Goal: Task Accomplishment & Management: Manage account settings

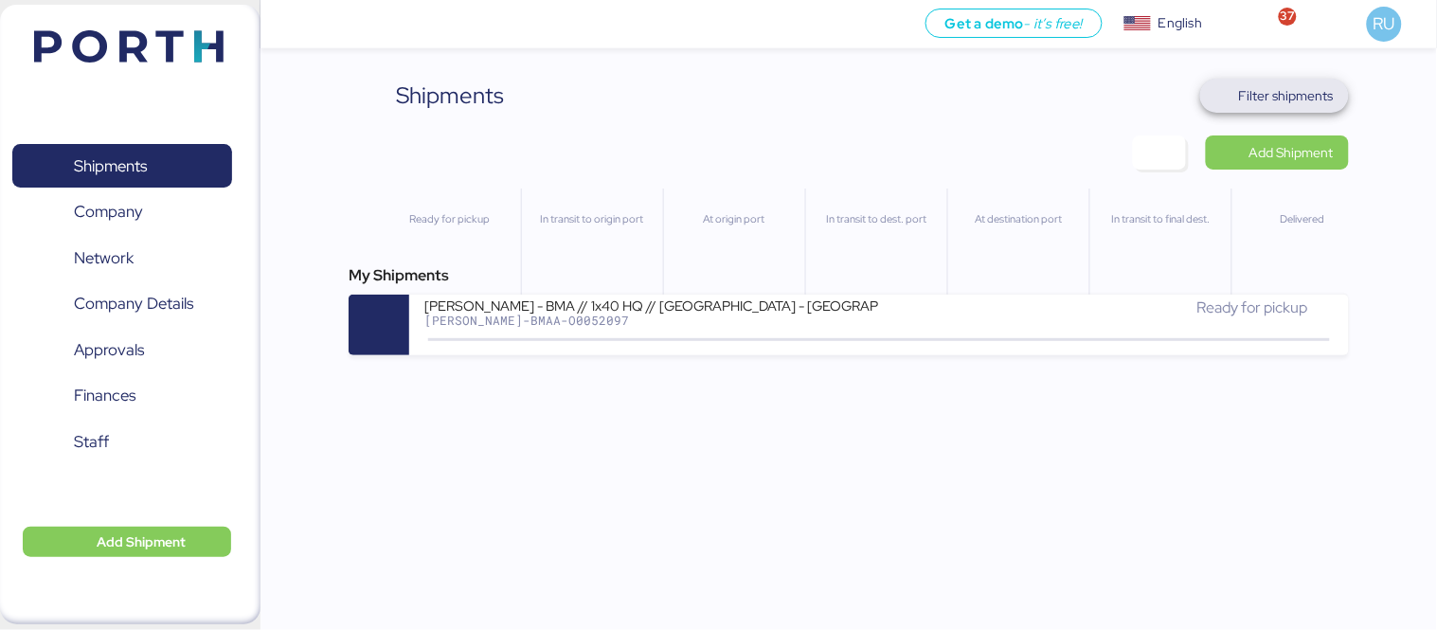
click at [1317, 93] on span "Filter shipments" at bounding box center [1286, 95] width 95 height 23
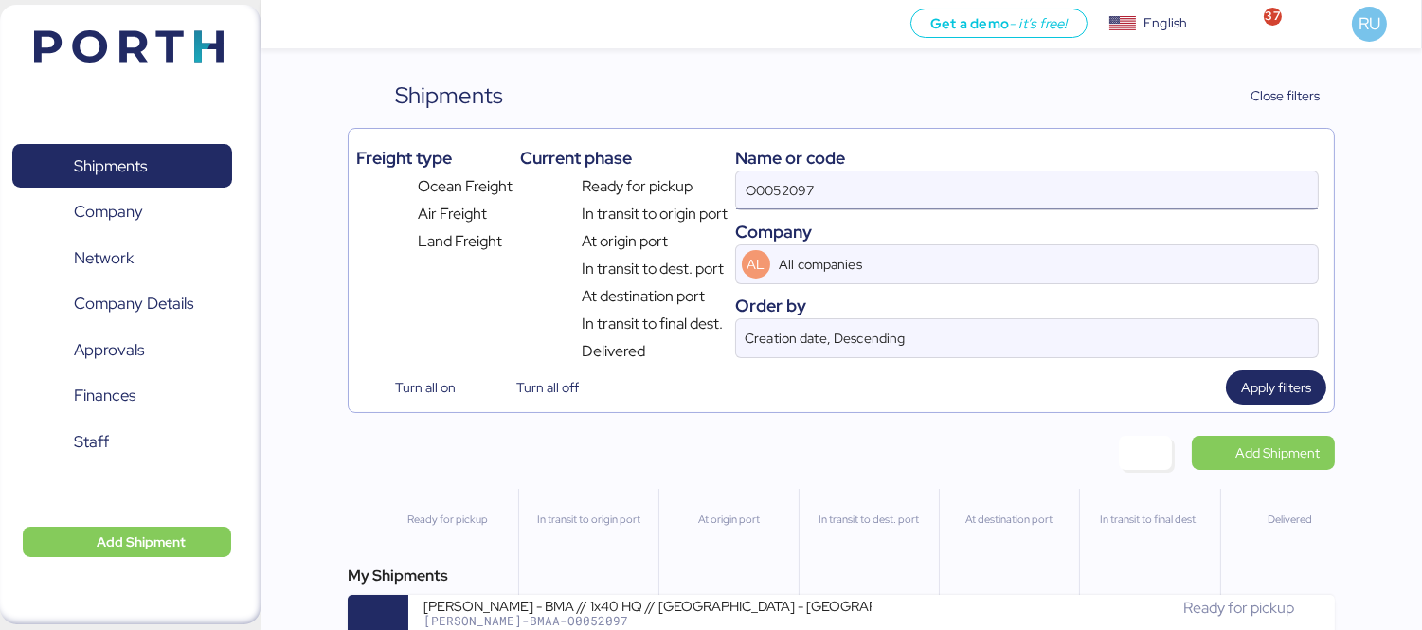
click at [856, 181] on input "O0052097" at bounding box center [1027, 190] width 582 height 38
type input "O"
paste input "HPH/ZLO/09337"
type input "HPH/ZLO/09337"
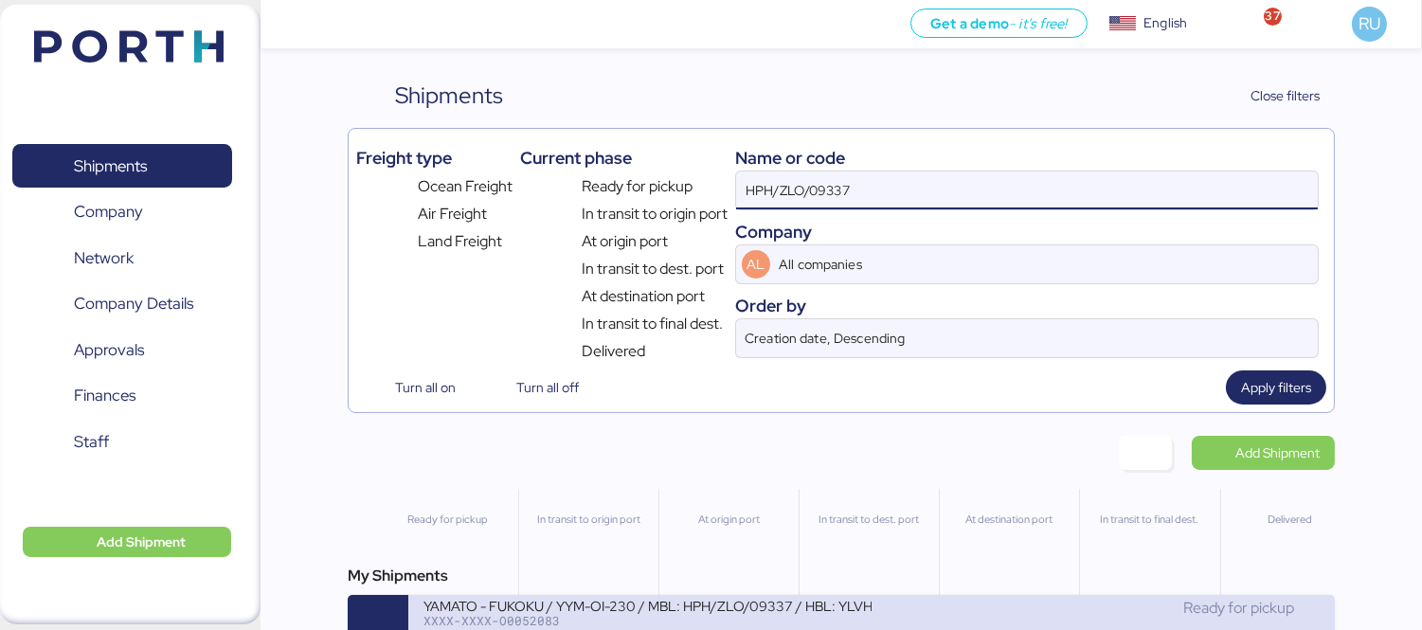
click at [746, 603] on div "YAMATO - FUKOKU / YYM-OI-230 / MBL: HPH/ZLO/09337 / HBL: YLVHS5082814 / LCL" at bounding box center [647, 605] width 448 height 16
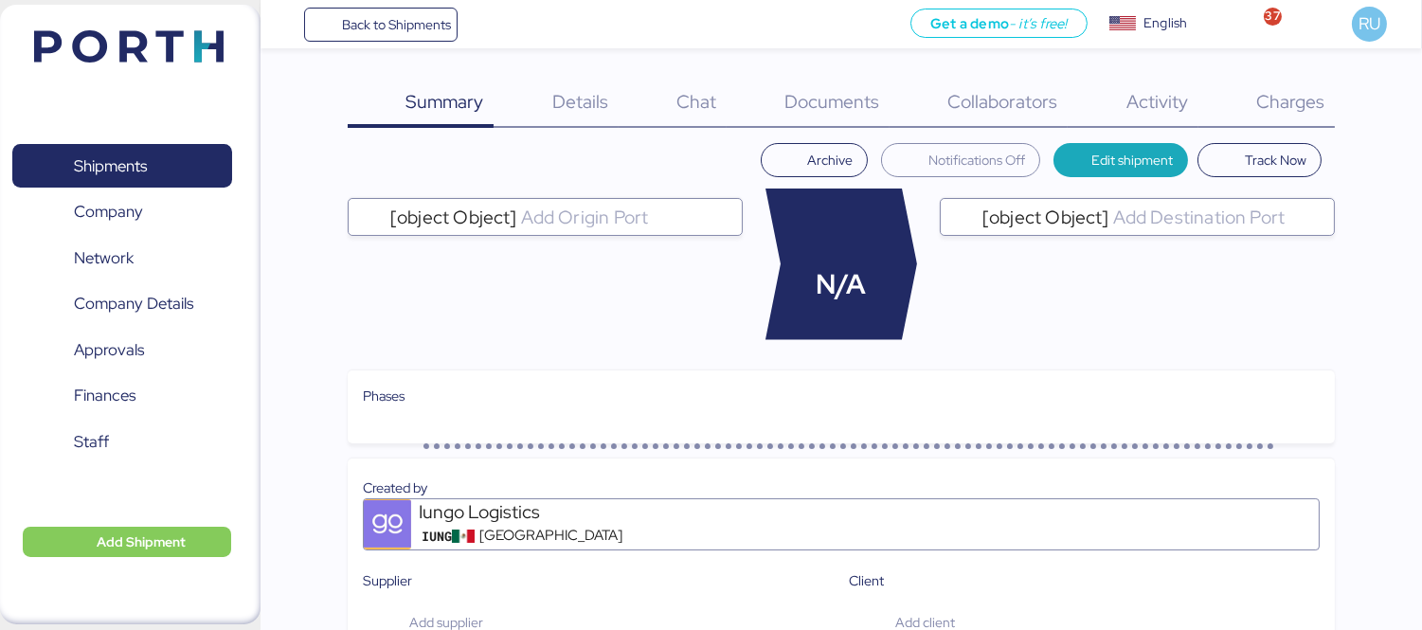
click at [1326, 82] on div "Charges 0" at bounding box center [1266, 103] width 136 height 49
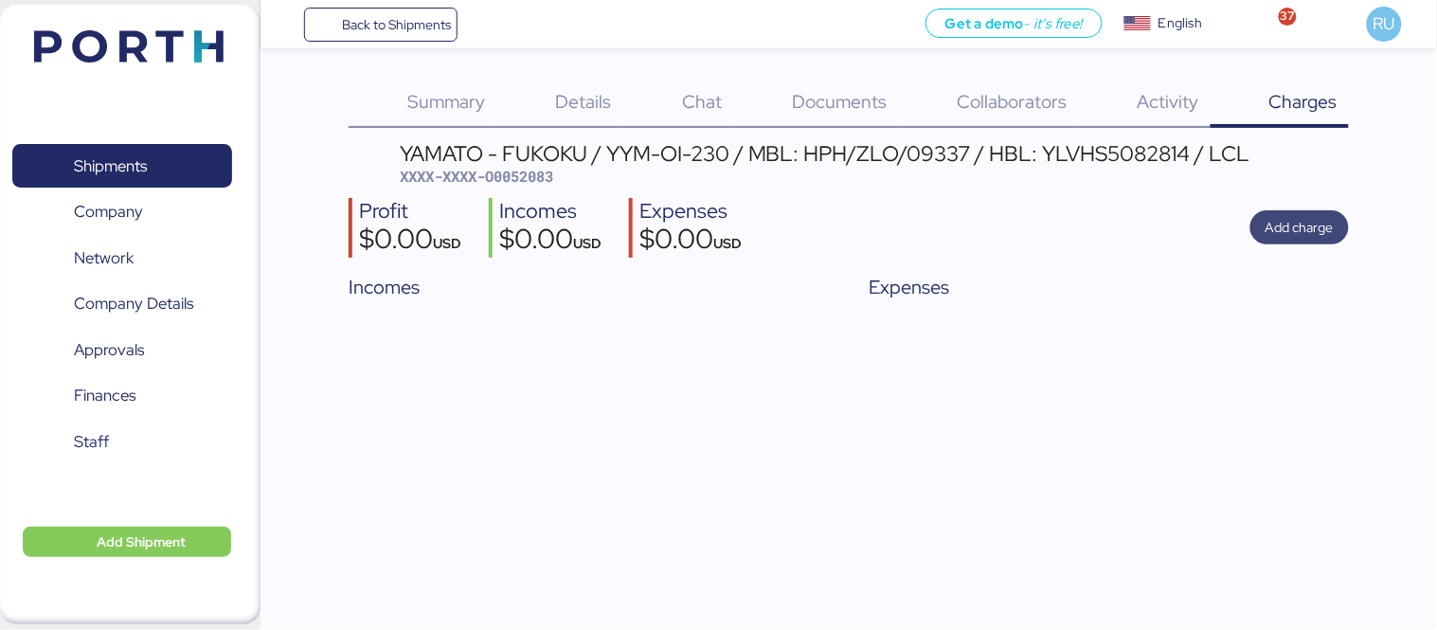
click at [1301, 223] on span "Add charge" at bounding box center [1300, 227] width 68 height 23
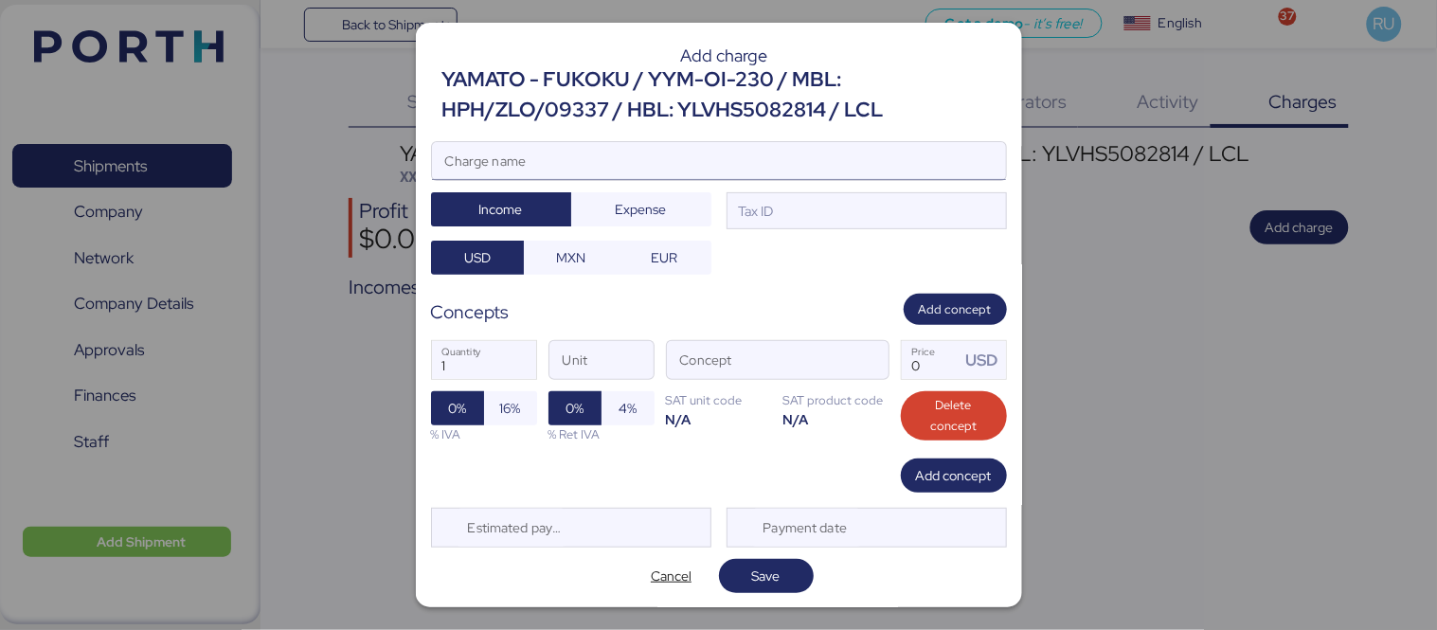
click at [755, 153] on input "Charge name" at bounding box center [719, 161] width 574 height 38
type input "Cargos locales"
click at [628, 240] on div "Cargos locales Charge name Income Expense Tax ID USD MXN EUR" at bounding box center [719, 208] width 576 height 135
click at [651, 216] on span "Expense" at bounding box center [641, 209] width 51 height 23
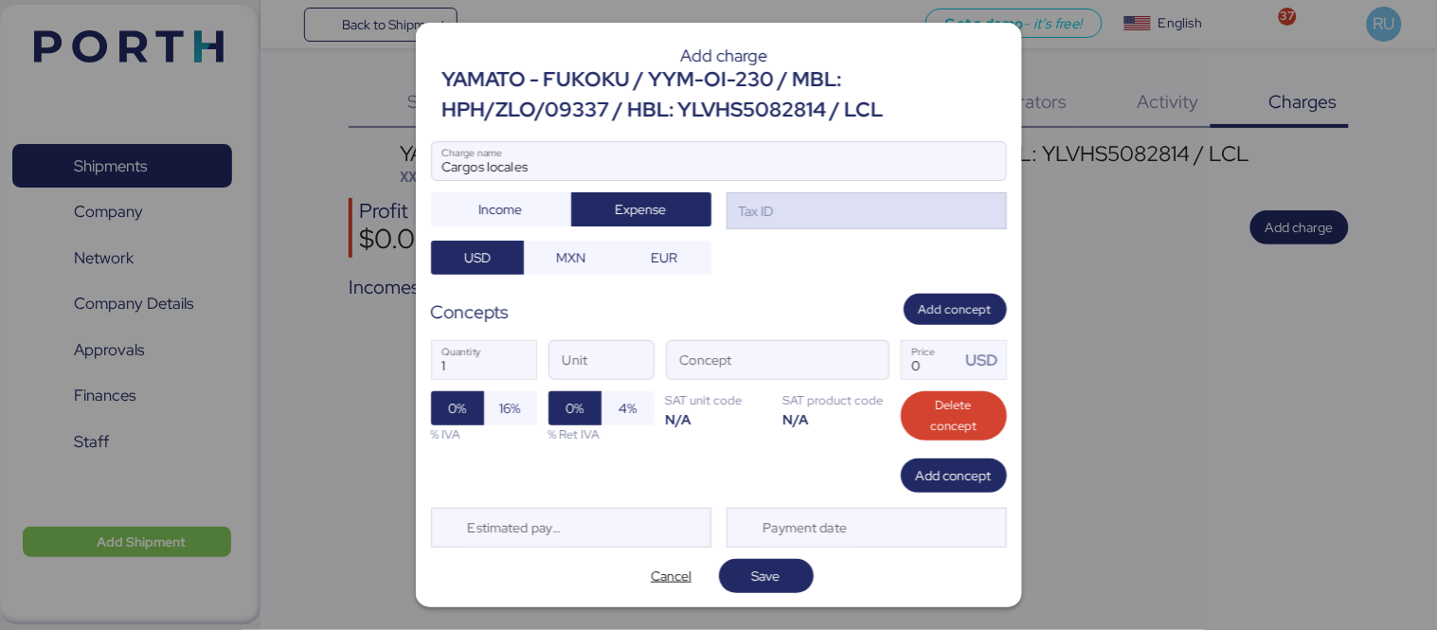
click at [748, 203] on div "Tax ID" at bounding box center [754, 211] width 39 height 21
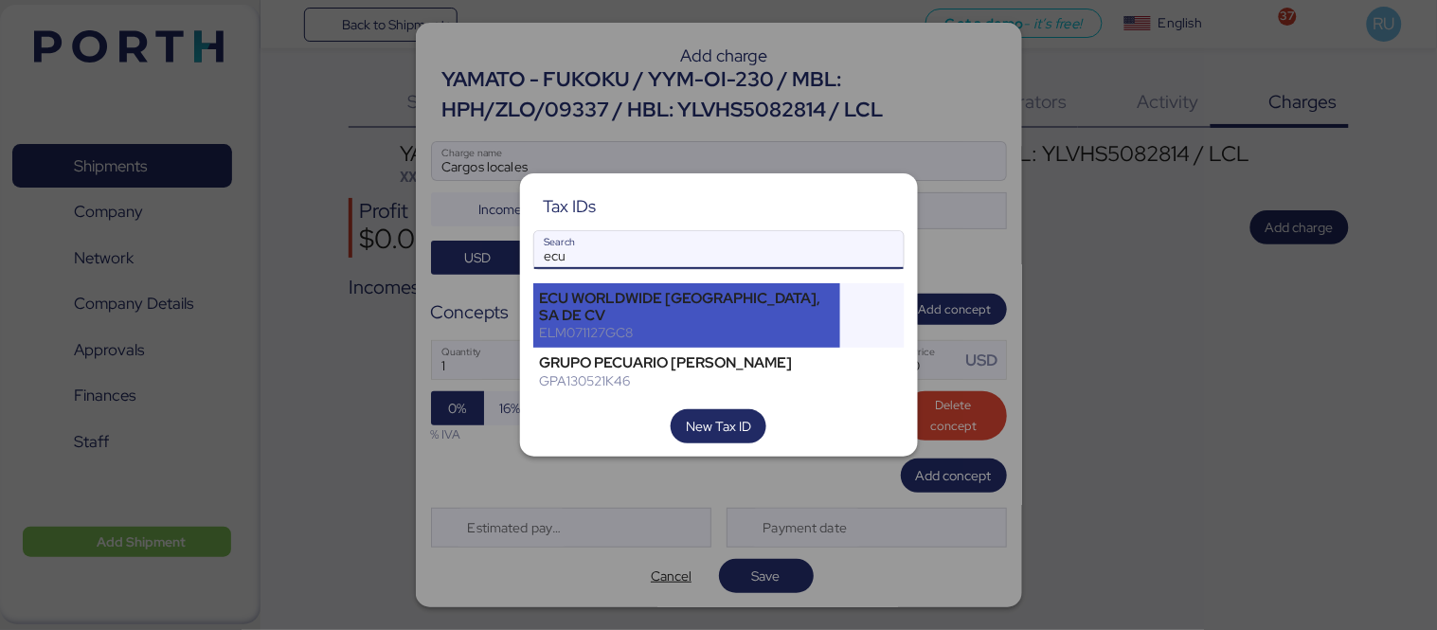
type input "ecu"
click at [774, 303] on div "ECU WORLDWIDE [GEOGRAPHIC_DATA], SA DE CV" at bounding box center [687, 307] width 295 height 34
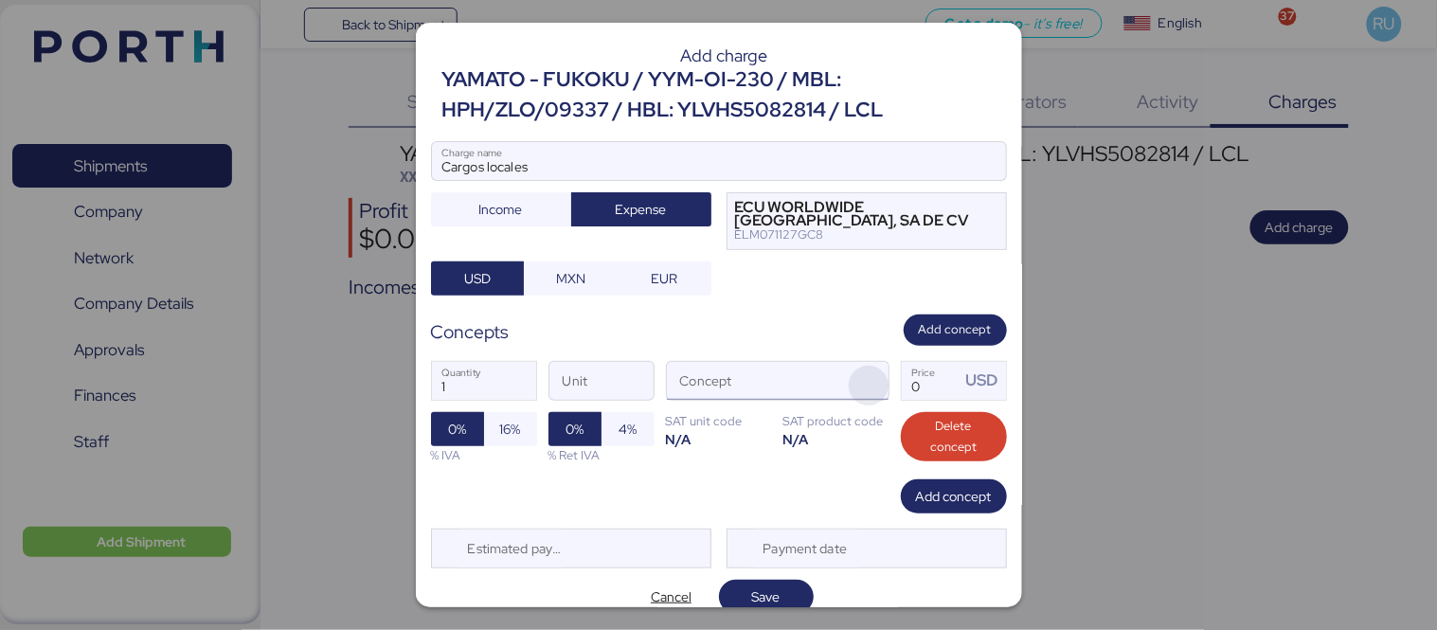
click at [857, 381] on span "button" at bounding box center [869, 386] width 40 height 40
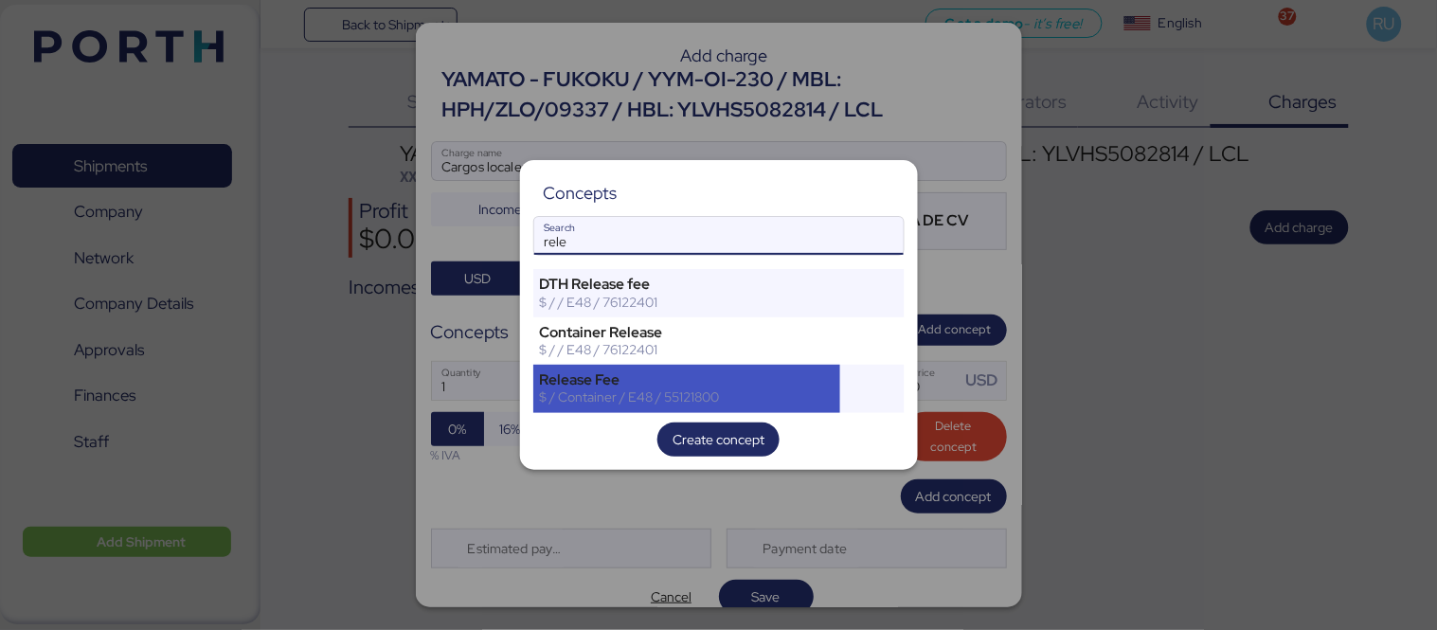
type input "rele"
click at [720, 383] on div "Release Fee" at bounding box center [687, 379] width 295 height 17
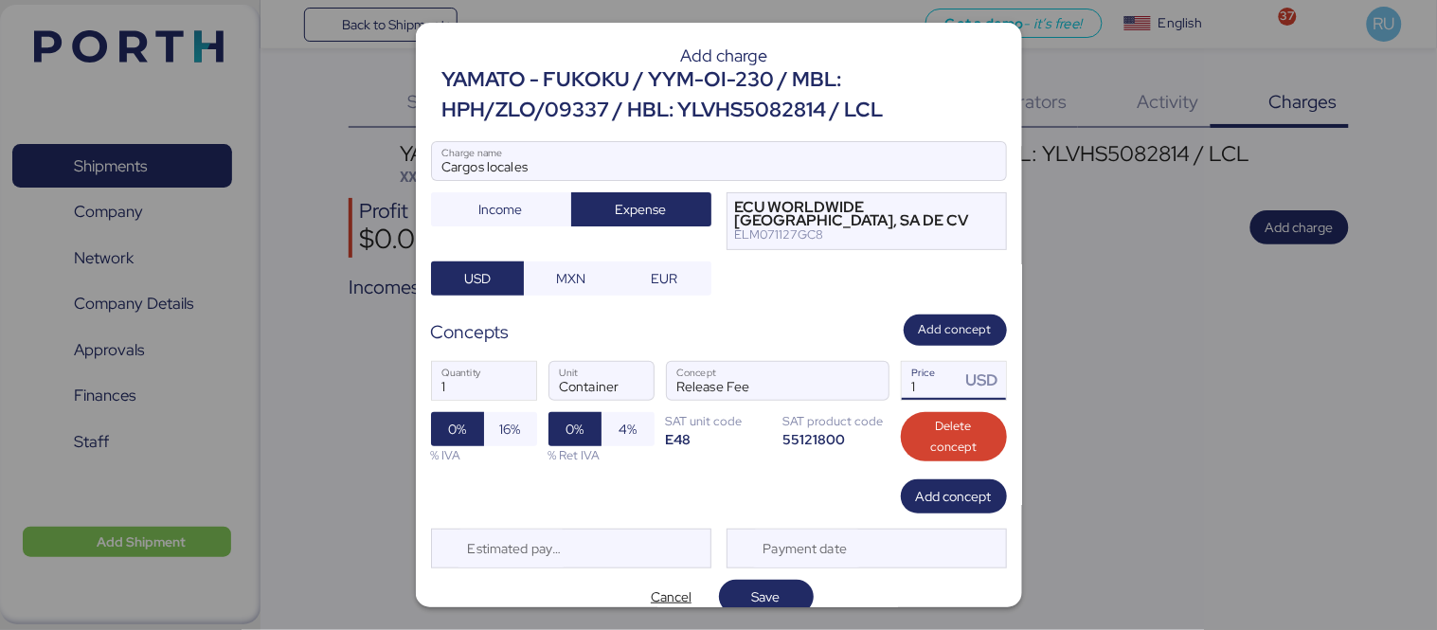
click at [920, 386] on input "1" at bounding box center [931, 381] width 59 height 38
type input "0"
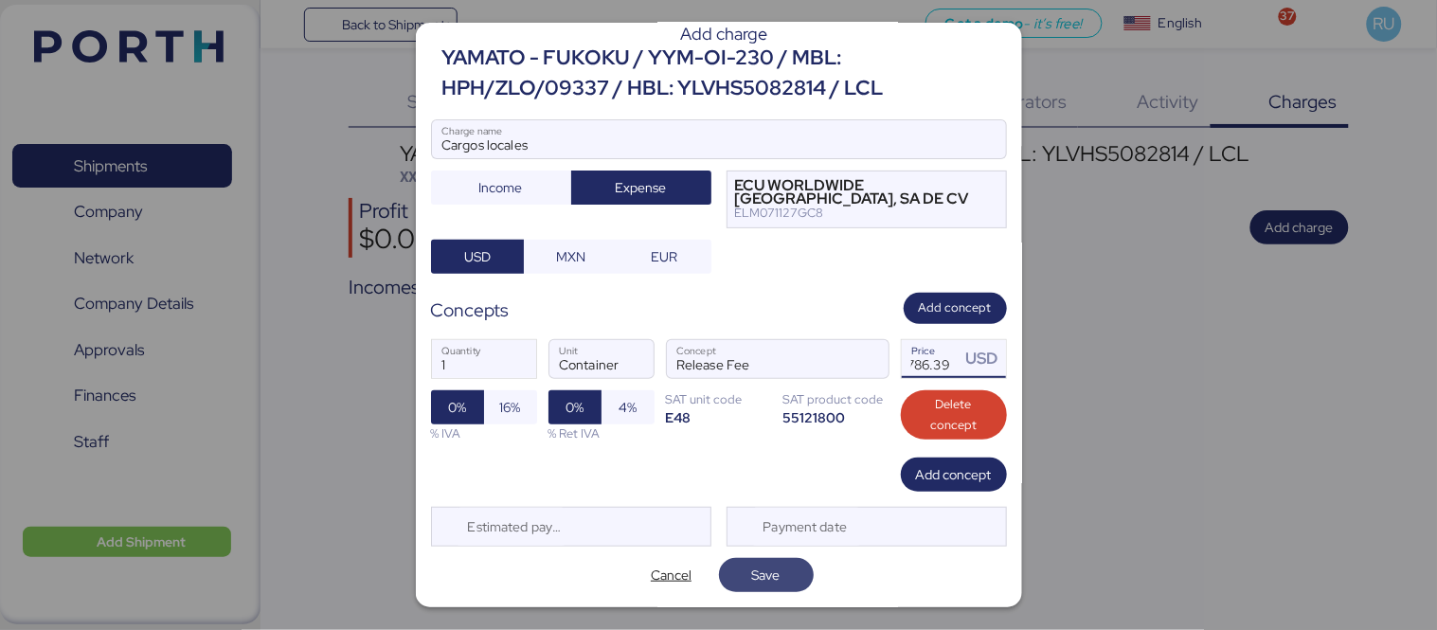
type input "4786.39"
click at [765, 579] on span "Save" at bounding box center [766, 575] width 28 height 23
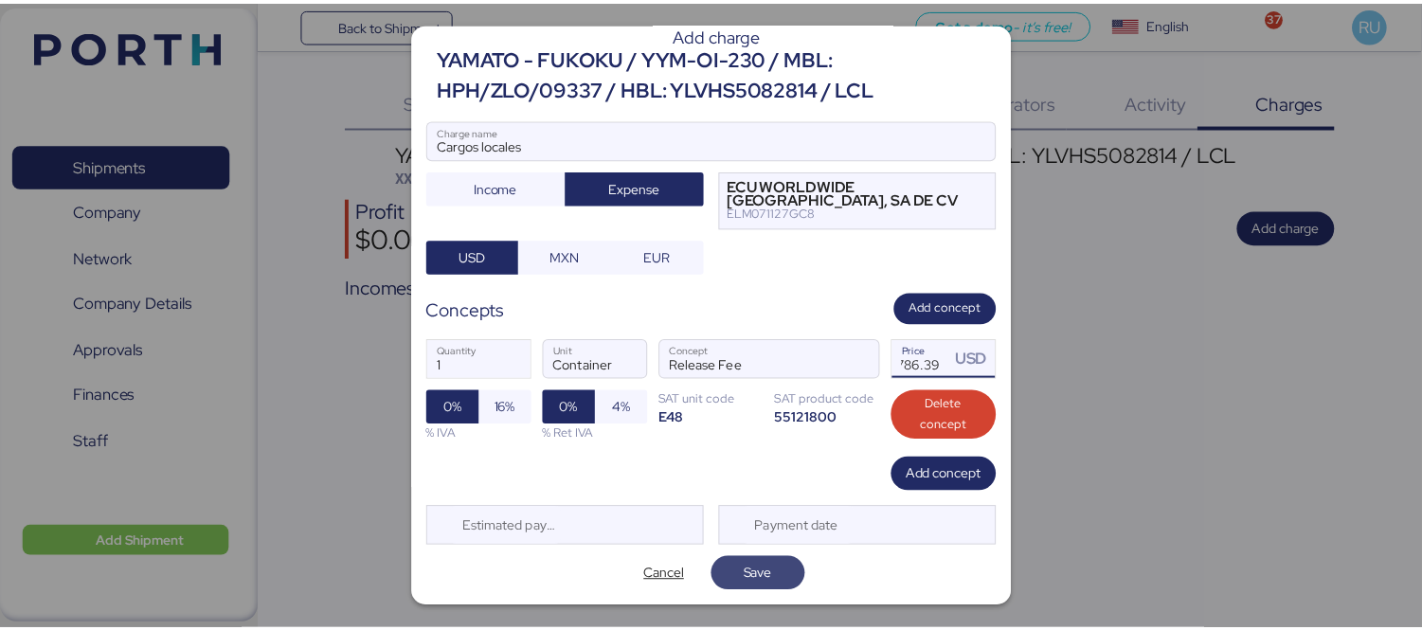
scroll to position [0, 0]
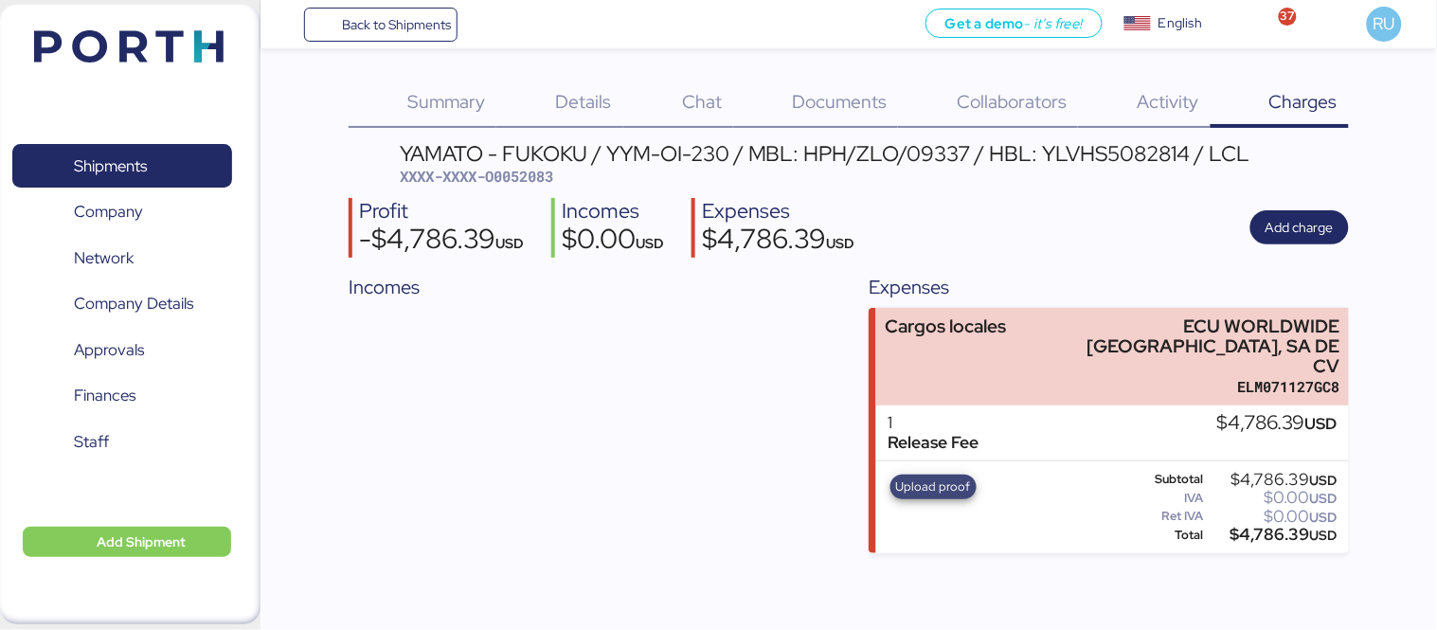
click at [930, 477] on span "Upload proof" at bounding box center [933, 487] width 75 height 21
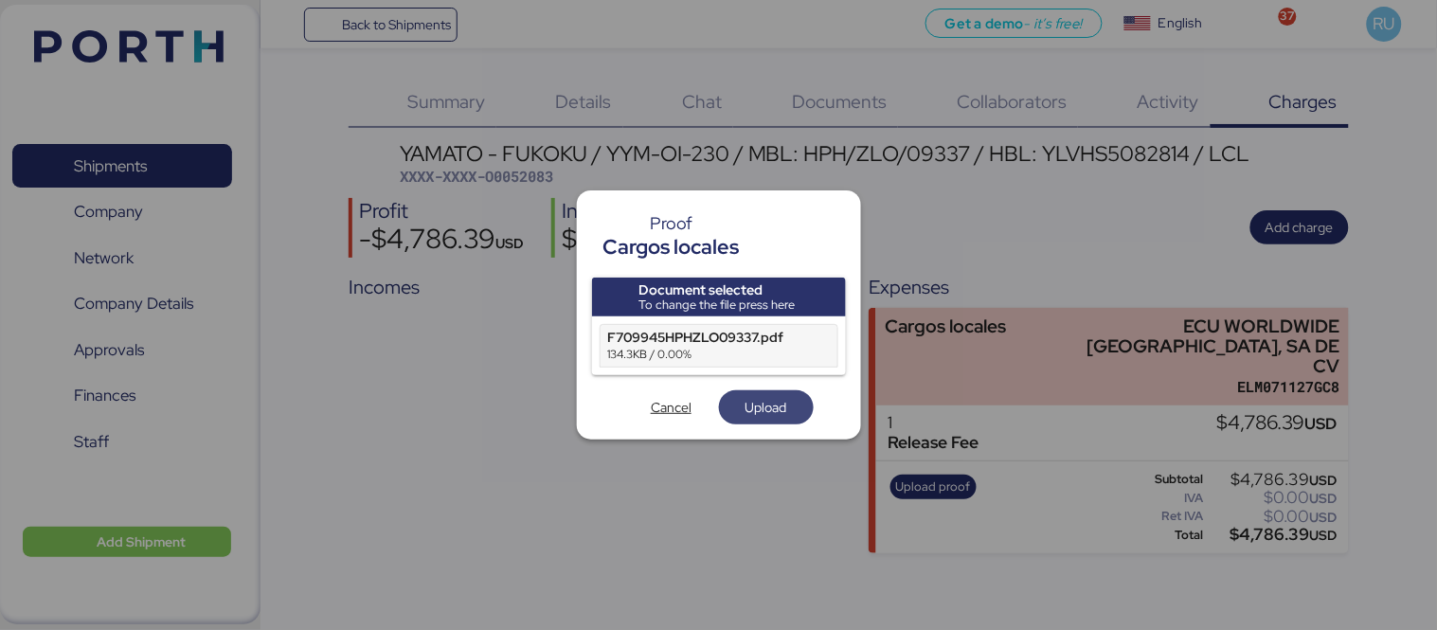
click at [764, 409] on span "Upload" at bounding box center [767, 407] width 42 height 23
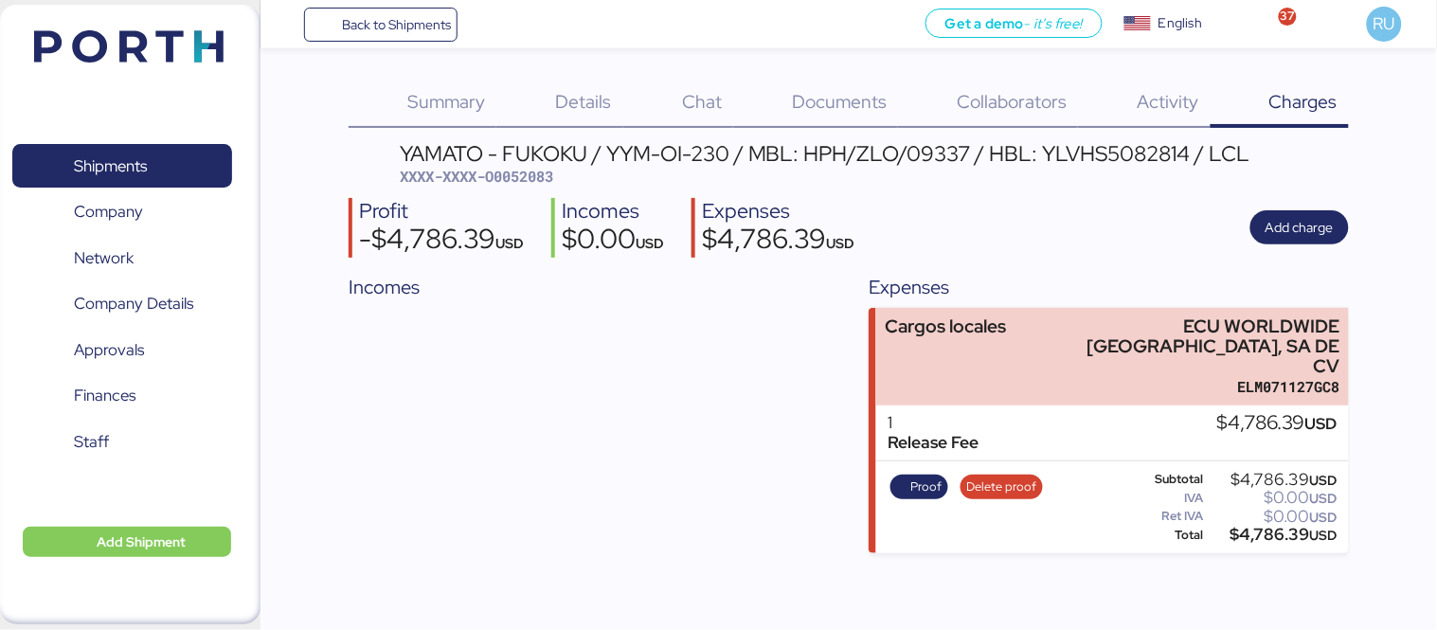
click at [513, 181] on span "XXXX-XXXX-O0052083" at bounding box center [476, 176] width 153 height 19
copy span "O0052083"
click at [108, 38] on img at bounding box center [128, 46] width 189 height 32
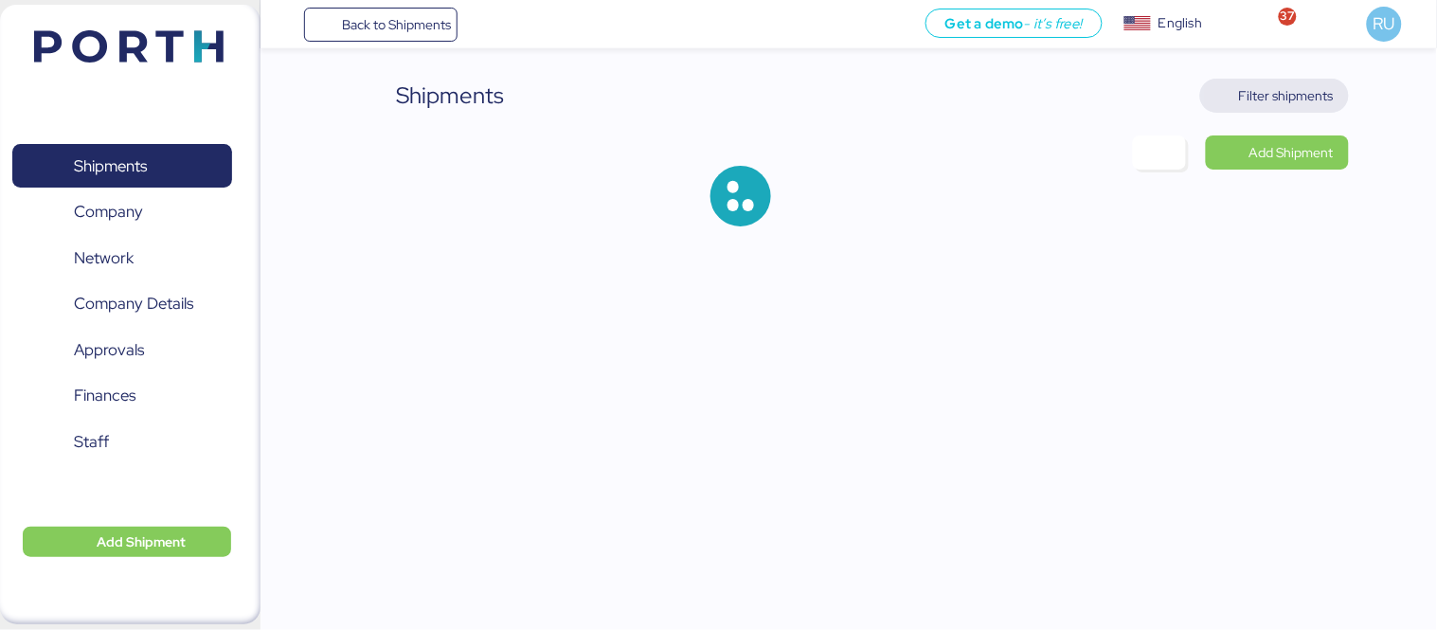
click at [1257, 106] on span "Filter shipments" at bounding box center [1286, 95] width 95 height 23
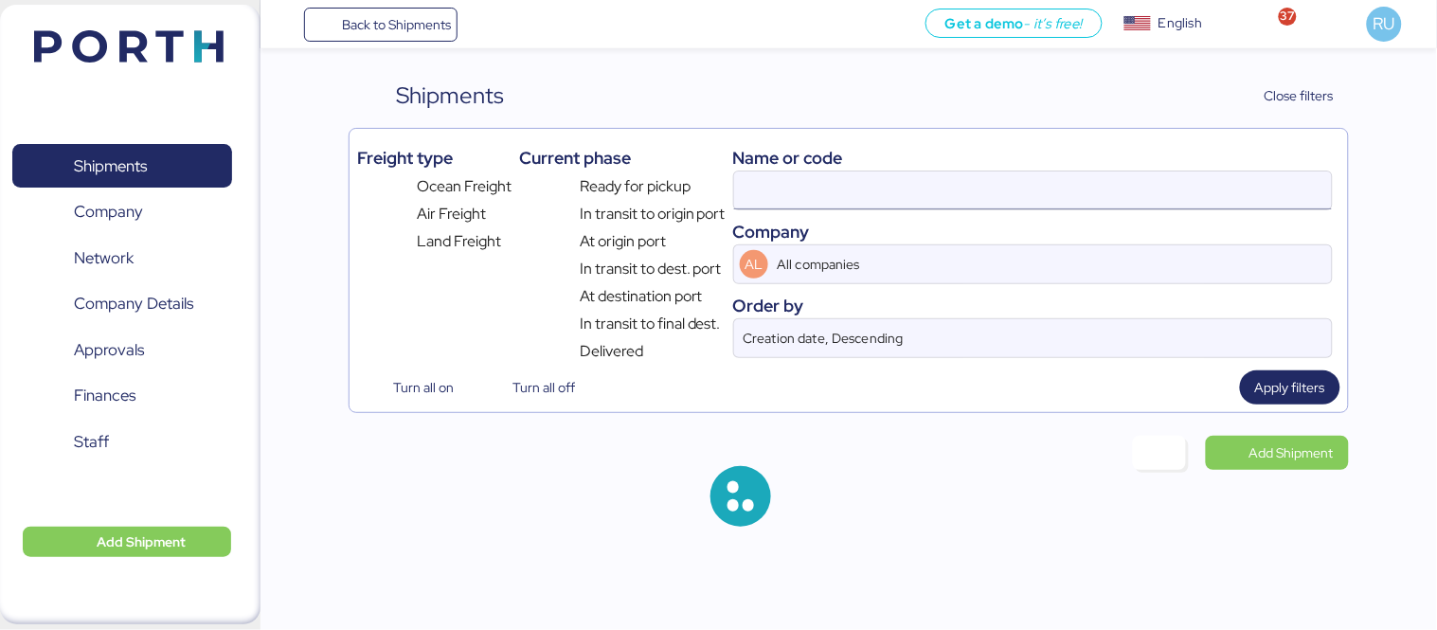
click at [917, 192] on input at bounding box center [1033, 190] width 598 height 38
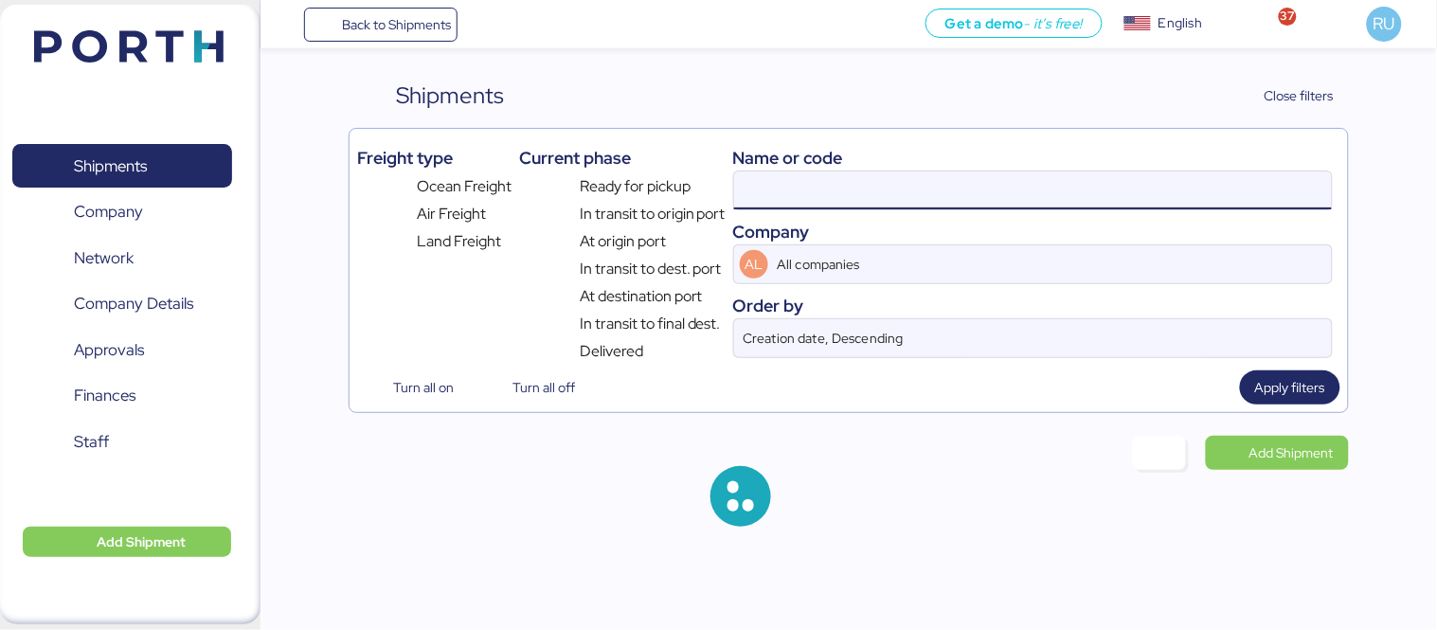
paste input "OOLU8899699490"
type input "OOLU8899699490"
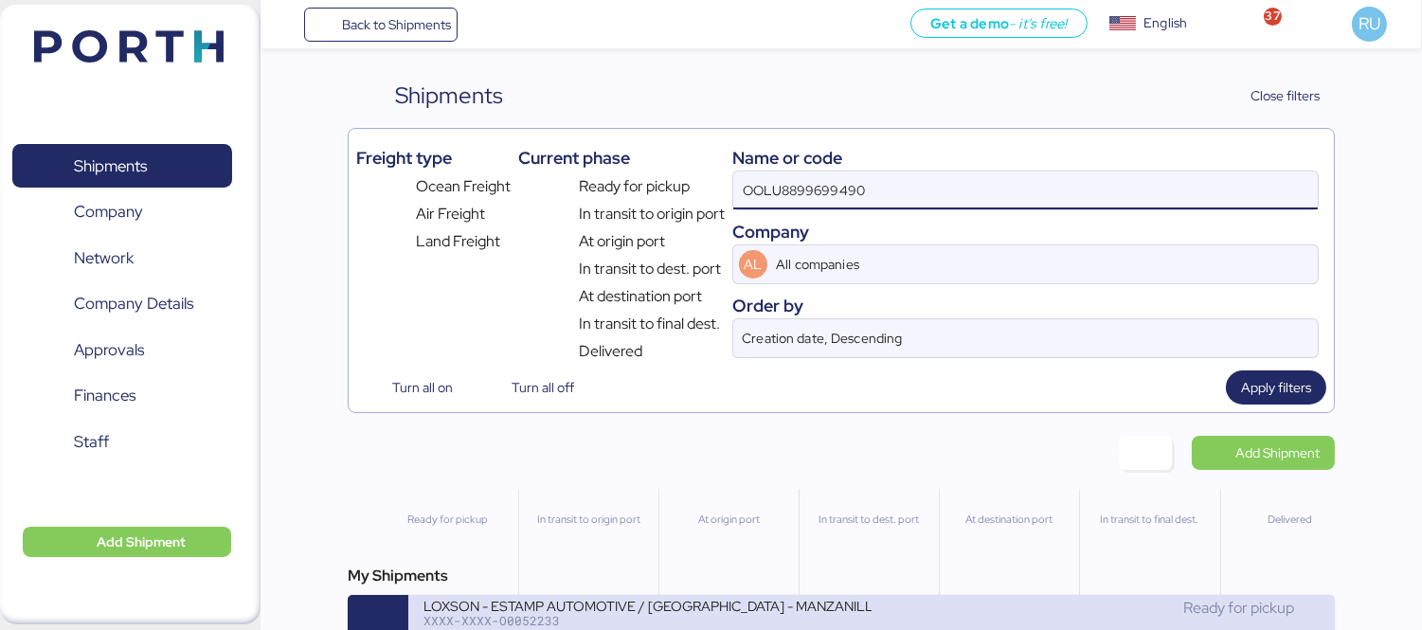
click at [846, 610] on div "LOXSON - ESTAMP AUTOMOTIVE / [GEOGRAPHIC_DATA] - MANZANILLO / MBL: OOLU88996994…" at bounding box center [647, 605] width 448 height 16
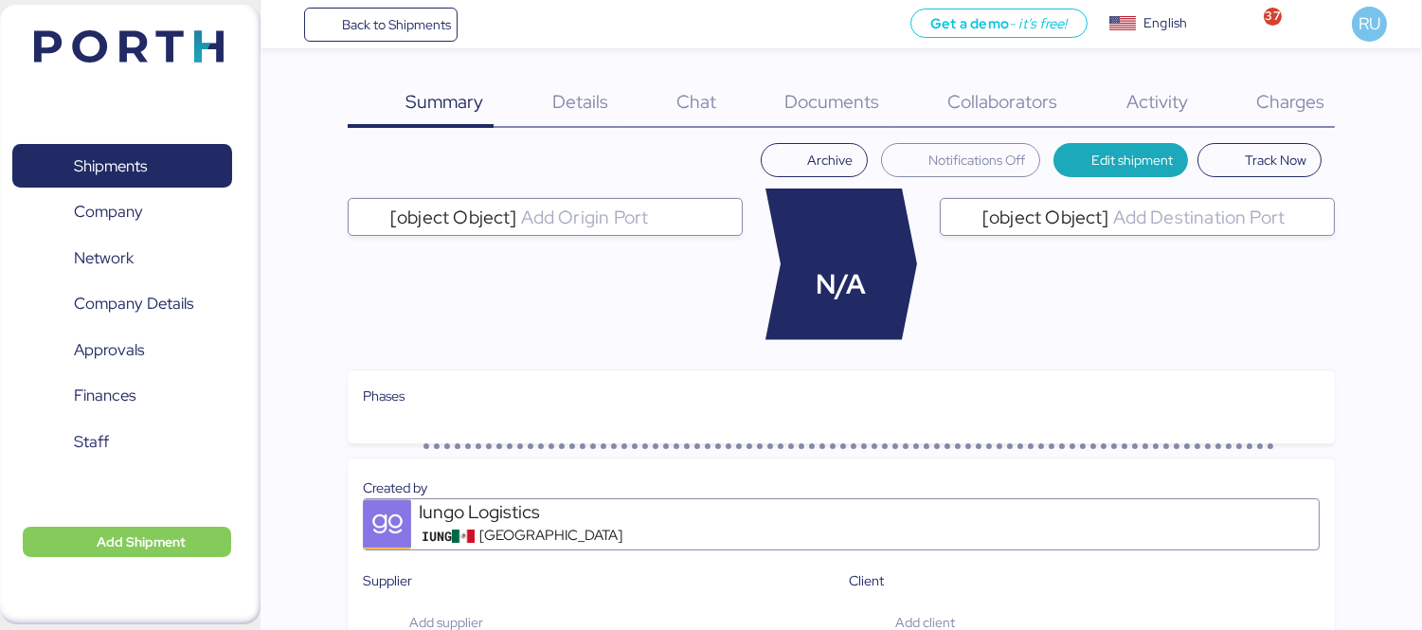
click at [1267, 111] on span "Charges" at bounding box center [1290, 101] width 68 height 25
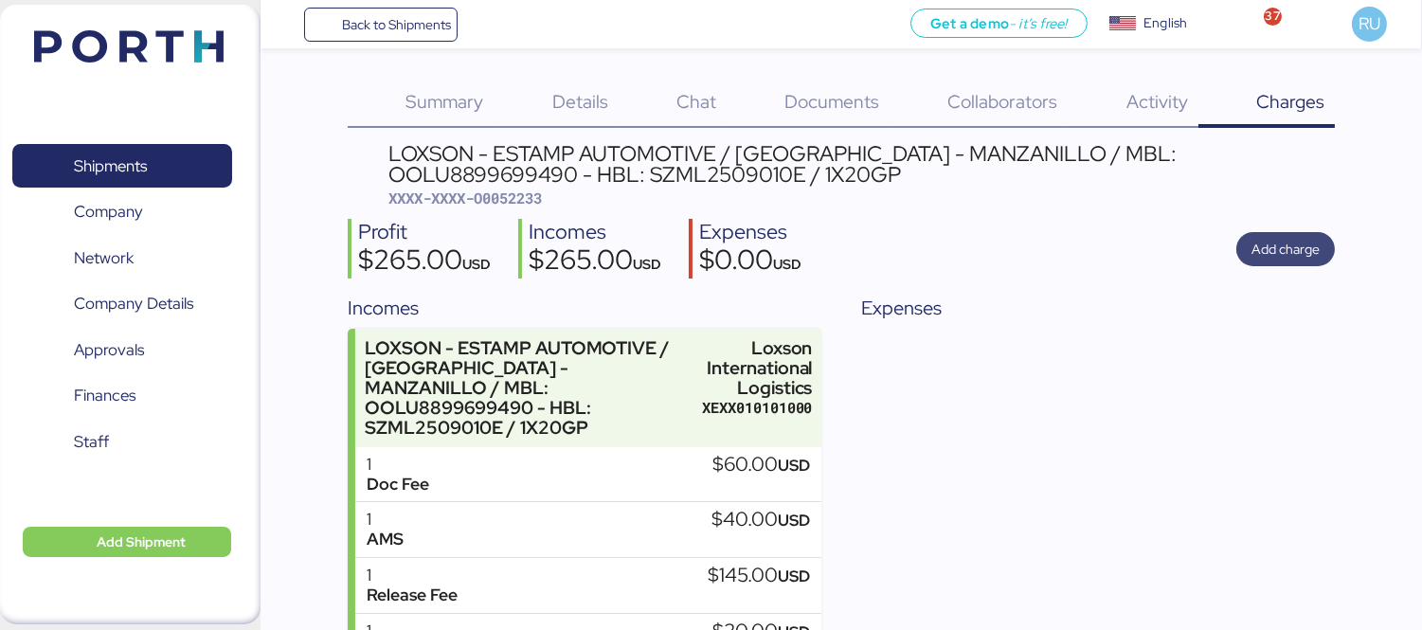
click at [1331, 243] on span "Add charge" at bounding box center [1285, 249] width 99 height 34
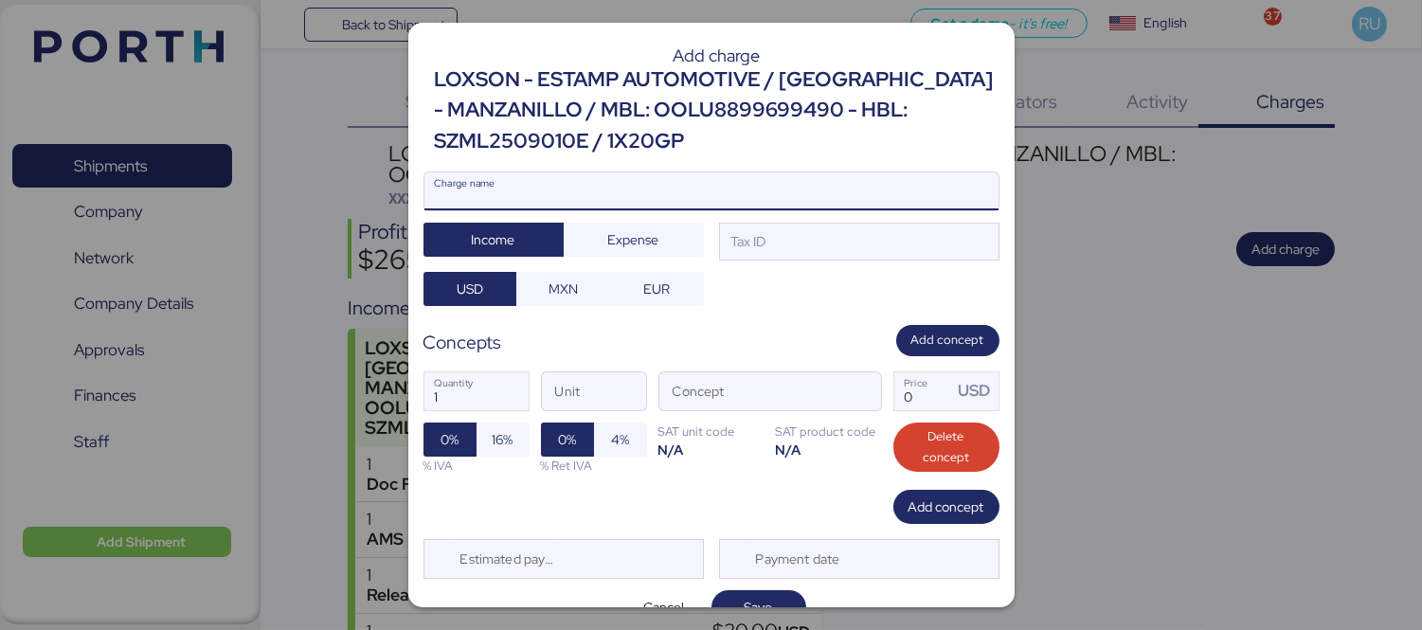
click at [748, 177] on input "Charge name" at bounding box center [711, 191] width 574 height 38
type input "C"
type input "Cargos locales"
click at [639, 223] on span "Expense" at bounding box center [634, 240] width 140 height 34
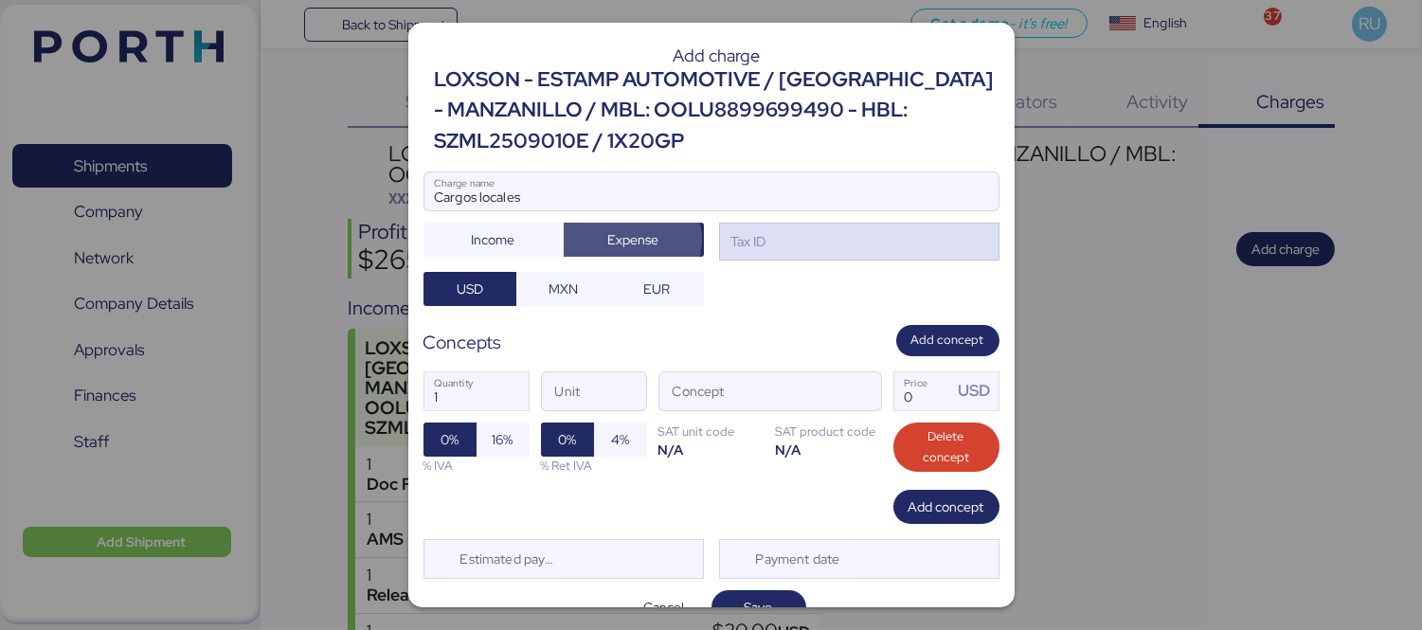
click at [755, 251] on div "Tax ID" at bounding box center [747, 241] width 39 height 21
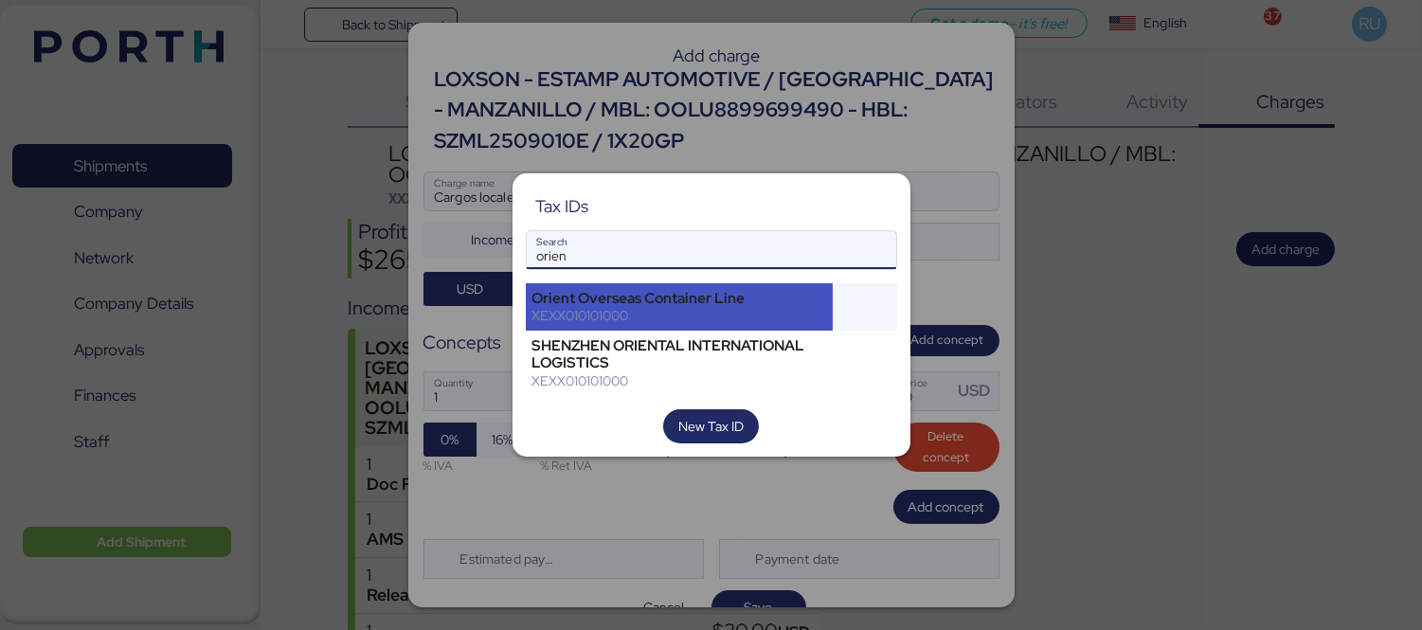
type input "orien"
click at [741, 298] on div "Orient Overseas Container Line" at bounding box center [679, 298] width 295 height 17
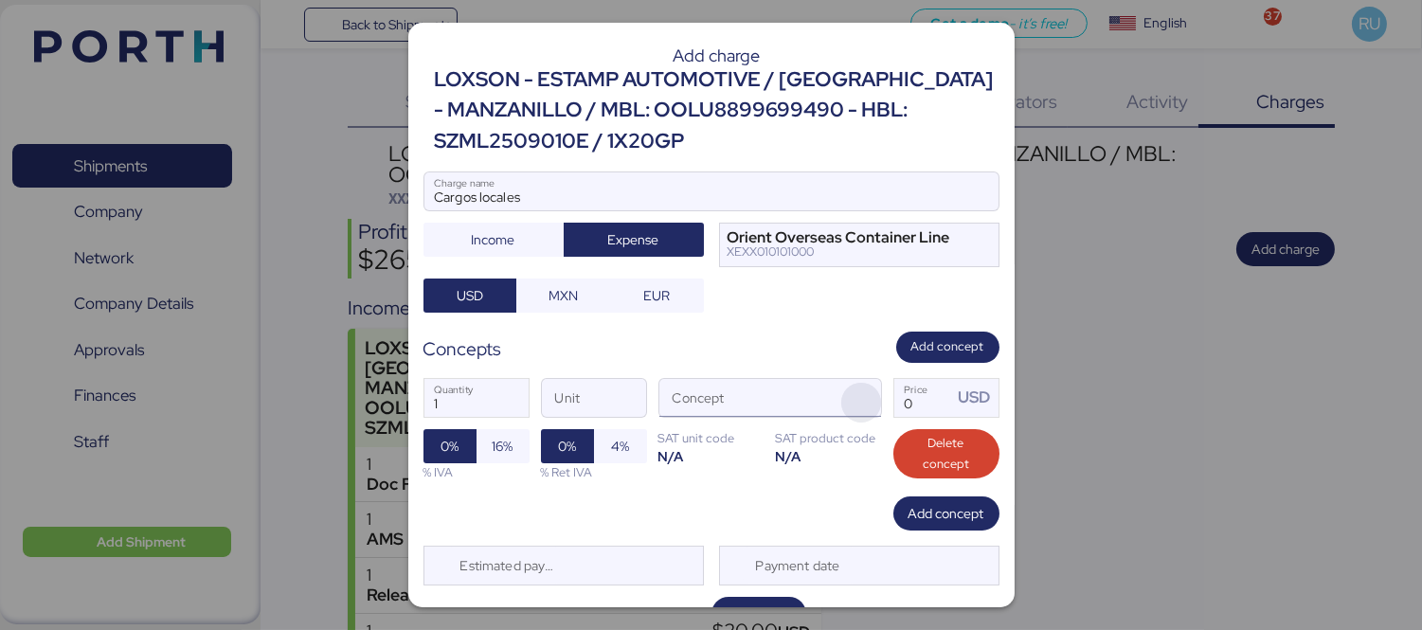
click at [841, 398] on span "button" at bounding box center [861, 403] width 40 height 40
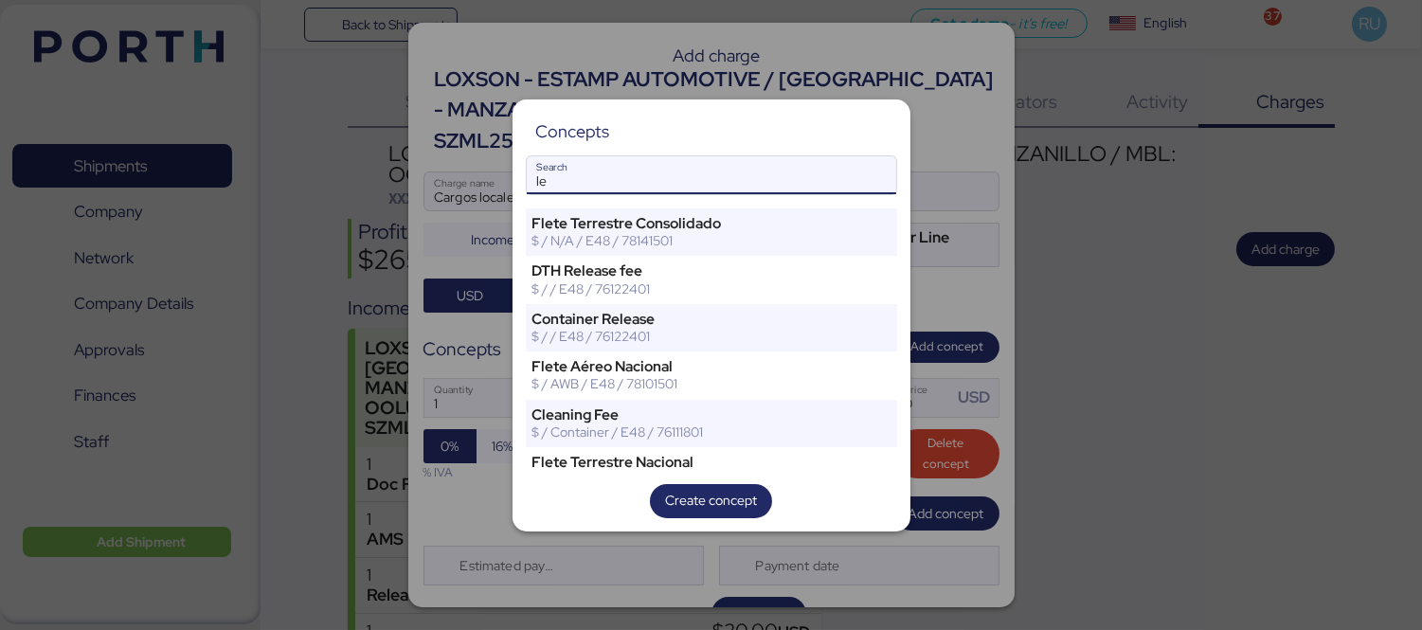
type input "l"
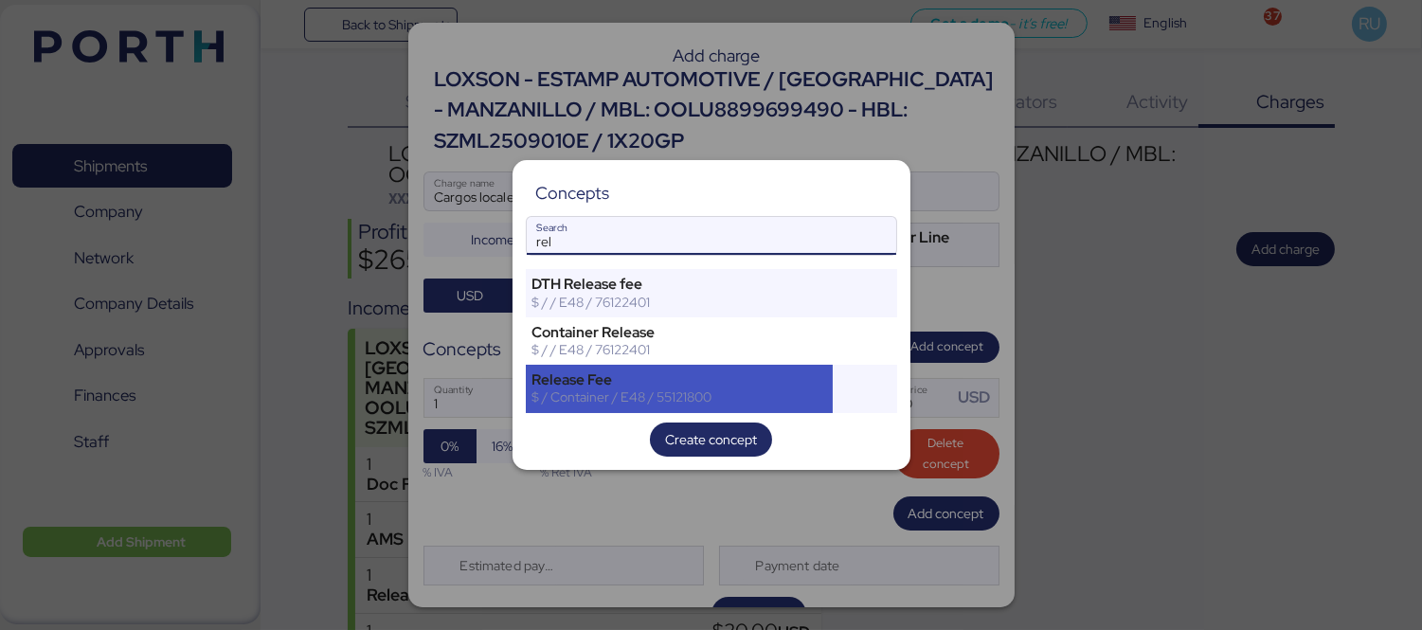
type input "rel"
click at [808, 403] on div "$ / Container / E48 / 55121800" at bounding box center [679, 396] width 295 height 17
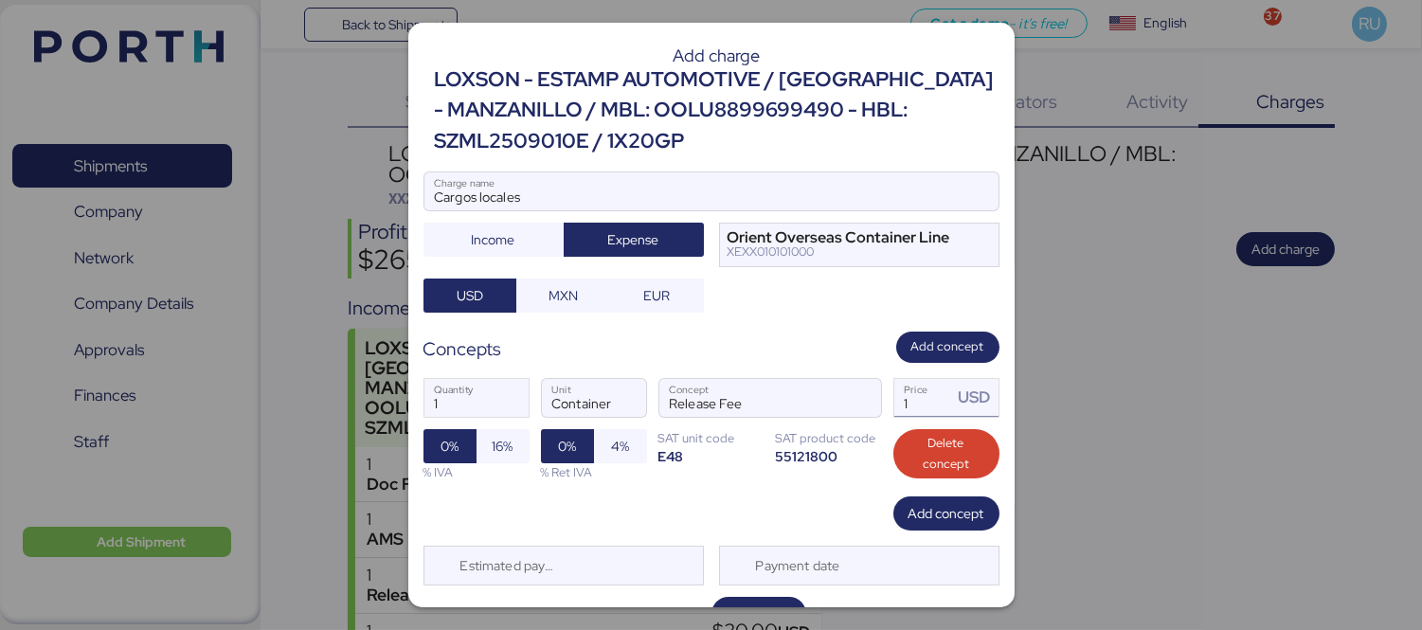
click at [905, 410] on input "1" at bounding box center [923, 398] width 59 height 38
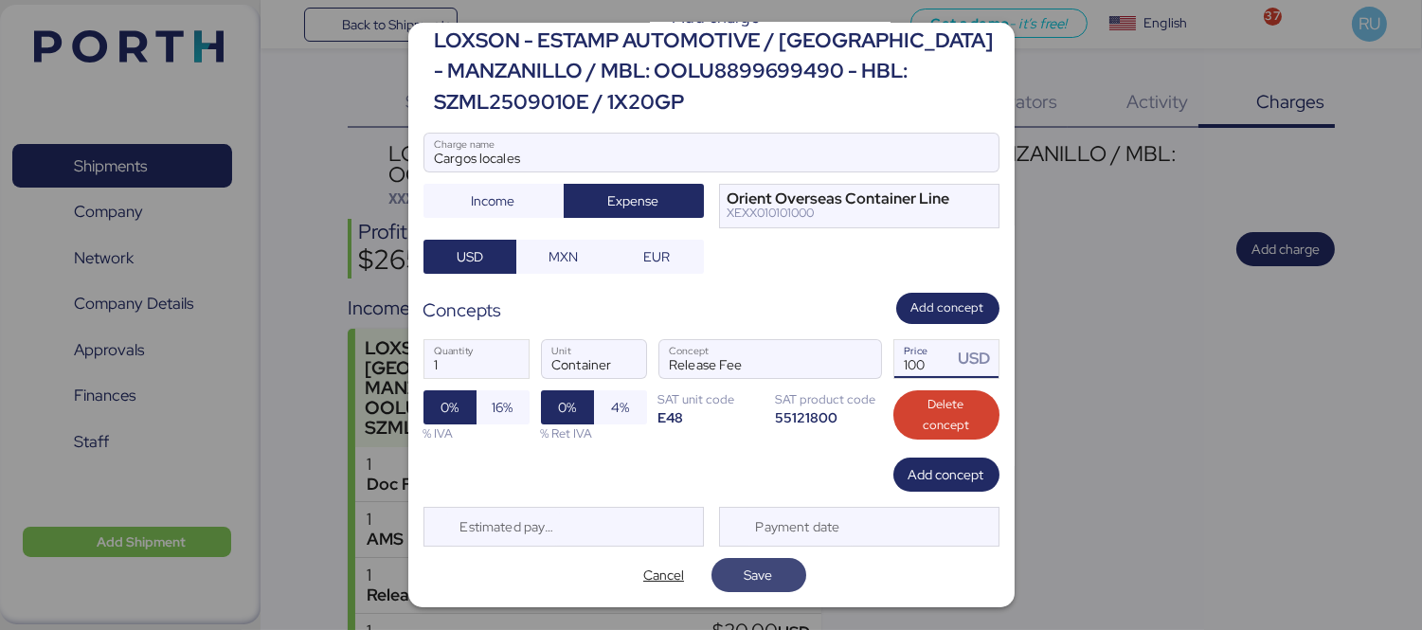
type input "100"
click at [747, 574] on span "Save" at bounding box center [759, 575] width 28 height 23
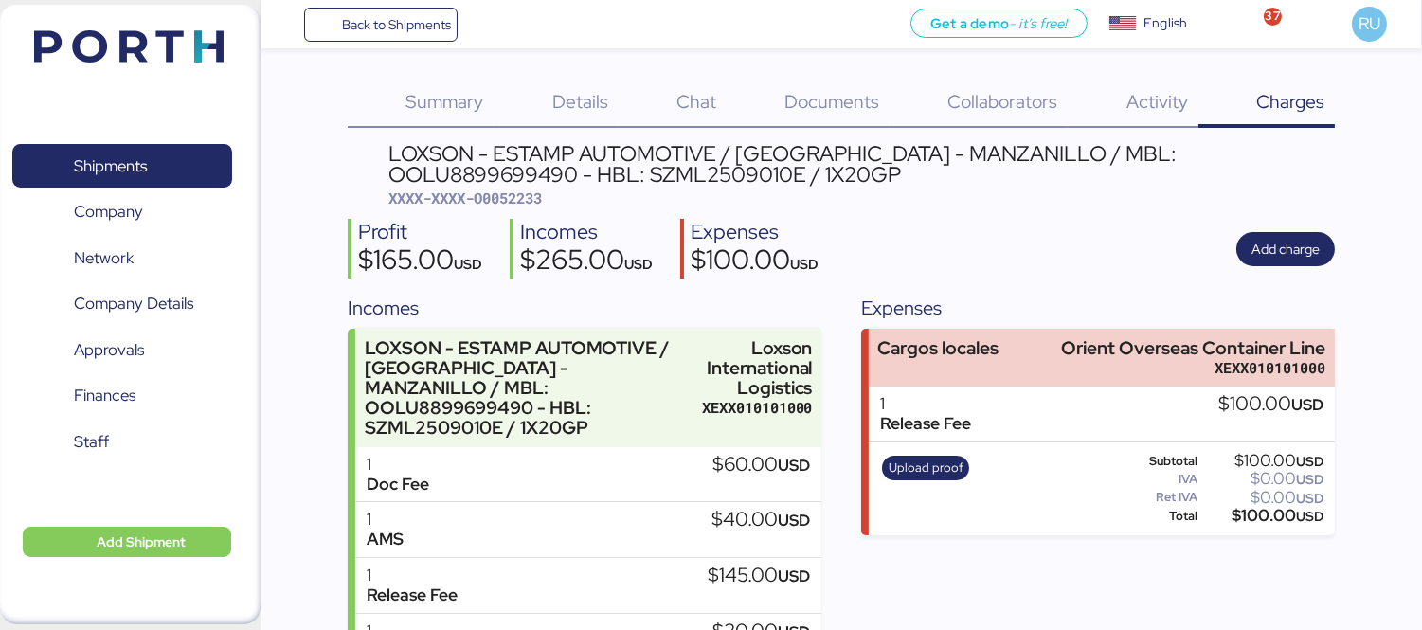
scroll to position [36, 0]
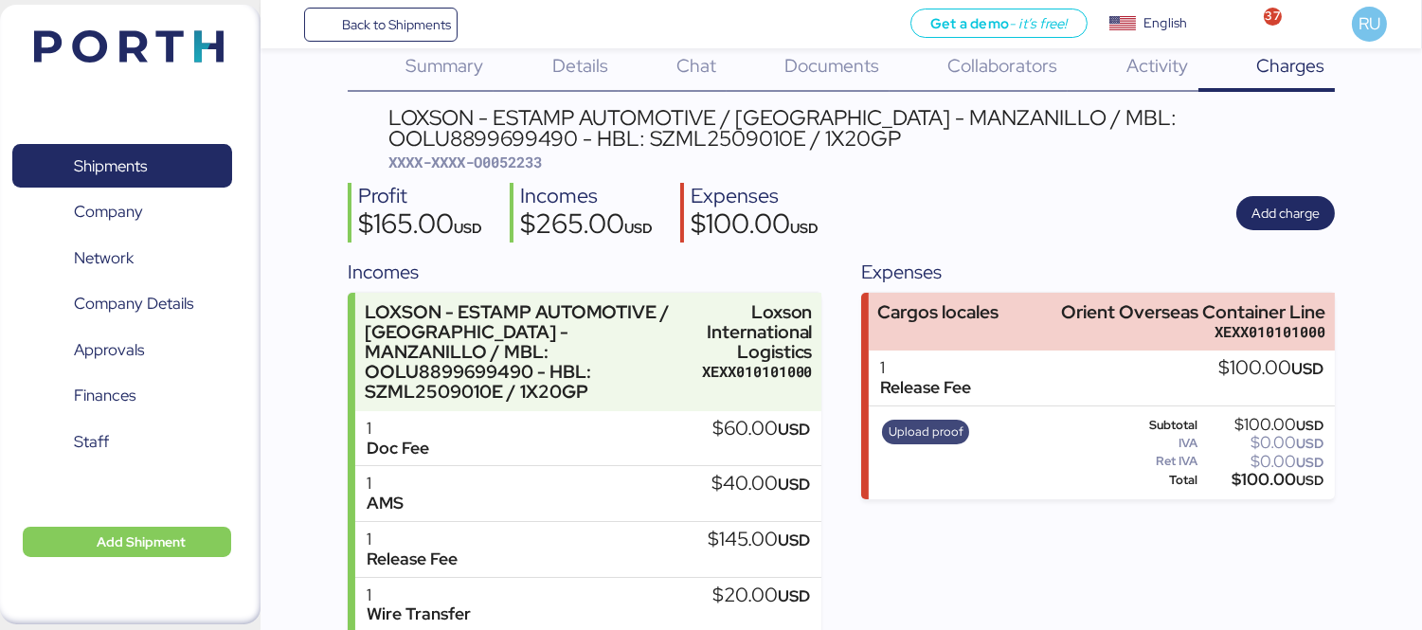
click at [926, 426] on span "Upload proof" at bounding box center [926, 432] width 75 height 21
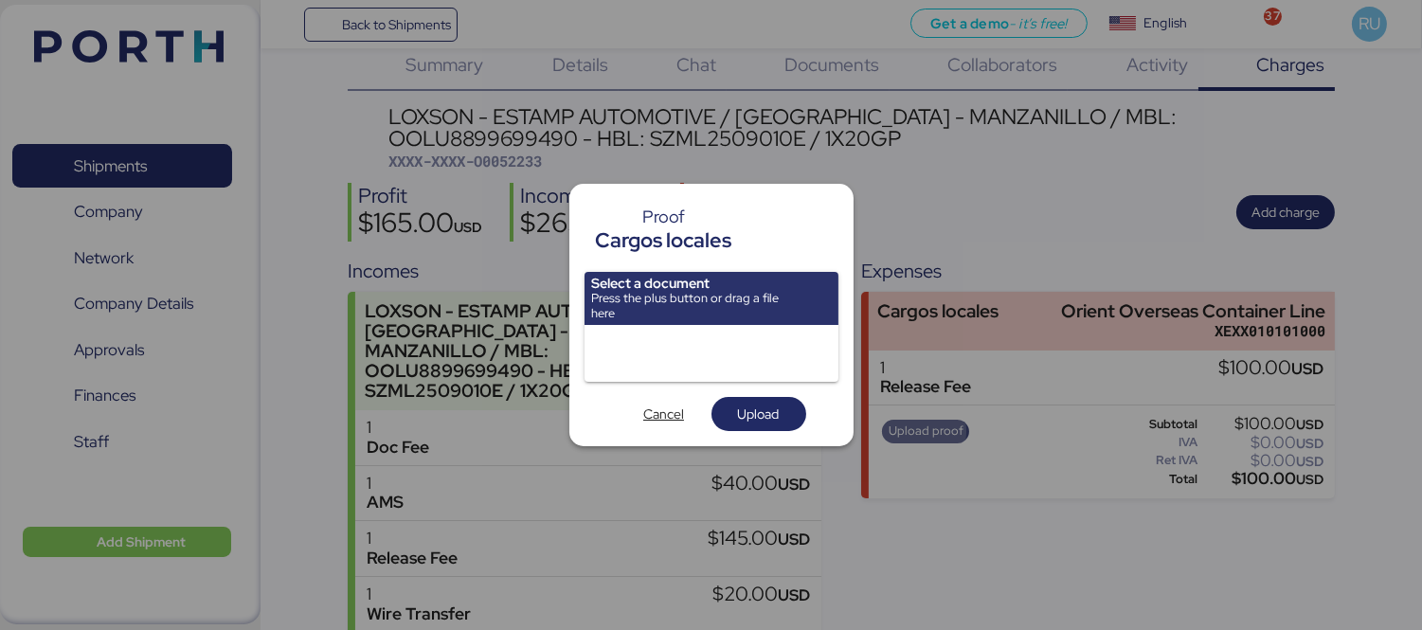
scroll to position [0, 0]
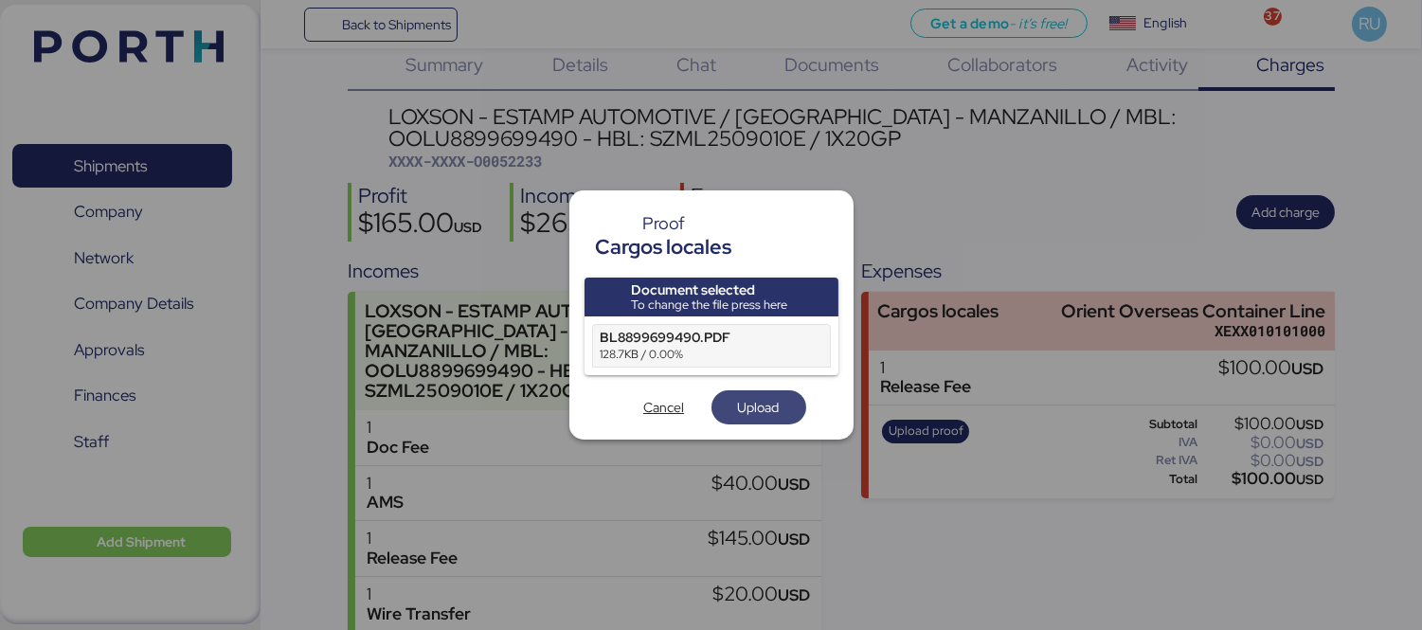
click at [731, 394] on span "Upload" at bounding box center [759, 407] width 64 height 27
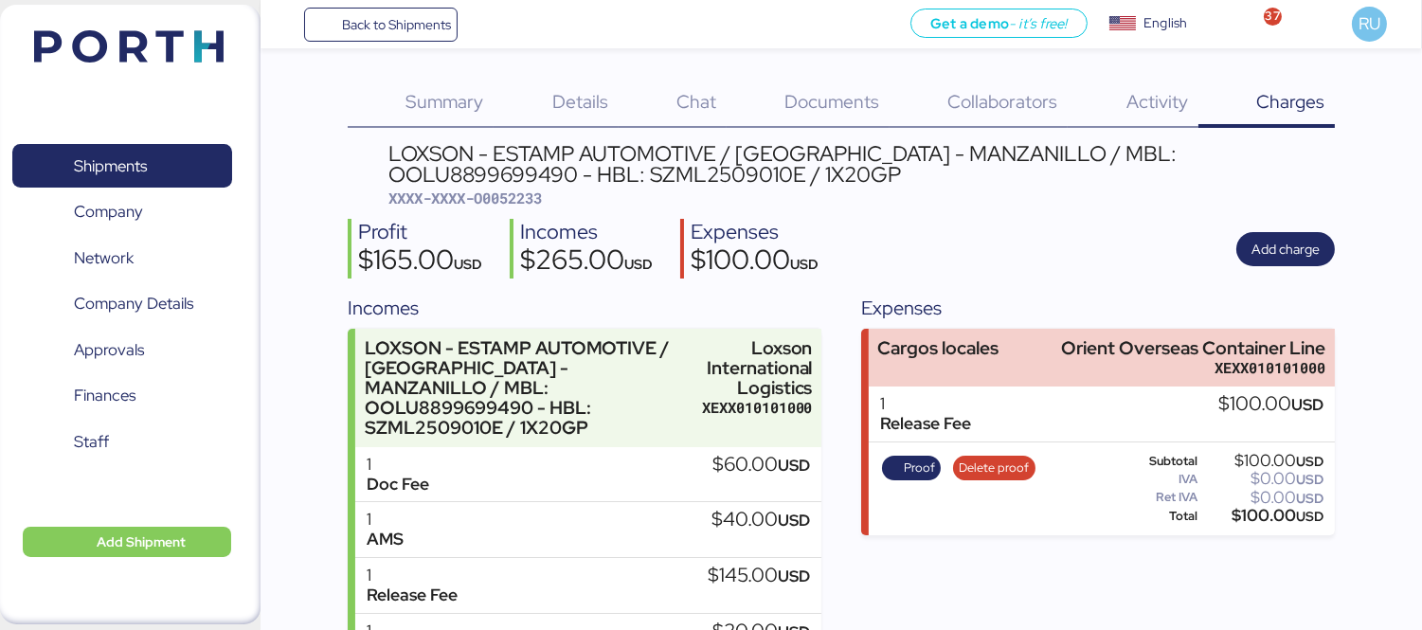
click at [506, 201] on span "XXXX-XXXX-O0052233" at bounding box center [464, 198] width 153 height 19
copy span "O0052233"
click at [1097, 584] on div "Expenses Cargos locales Orient Overseas Container Line XEXX010101000 1 Release …" at bounding box center [1098, 528] width 474 height 468
click at [146, 78] on div "Shipments 0 Company 0 Network 0 Company Details 0 Approvals 0 Finances 0 Staff …" at bounding box center [130, 315] width 261 height 620
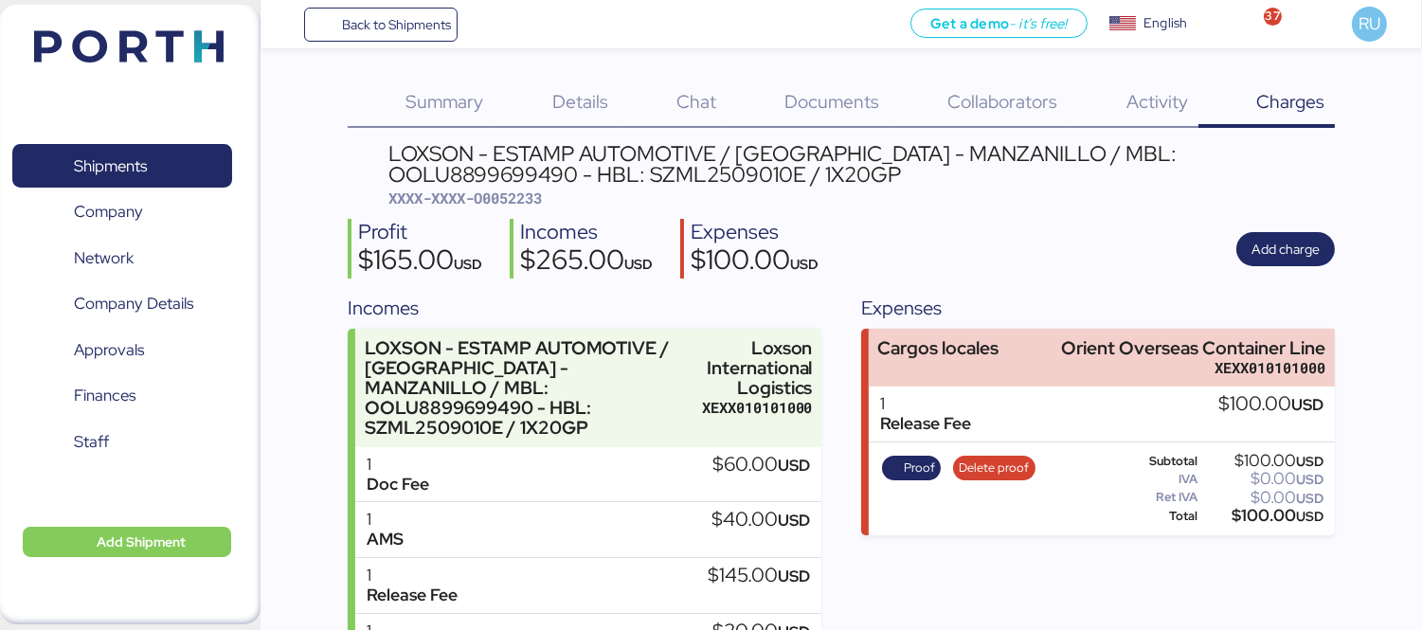
click at [169, 47] on img at bounding box center [128, 46] width 189 height 32
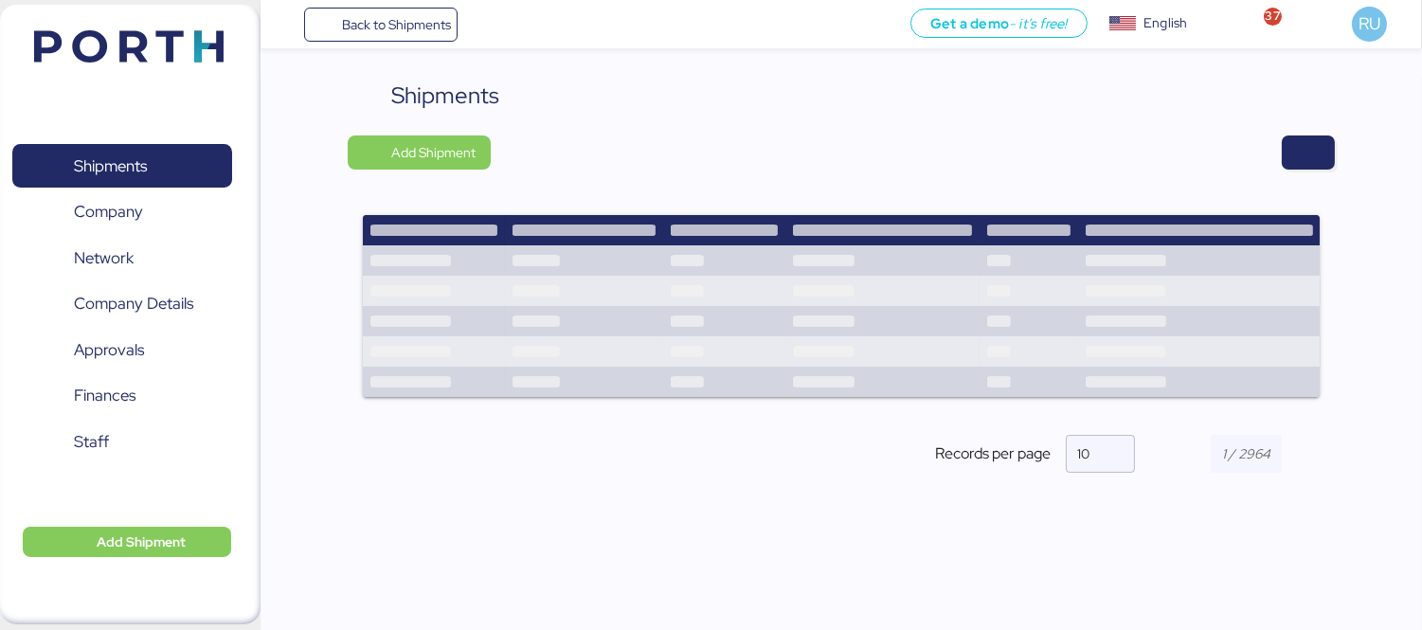
click at [85, 26] on header at bounding box center [100, 43] width 183 height 59
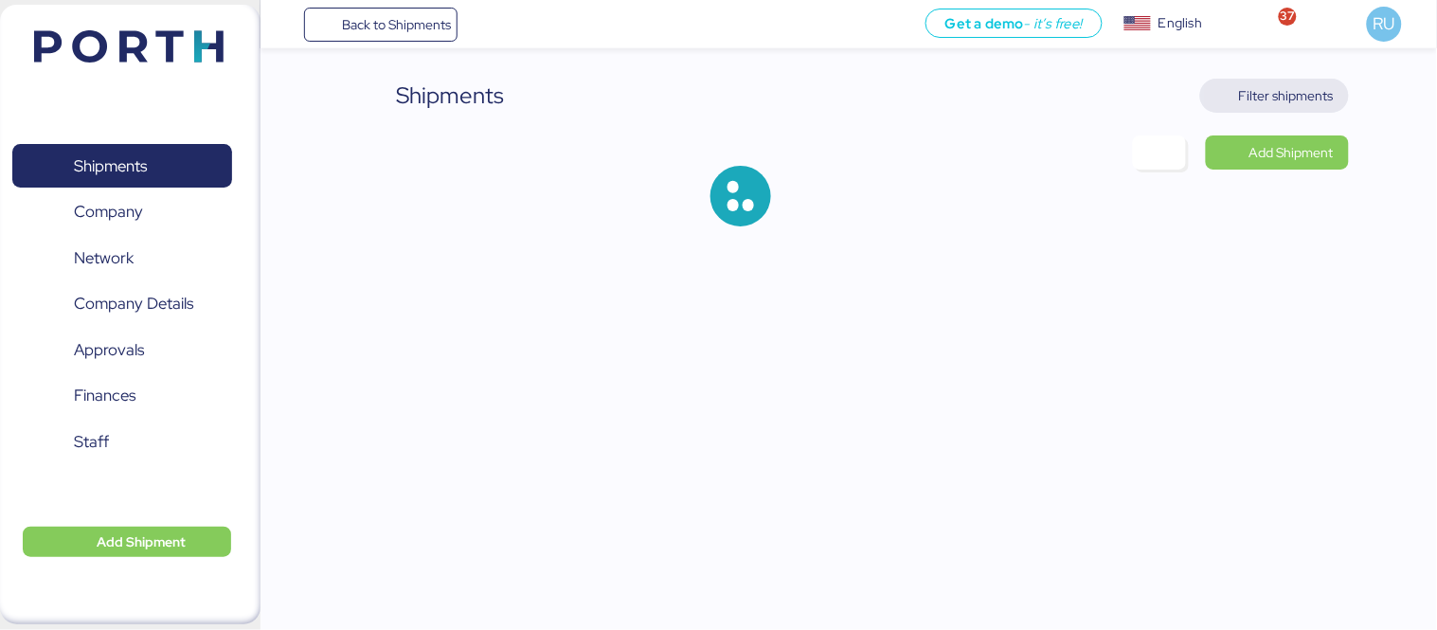
click at [1253, 104] on span "Filter shipments" at bounding box center [1286, 95] width 95 height 23
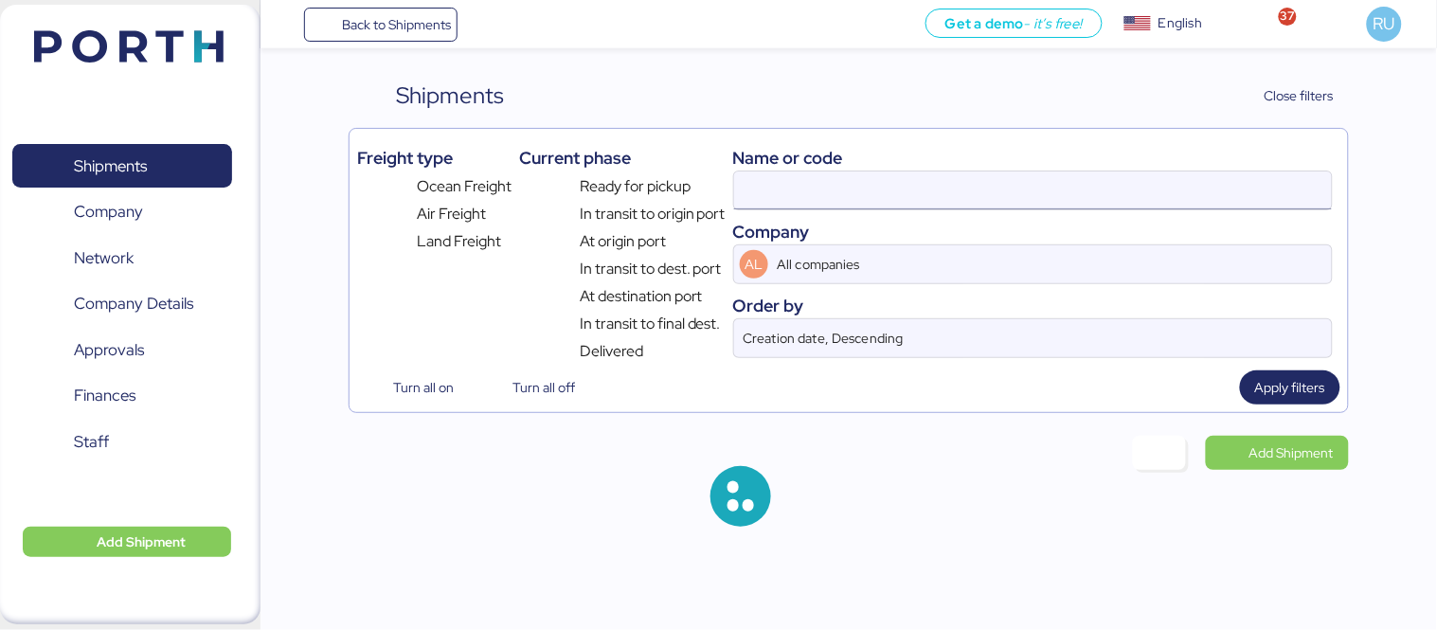
click at [860, 195] on input at bounding box center [1033, 190] width 598 height 38
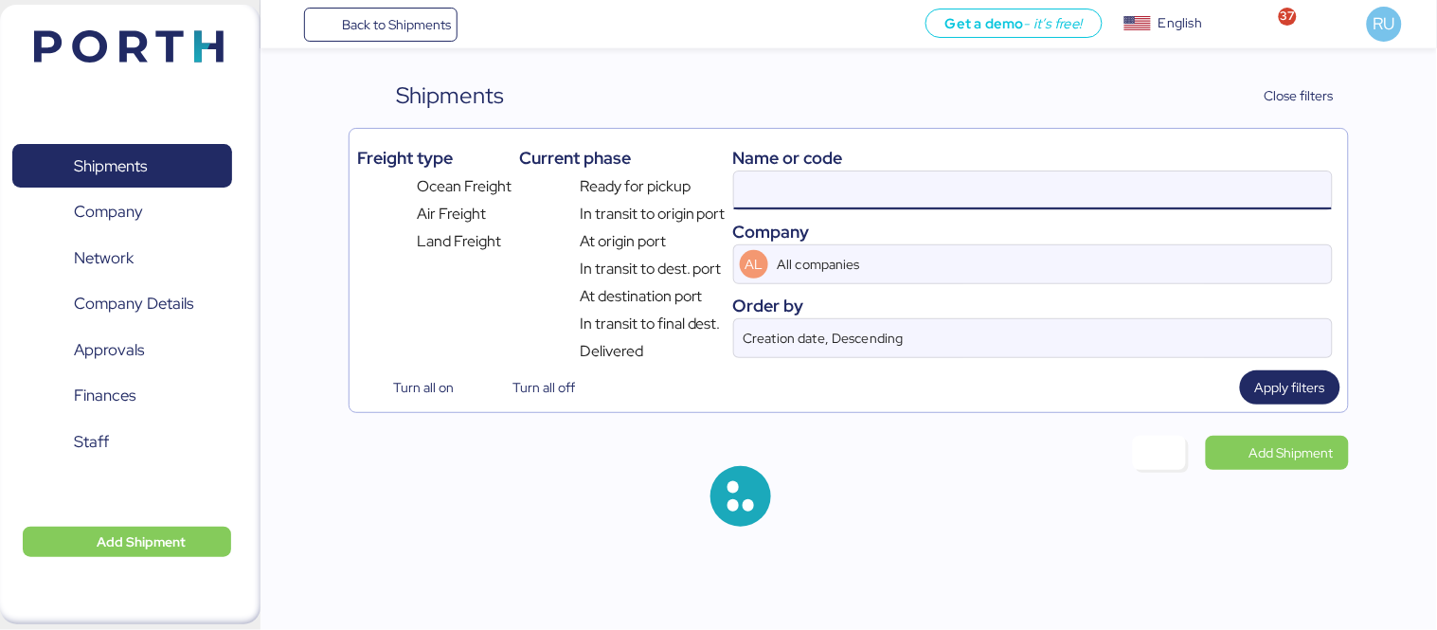
paste input "OOLU8899648830"
type input "OOLU8899648830"
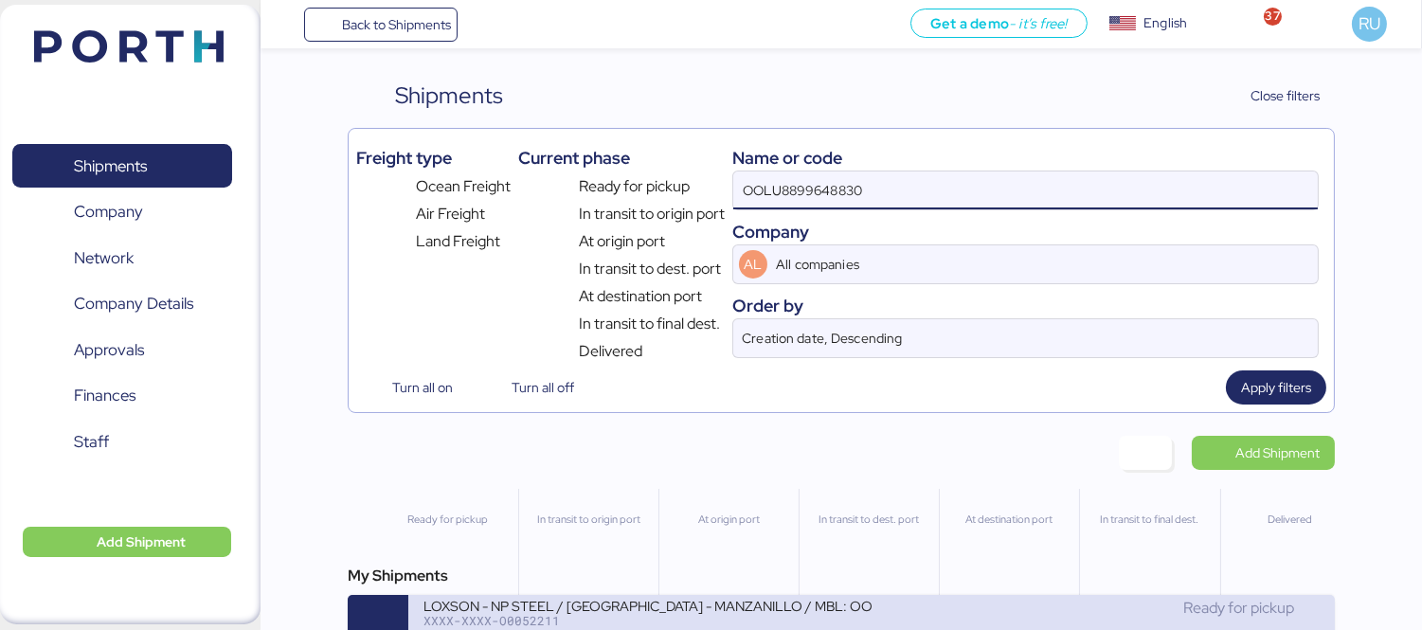
click at [751, 609] on div "LOXSON - NP STEEL / [GEOGRAPHIC_DATA] - MANZANILLO / MBL: OOLU8899648830 - HBL:…" at bounding box center [647, 605] width 448 height 16
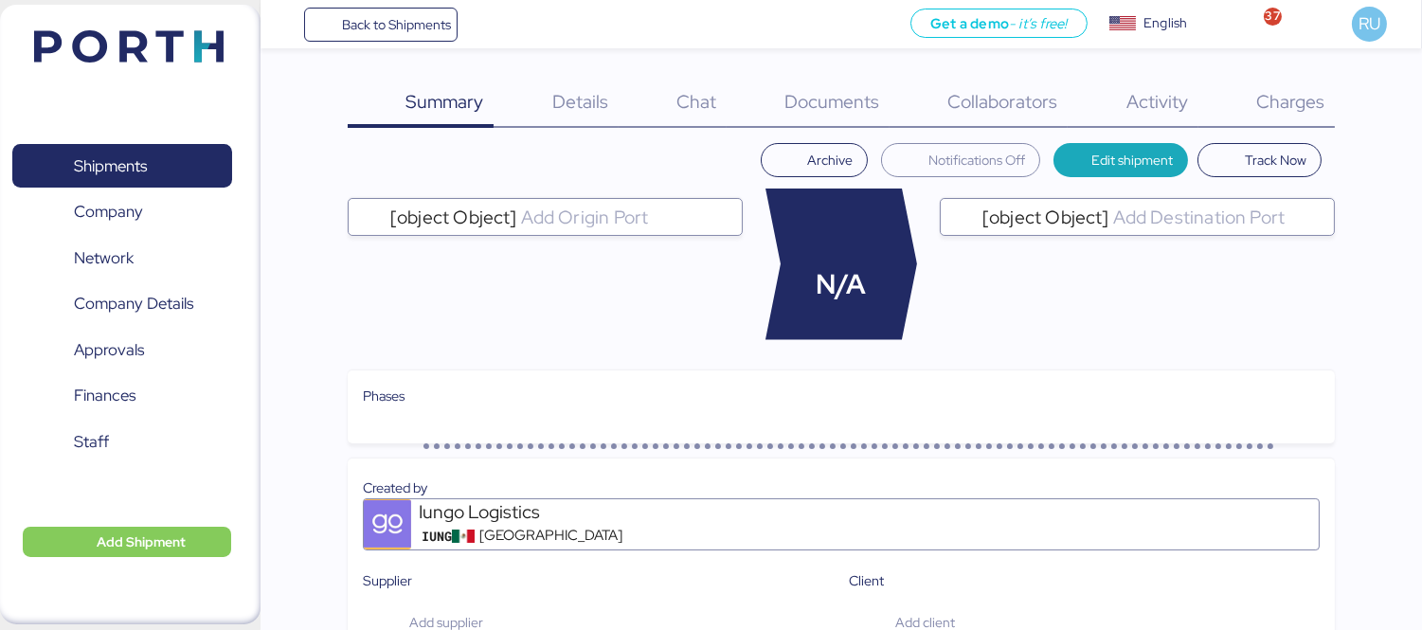
click at [1251, 98] on div "Charges 0" at bounding box center [1266, 103] width 136 height 49
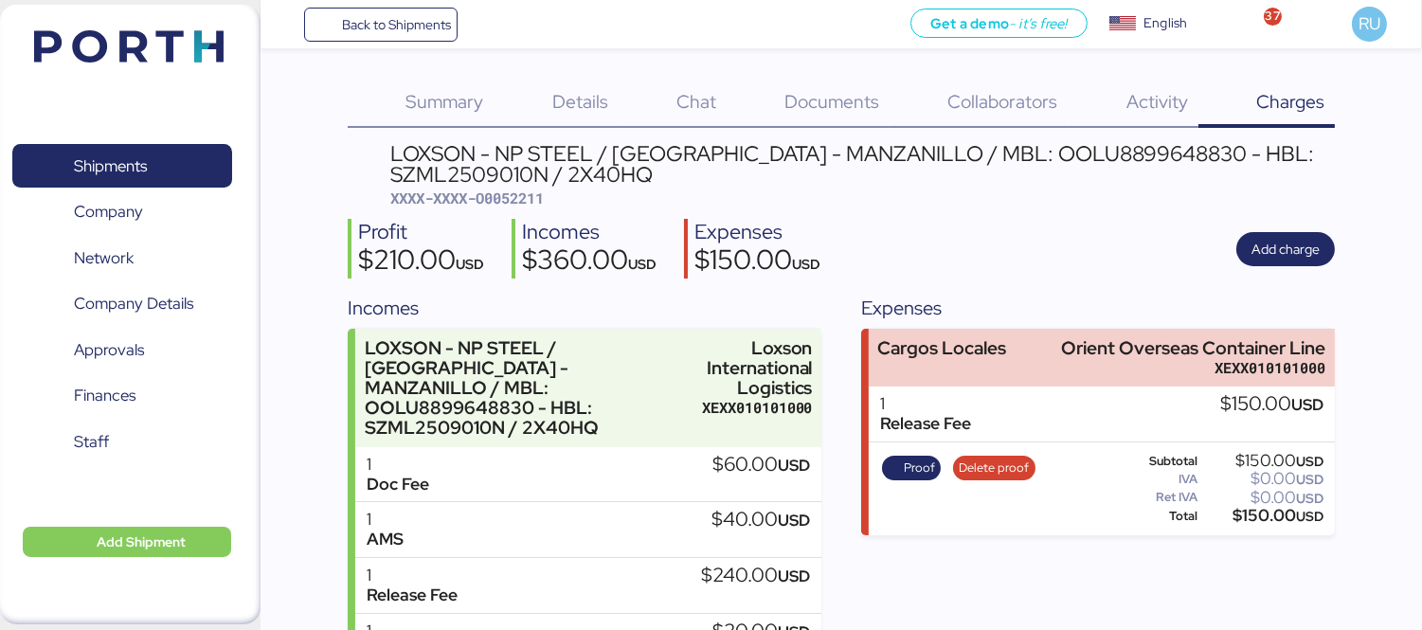
click at [513, 199] on span "XXXX-XXXX-O0052211" at bounding box center [466, 198] width 153 height 19
copy span "O0052211"
click at [983, 169] on div "LOXSON - NP STEEL / [GEOGRAPHIC_DATA] - MANZANILLO / MBL: OOLU8899648830 - HBL:…" at bounding box center [862, 164] width 945 height 43
click at [992, 161] on div "LOXSON - NP STEEL / [GEOGRAPHIC_DATA] - MANZANILLO / MBL: OOLU8899648830 - HBL:…" at bounding box center [862, 164] width 945 height 43
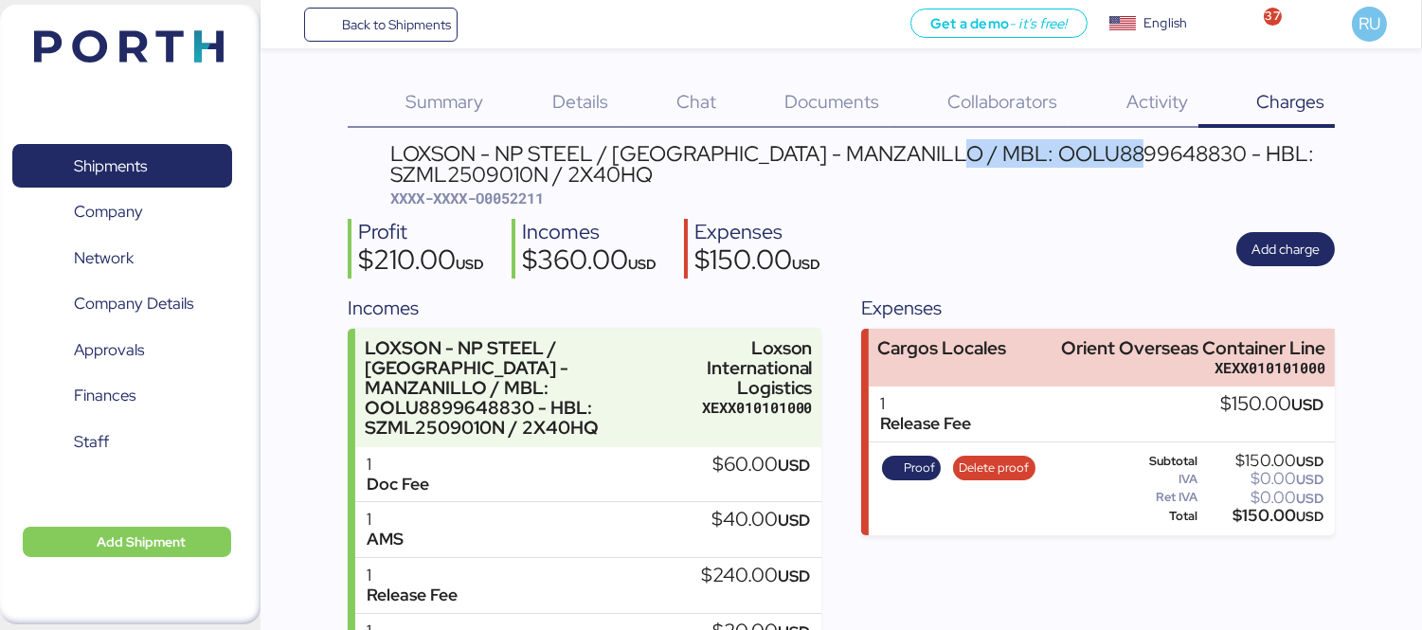
click at [992, 161] on div "LOXSON - NP STEEL / [GEOGRAPHIC_DATA] - MANZANILLO / MBL: OOLU8899648830 - HBL:…" at bounding box center [862, 164] width 945 height 43
copy div "OOLU8899648830"
click at [935, 256] on div "Profit $210.00 USD Incomes $360.00 USD Expenses $150.00 USD Add charge" at bounding box center [841, 249] width 987 height 60
click at [63, 23] on header at bounding box center [100, 43] width 183 height 59
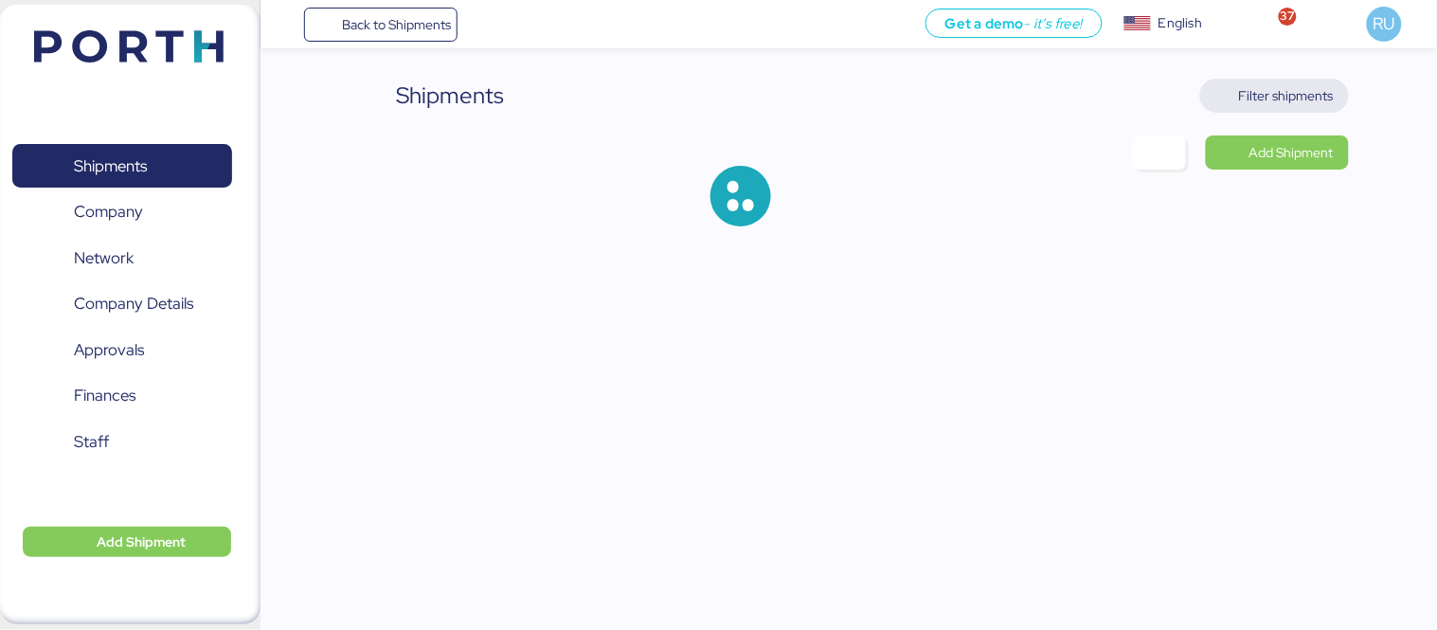
click at [1275, 95] on span "Filter shipments" at bounding box center [1286, 95] width 95 height 23
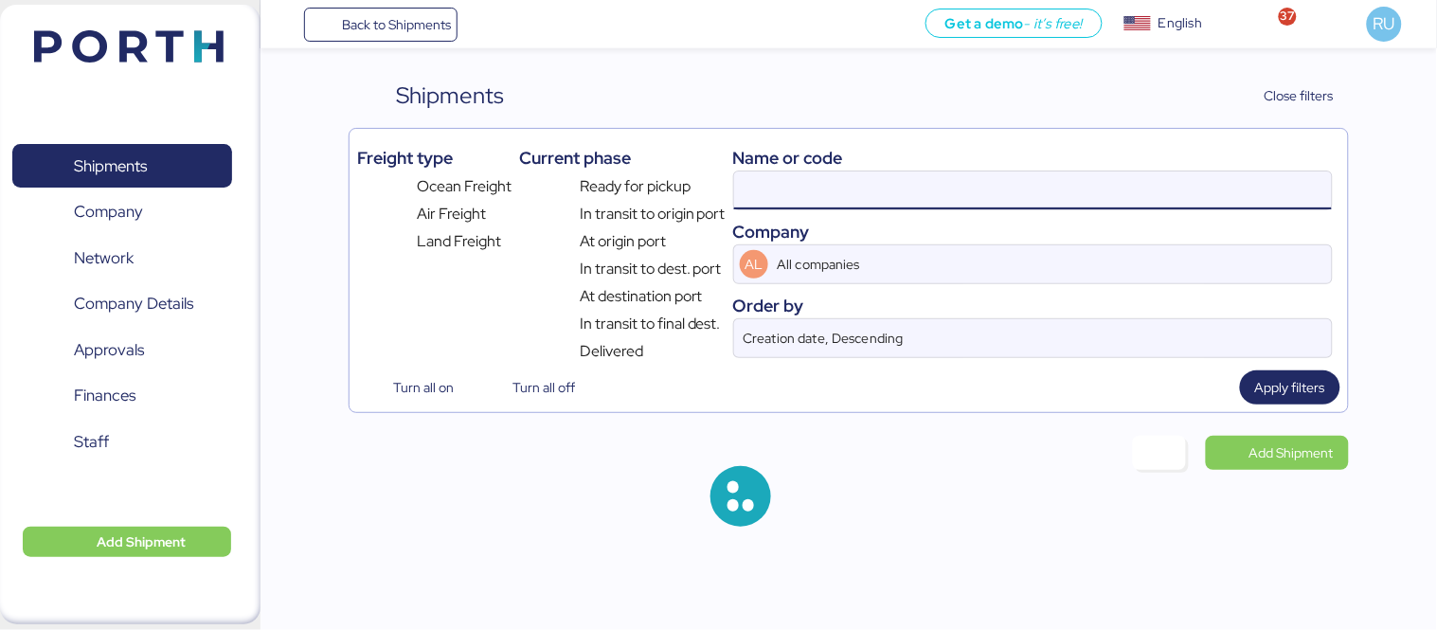
click at [887, 172] on input at bounding box center [1033, 190] width 598 height 38
paste input "SSZ1675666"
type input "SSZ1675666"
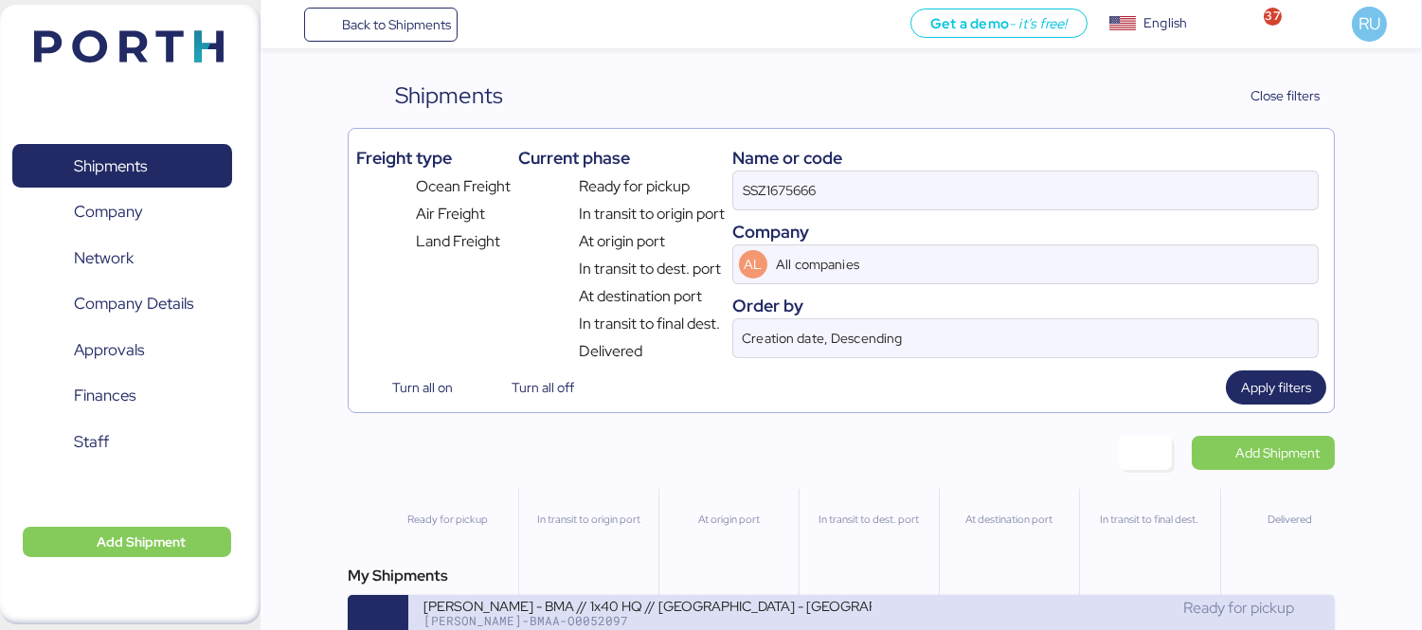
click at [840, 611] on div "[PERSON_NAME] - BMA // 1x40 HQ // [GEOGRAPHIC_DATA] - [GEOGRAPHIC_DATA] // MBL:…" at bounding box center [647, 605] width 448 height 16
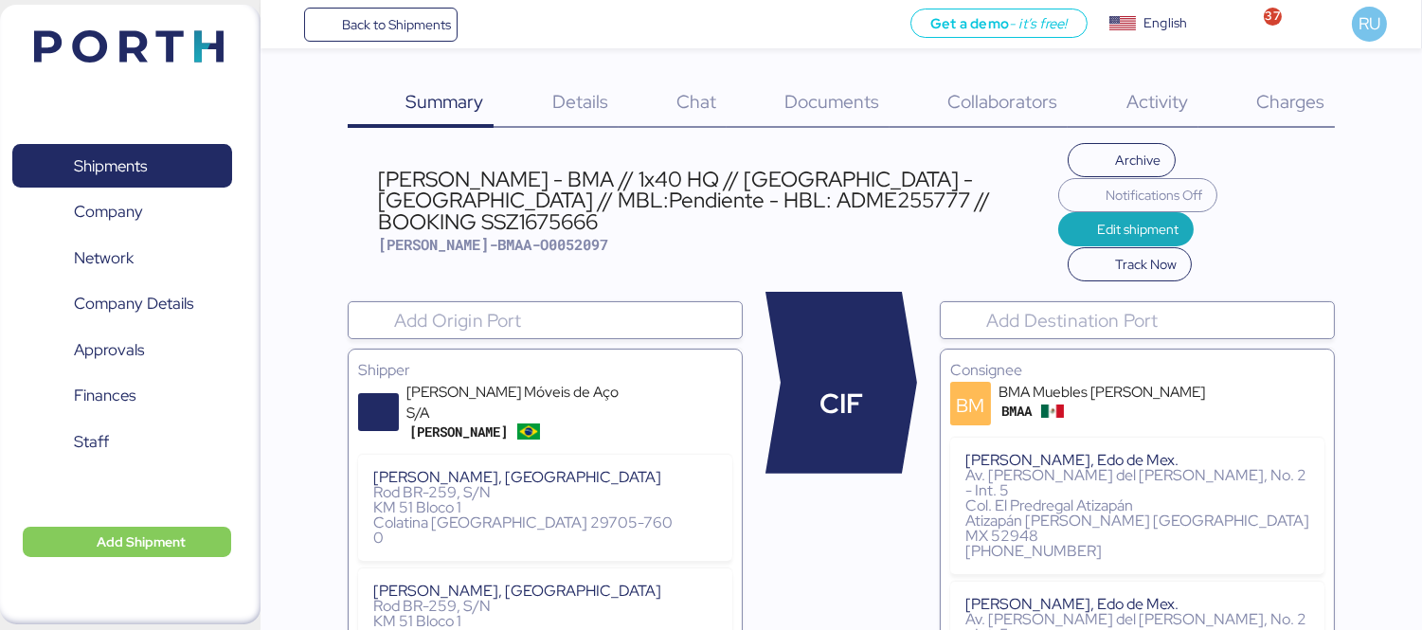
click at [1288, 100] on span "Charges" at bounding box center [1290, 101] width 68 height 25
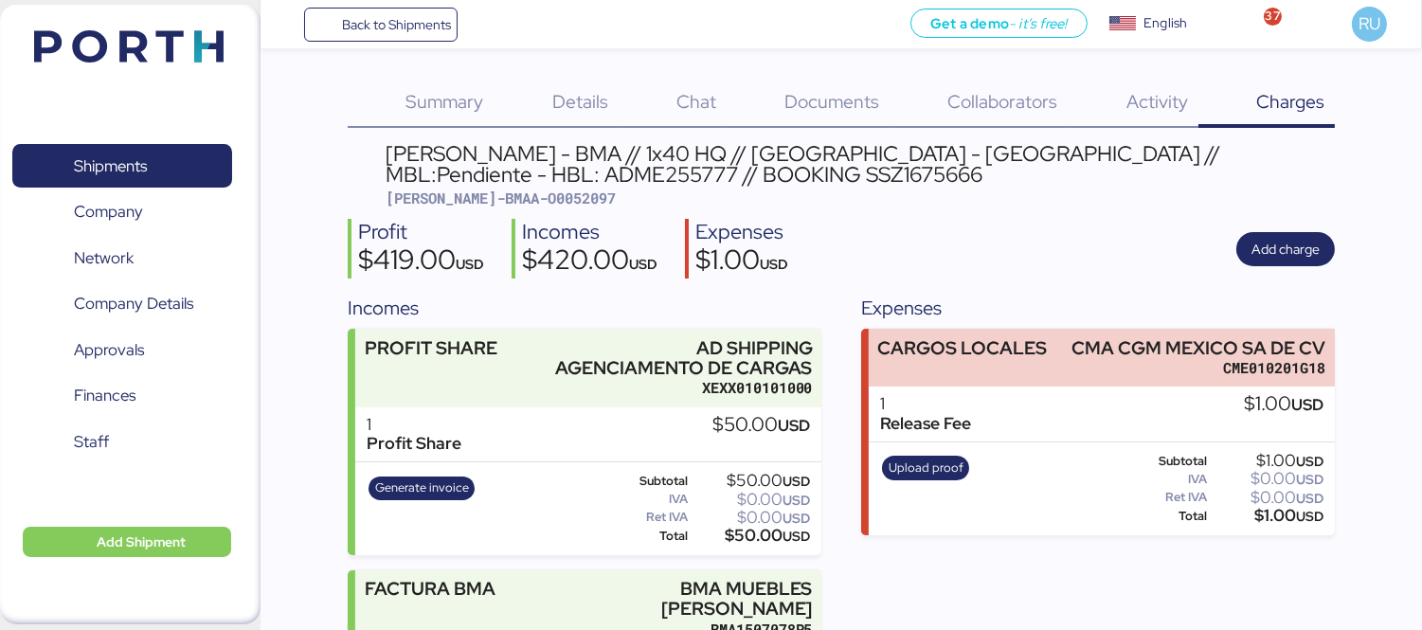
click at [837, 114] on div "Documents 0" at bounding box center [808, 103] width 163 height 49
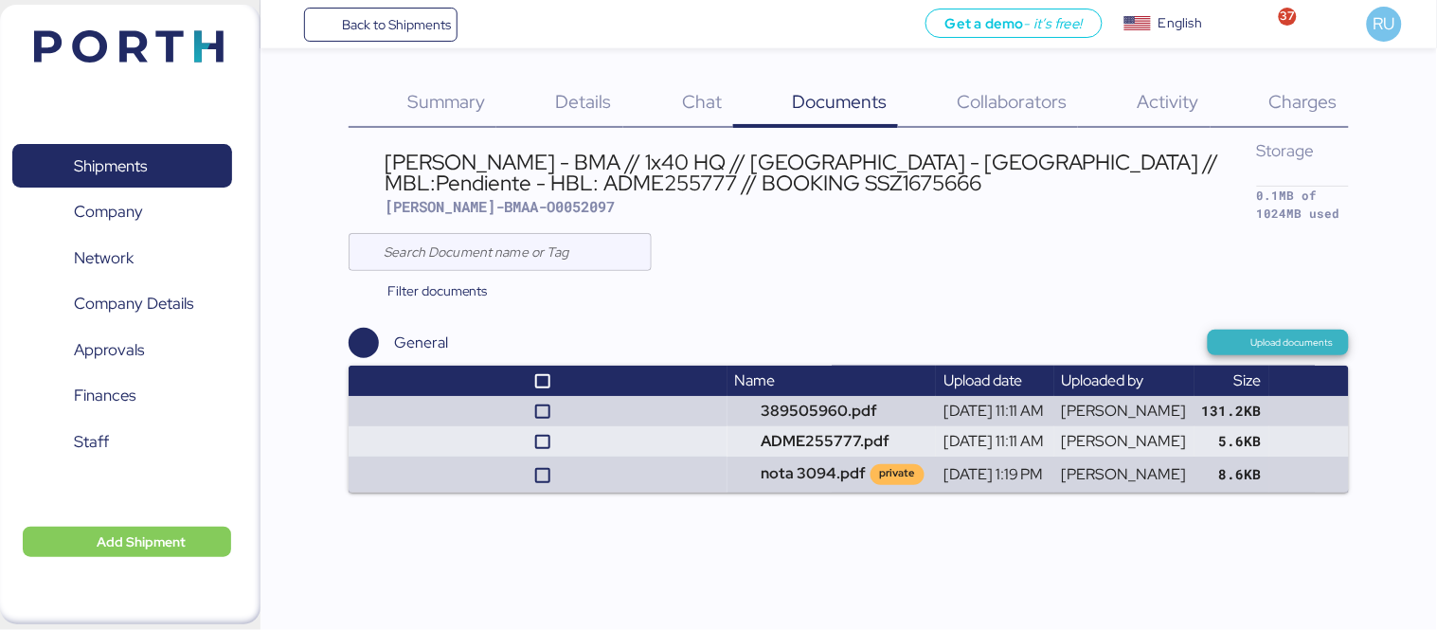
click at [1253, 334] on span "Upload documents" at bounding box center [1292, 342] width 82 height 17
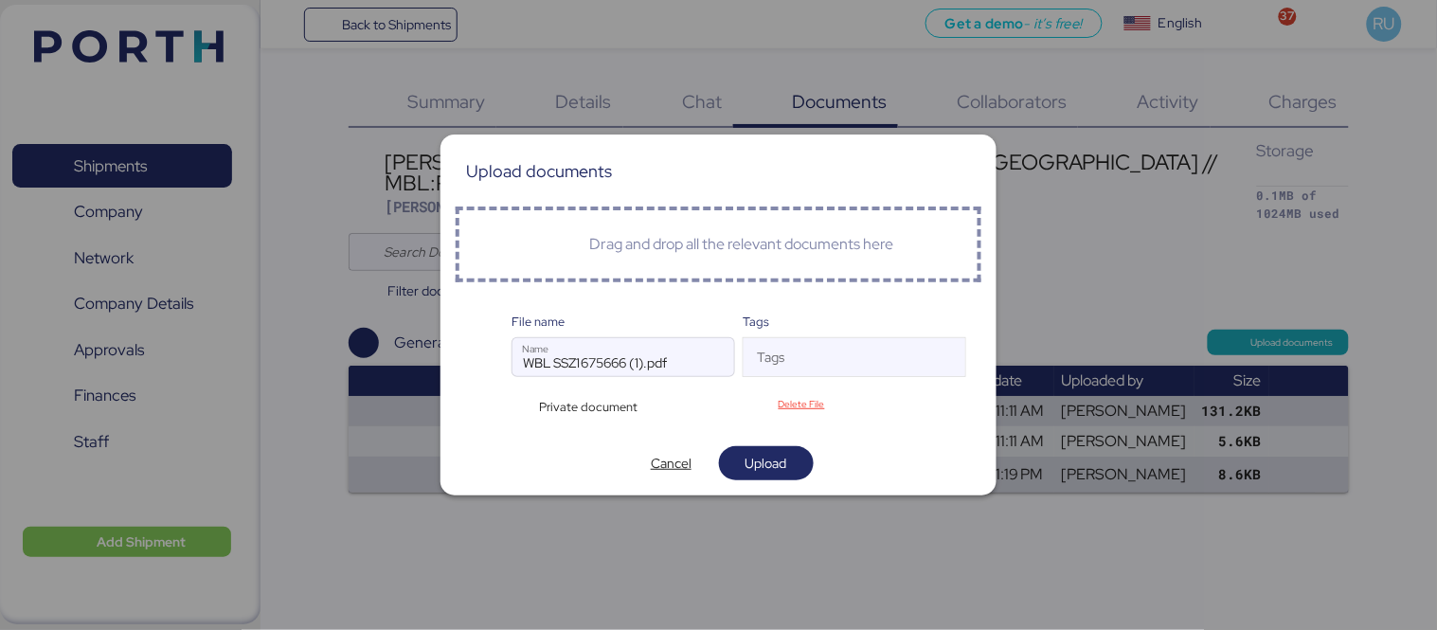
click at [526, 401] on div "Private document" at bounding box center [585, 407] width 146 height 18
click at [755, 464] on span "Upload" at bounding box center [767, 463] width 42 height 23
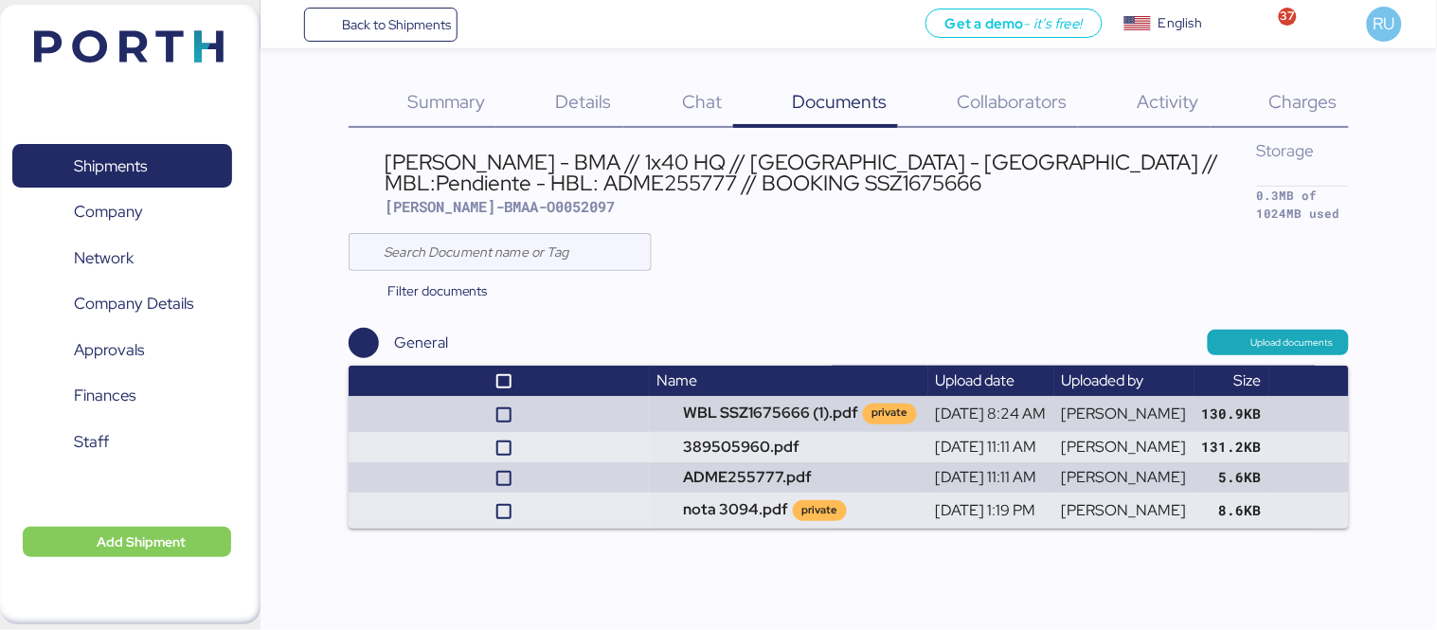
click at [573, 117] on div "Details 0" at bounding box center [559, 103] width 126 height 49
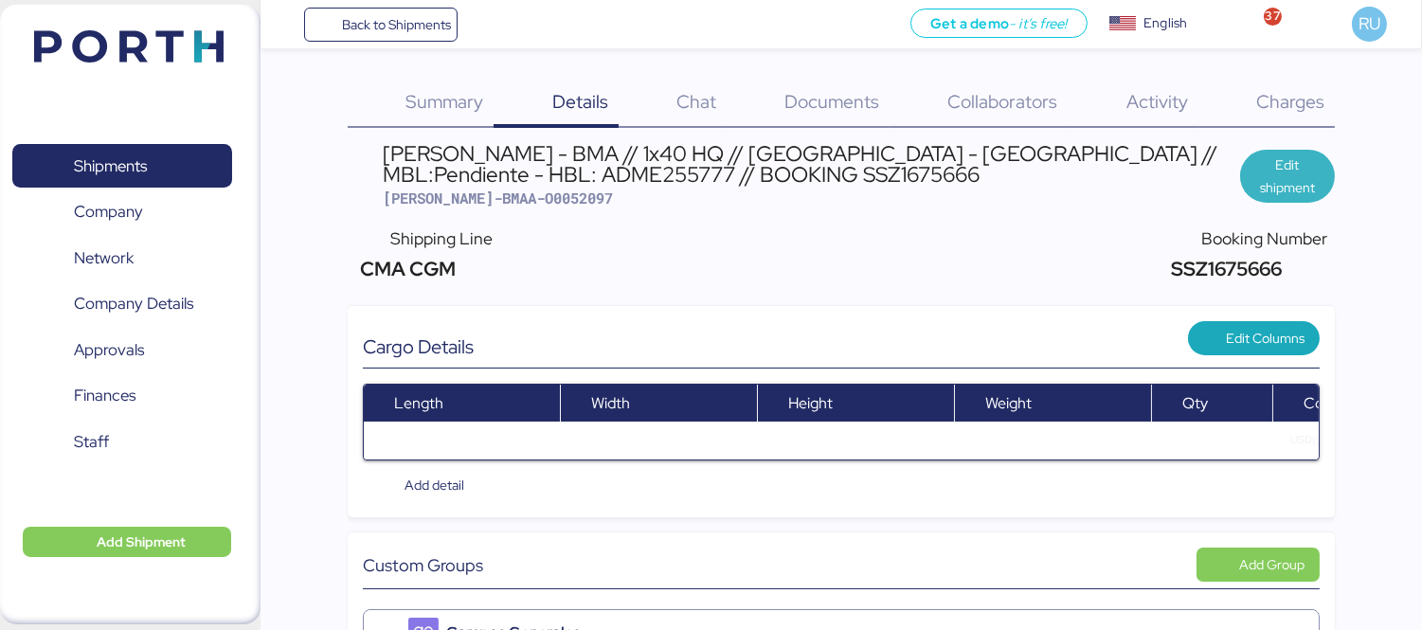
click at [1287, 184] on span "Edit shipment" at bounding box center [1287, 175] width 64 height 45
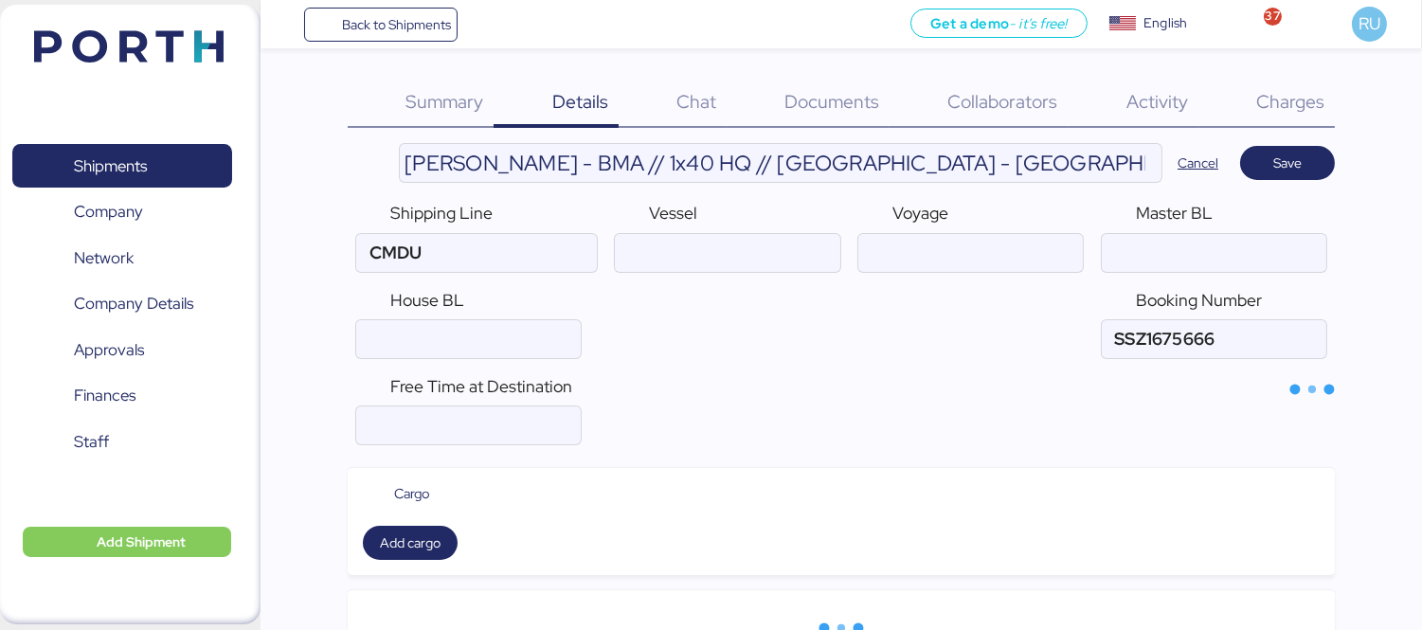
type input "CMA CGM"
click at [1182, 265] on input "ocean" at bounding box center [1214, 253] width 225 height 38
paste input "SSZ1675666"
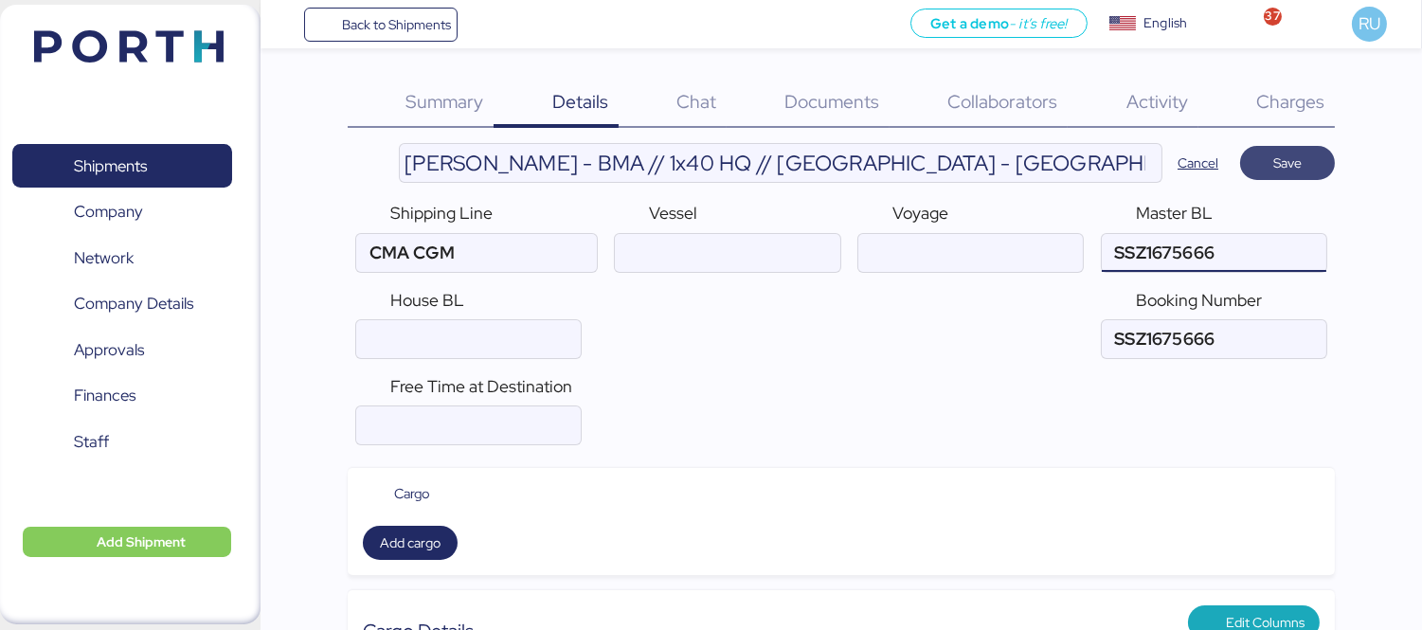
type input "SSZ1675666"
click at [1281, 159] on span "Save" at bounding box center [1287, 163] width 28 height 23
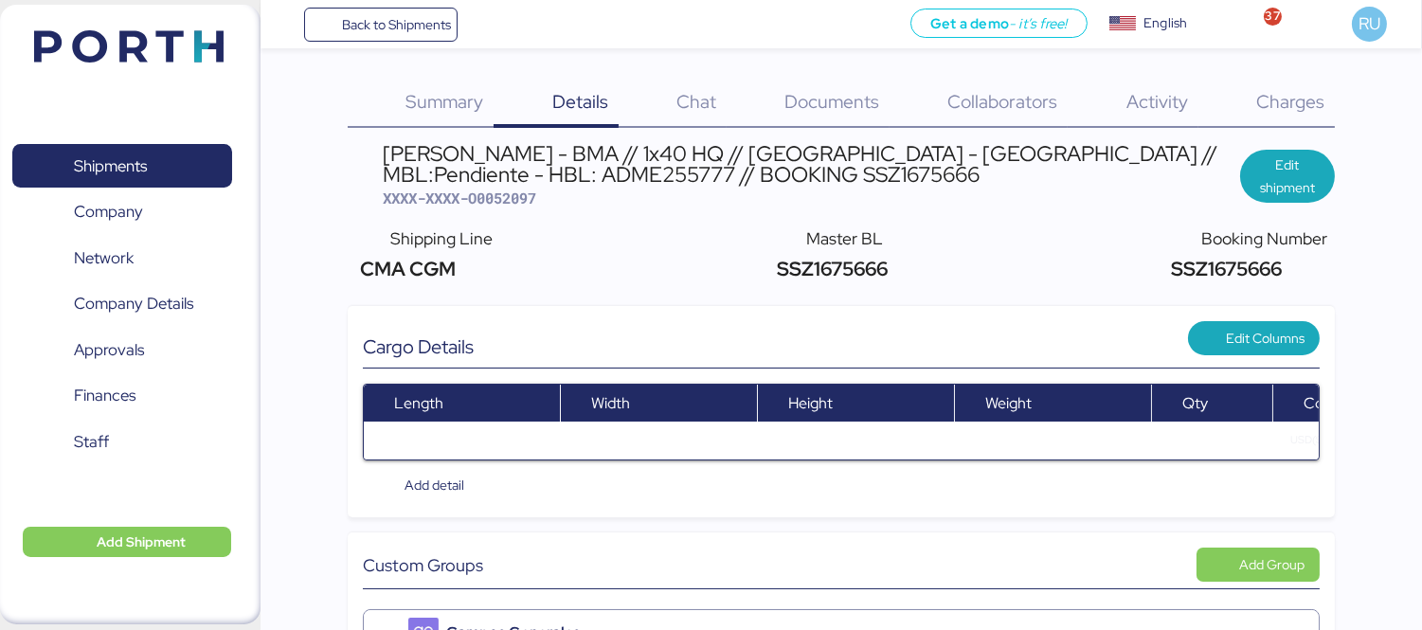
click at [172, 42] on img at bounding box center [128, 46] width 189 height 32
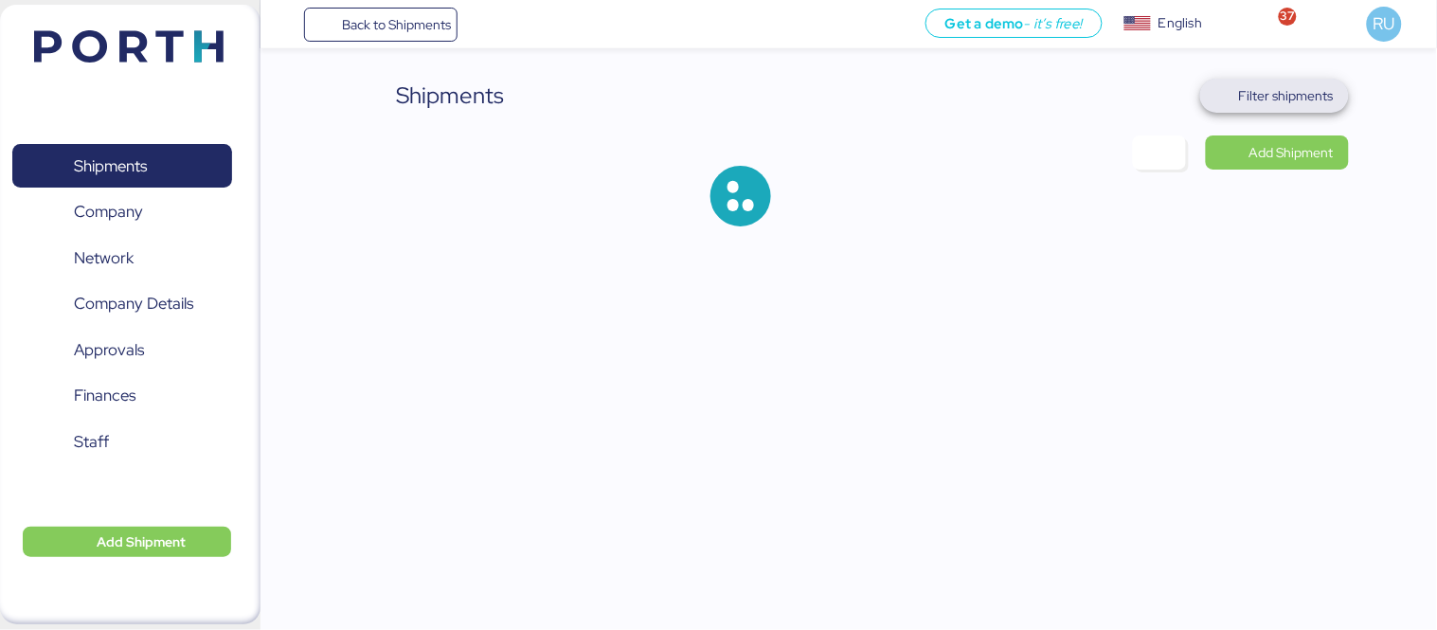
click at [1312, 88] on span "Filter shipments" at bounding box center [1286, 95] width 95 height 23
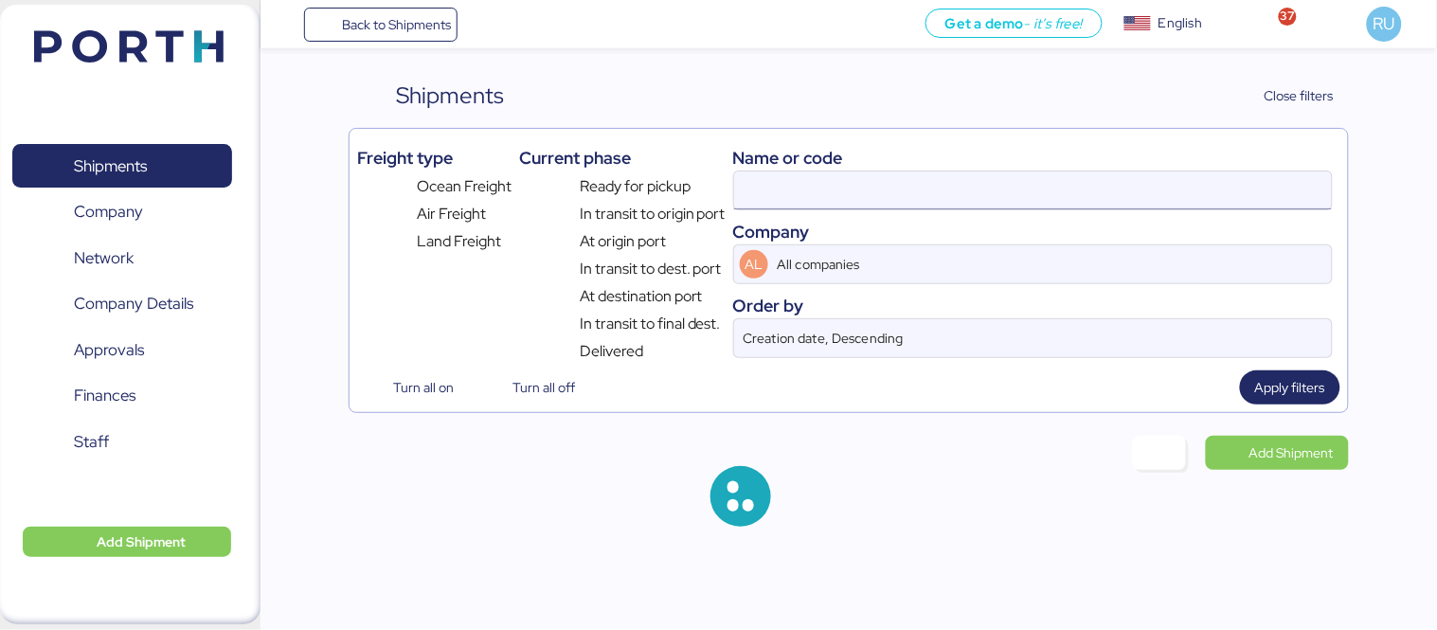
click at [900, 202] on input at bounding box center [1033, 190] width 598 height 38
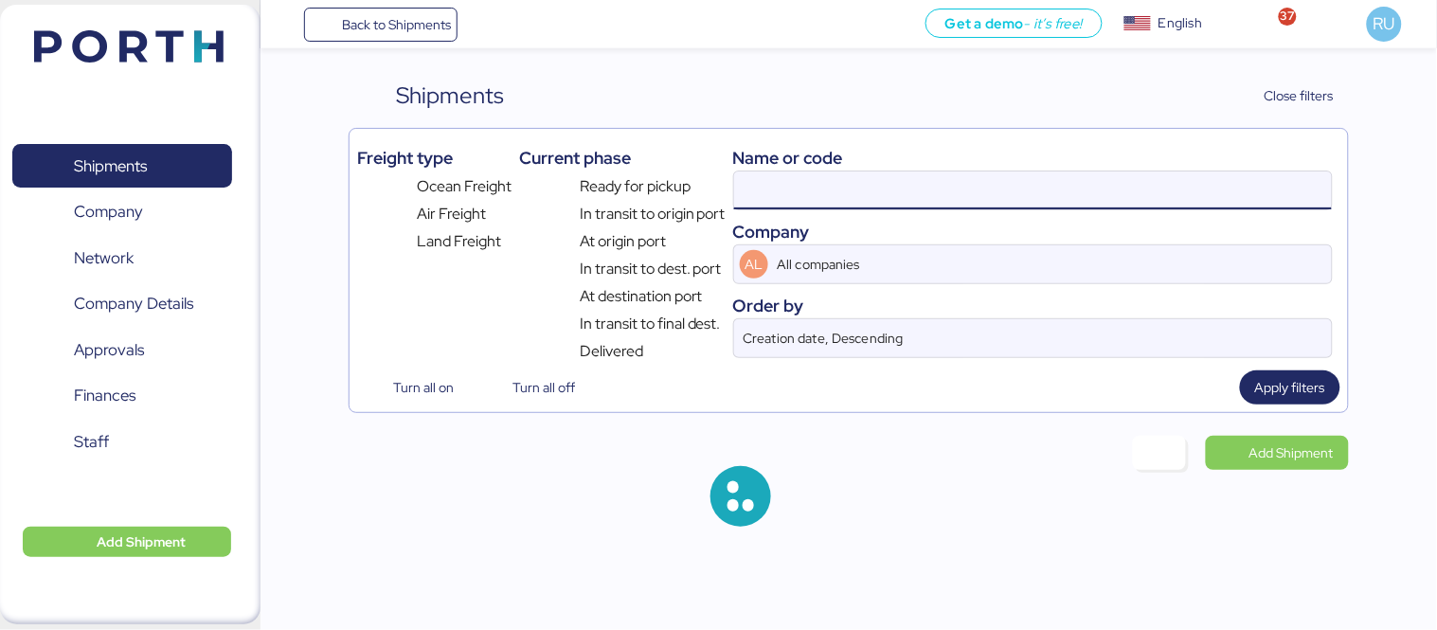
paste input "O0052022"
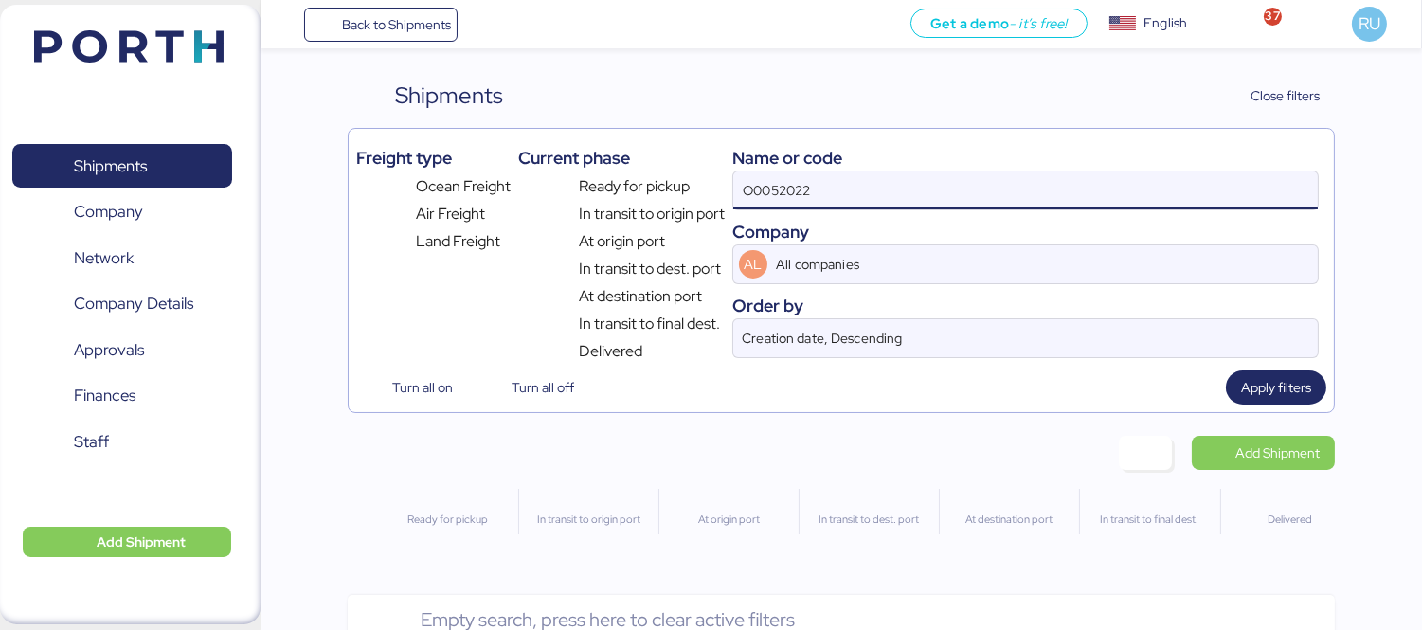
type input "O0052022"
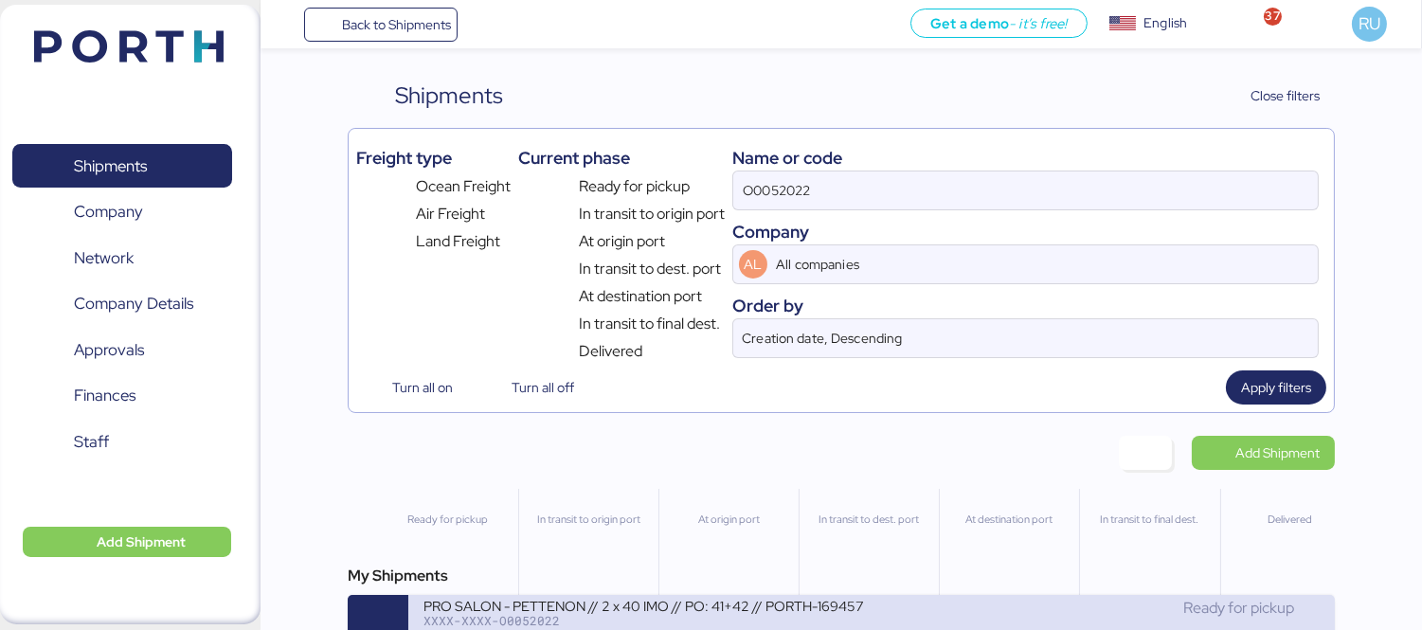
click at [675, 606] on div "PRO SALON - PETTENON // 2 x 40 IMO // PO: 41+42 // PORTH-169457" at bounding box center [647, 605] width 448 height 16
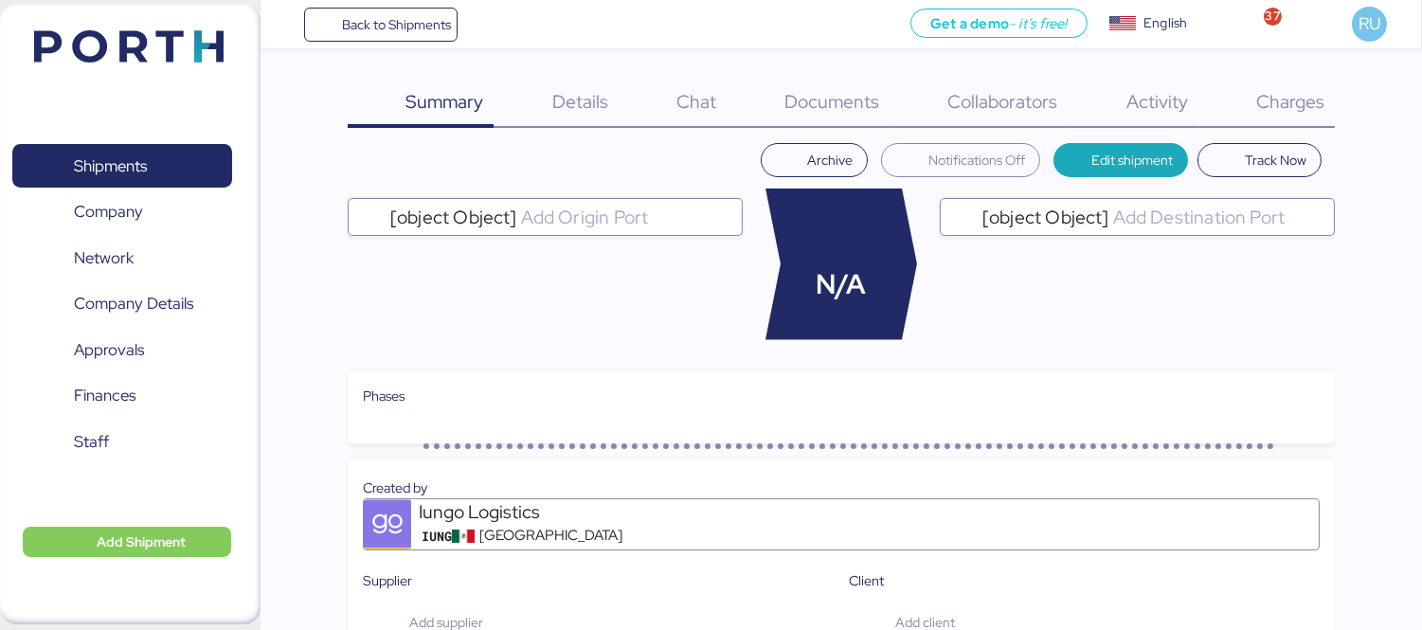
click at [1304, 98] on span "Charges" at bounding box center [1290, 101] width 68 height 25
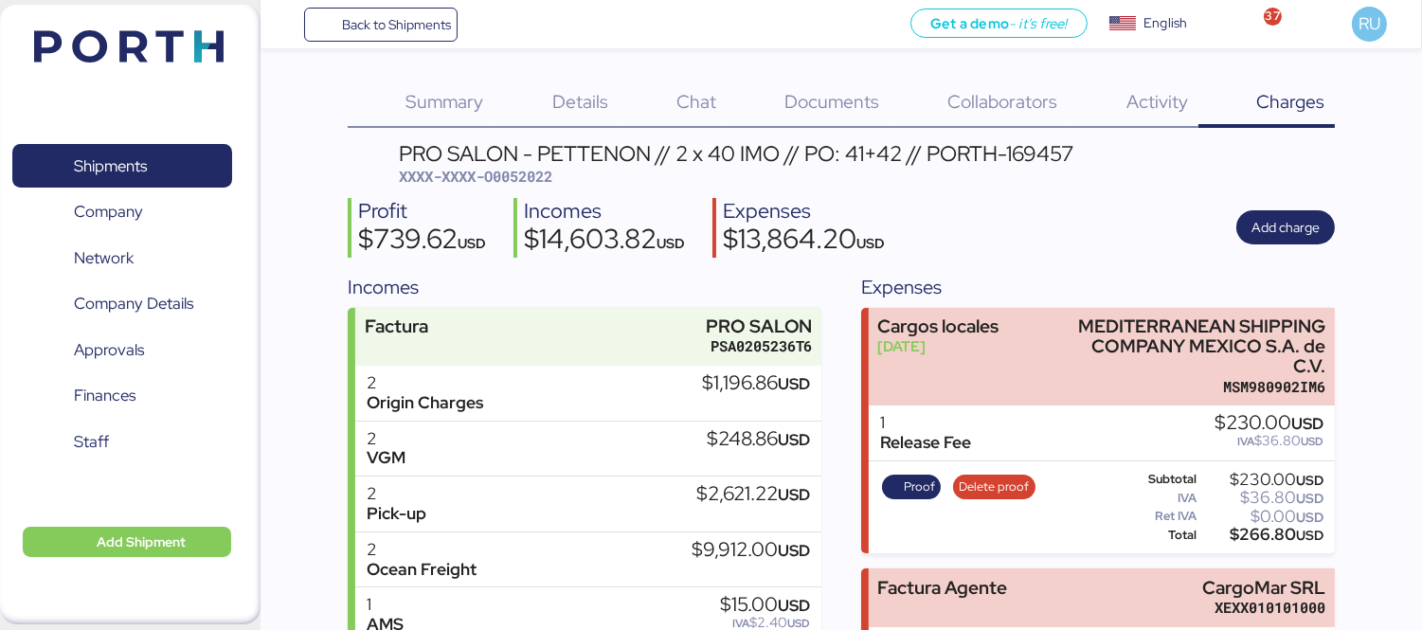
scroll to position [208, 0]
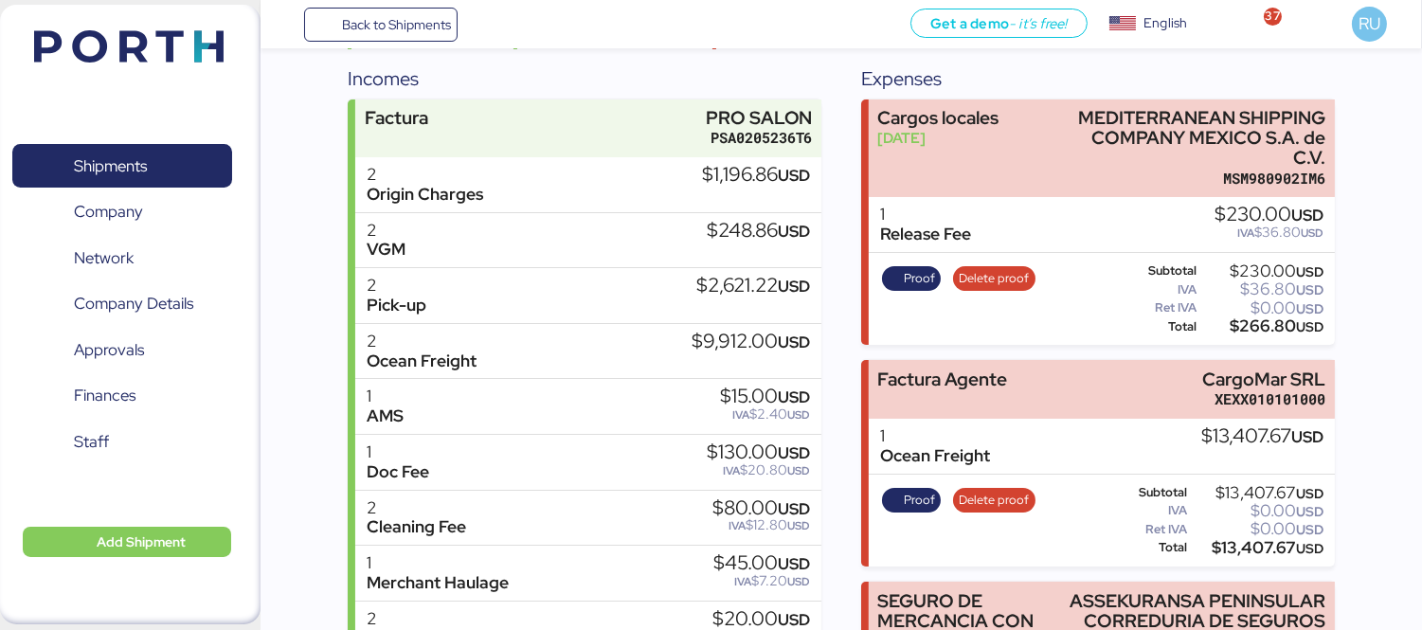
click at [150, 52] on img at bounding box center [128, 46] width 189 height 32
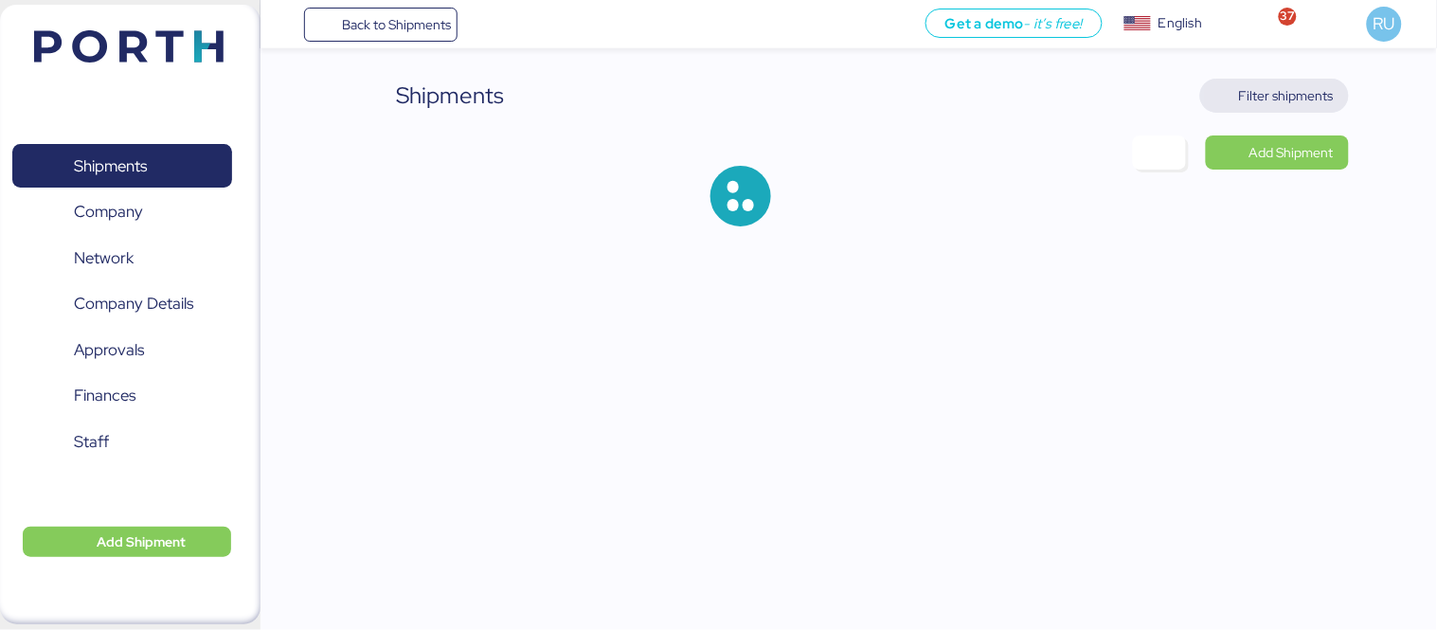
click at [1223, 89] on span "Filter shipments" at bounding box center [1274, 95] width 118 height 27
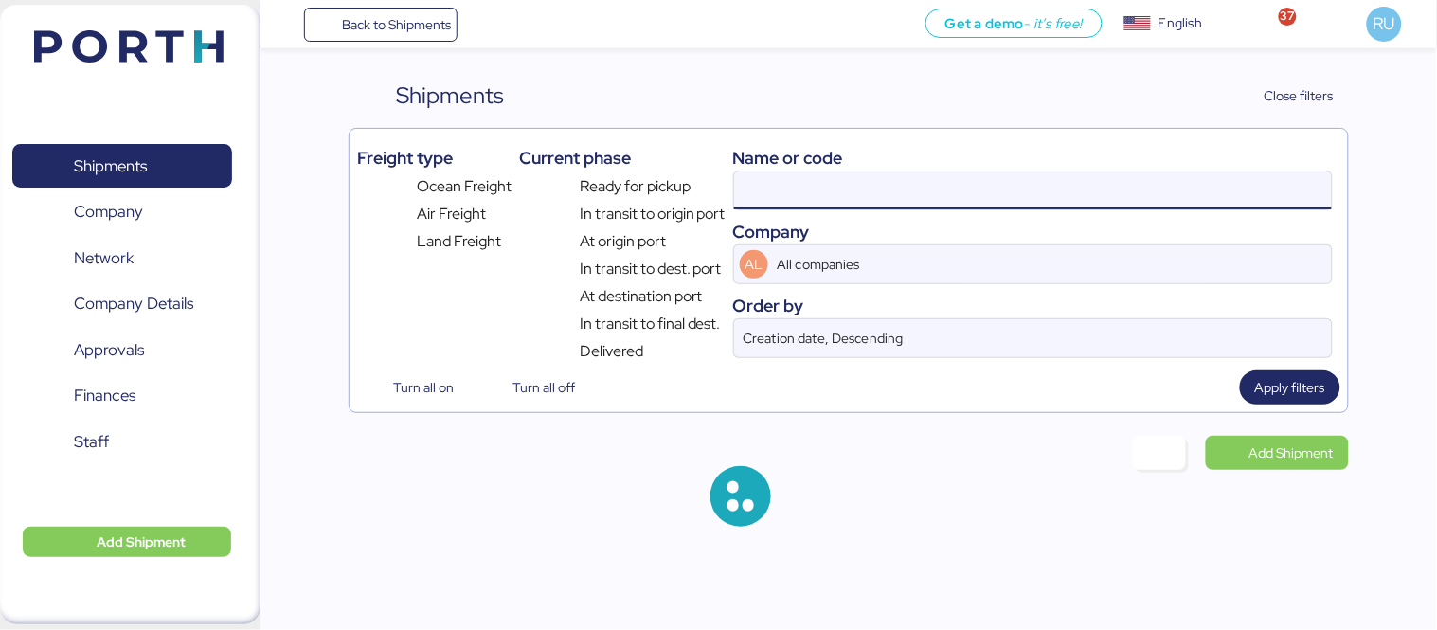
click at [854, 188] on input at bounding box center [1033, 190] width 598 height 38
paste input "O0052070"
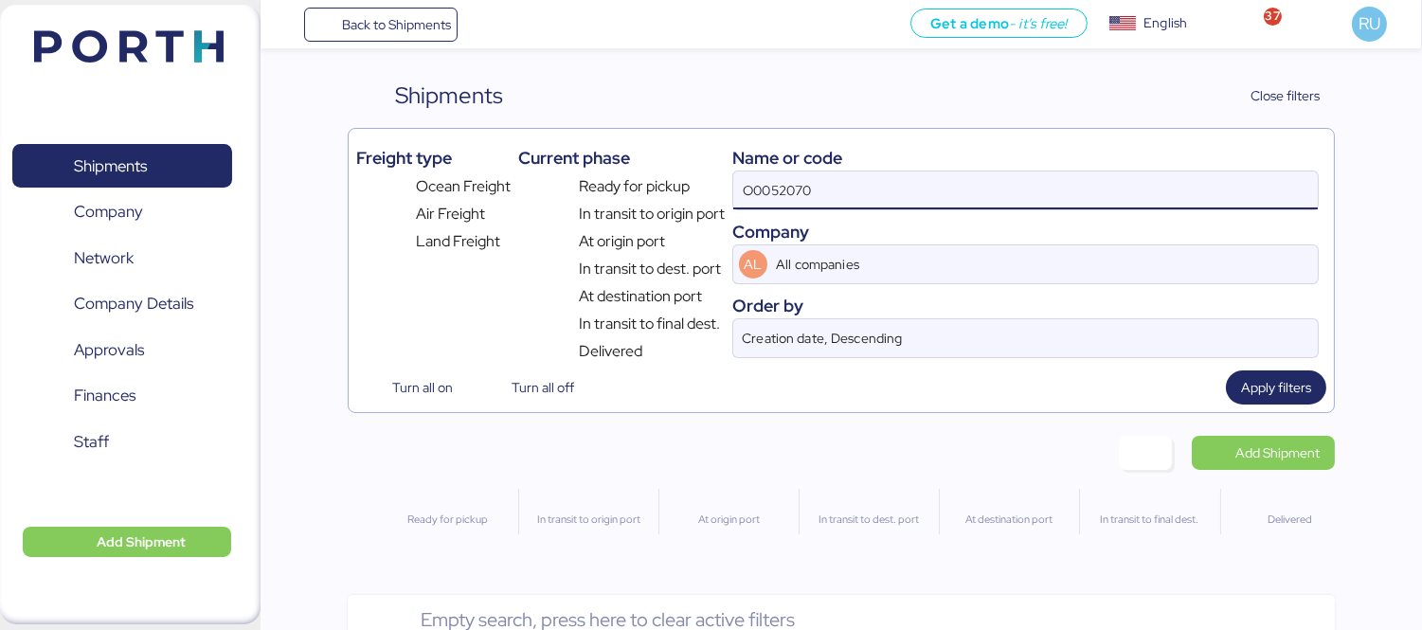
type input "O0052070"
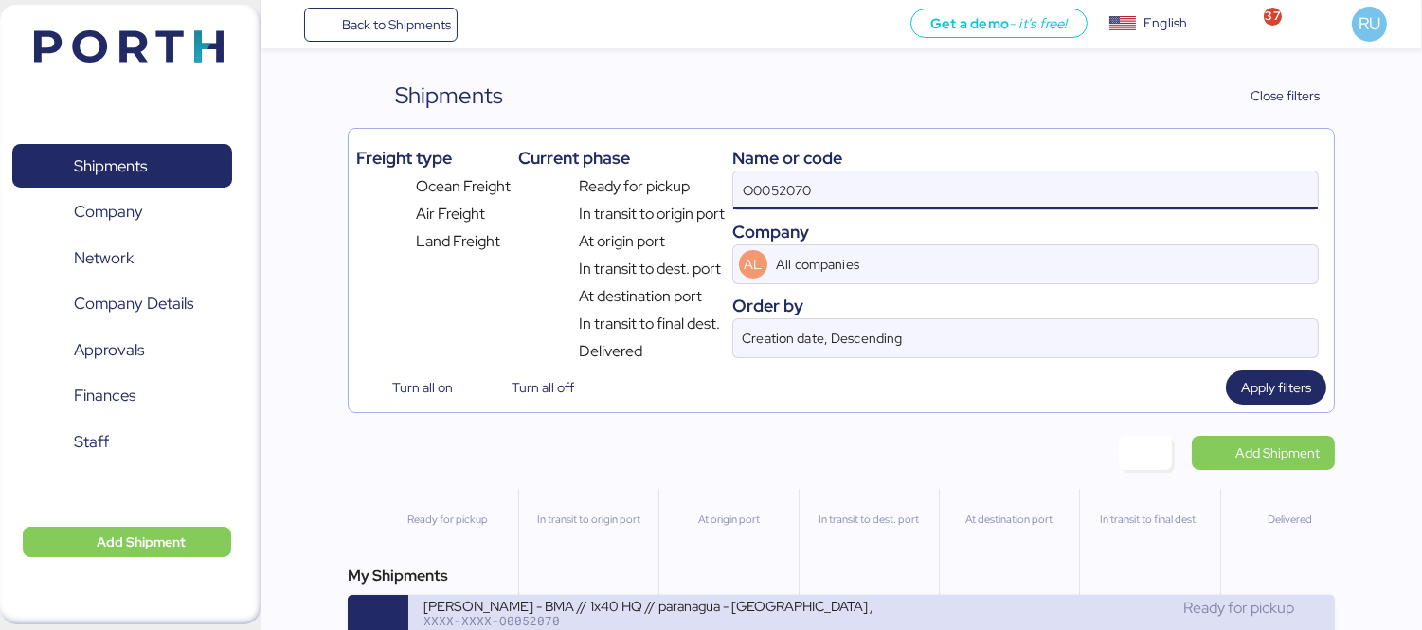
click at [837, 613] on div "[PERSON_NAME] - BMA // 1x40 HQ // paranagua - [GEOGRAPHIC_DATA] // MBL: SSZ1671…" at bounding box center [647, 605] width 448 height 16
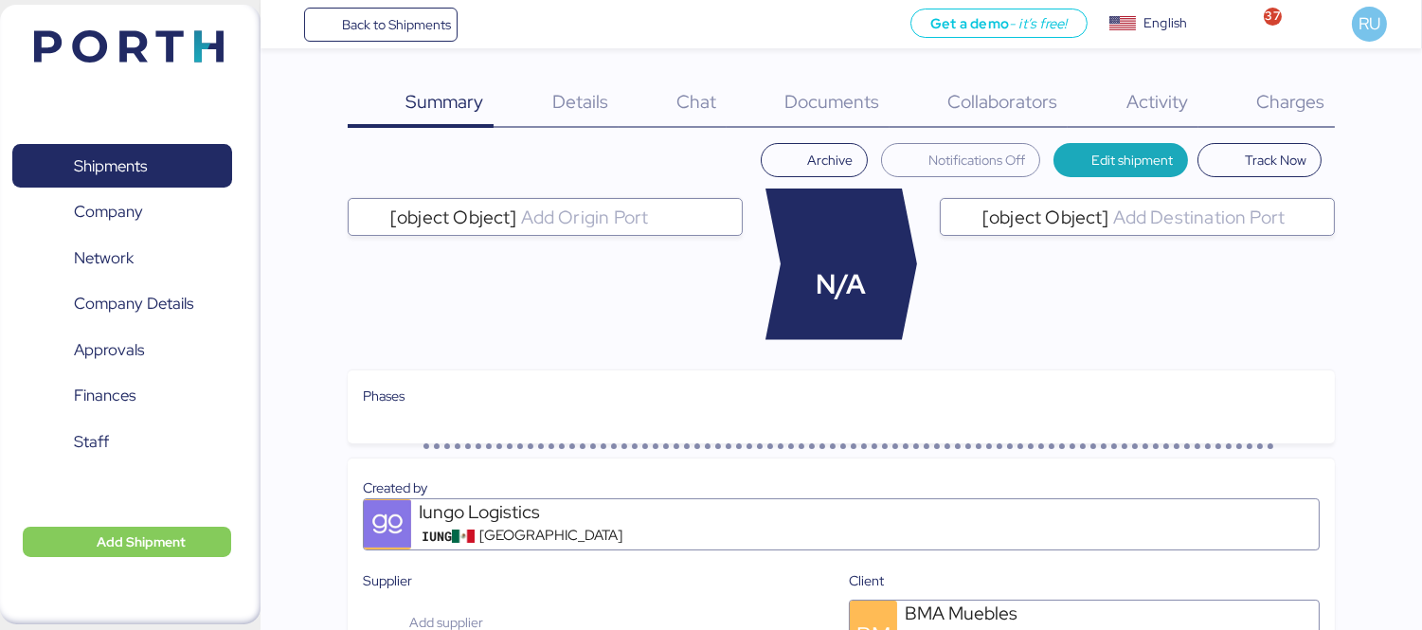
click at [1285, 102] on span "Charges" at bounding box center [1290, 101] width 68 height 25
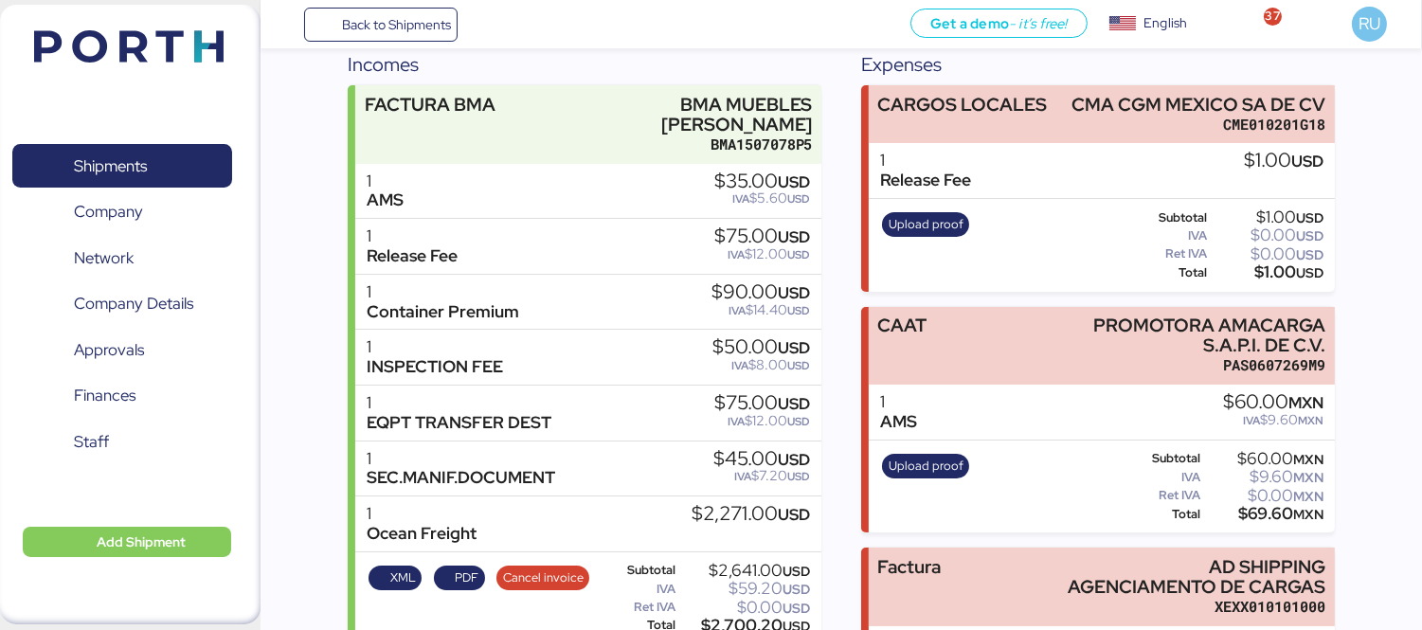
scroll to position [243, 0]
click at [470, 568] on span "PDF" at bounding box center [467, 578] width 24 height 21
click at [388, 568] on span "XML" at bounding box center [395, 578] width 41 height 21
click at [164, 44] on img at bounding box center [128, 46] width 189 height 32
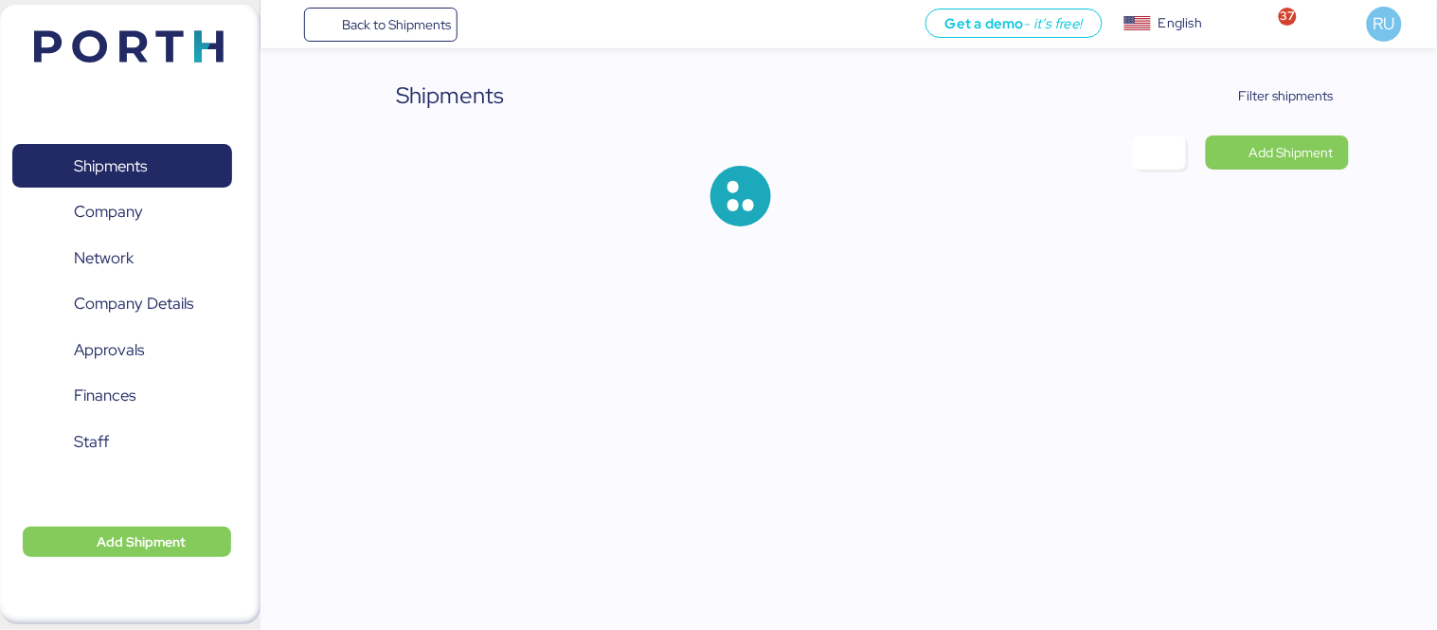
click at [1227, 64] on div "Shipments Filter shipments Add Shipment" at bounding box center [718, 128] width 1437 height 257
click at [1257, 87] on span "Filter shipments" at bounding box center [1286, 95] width 95 height 23
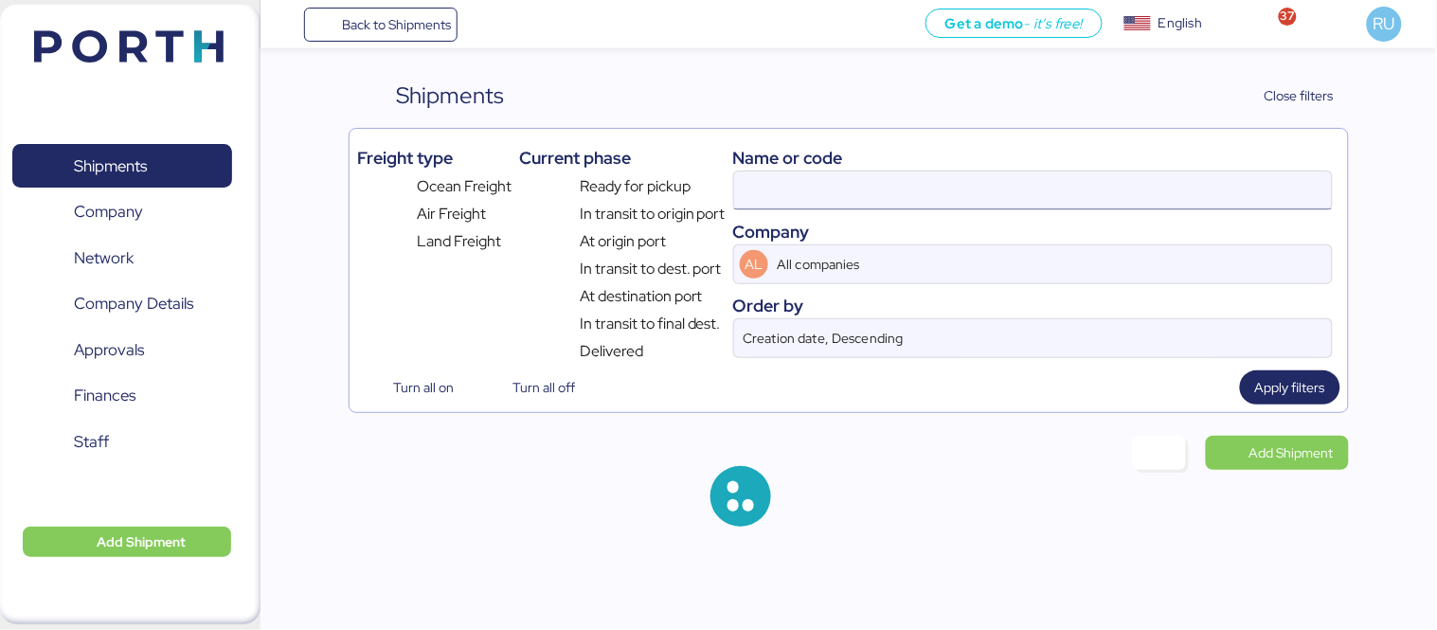
click at [967, 189] on input at bounding box center [1033, 190] width 598 height 38
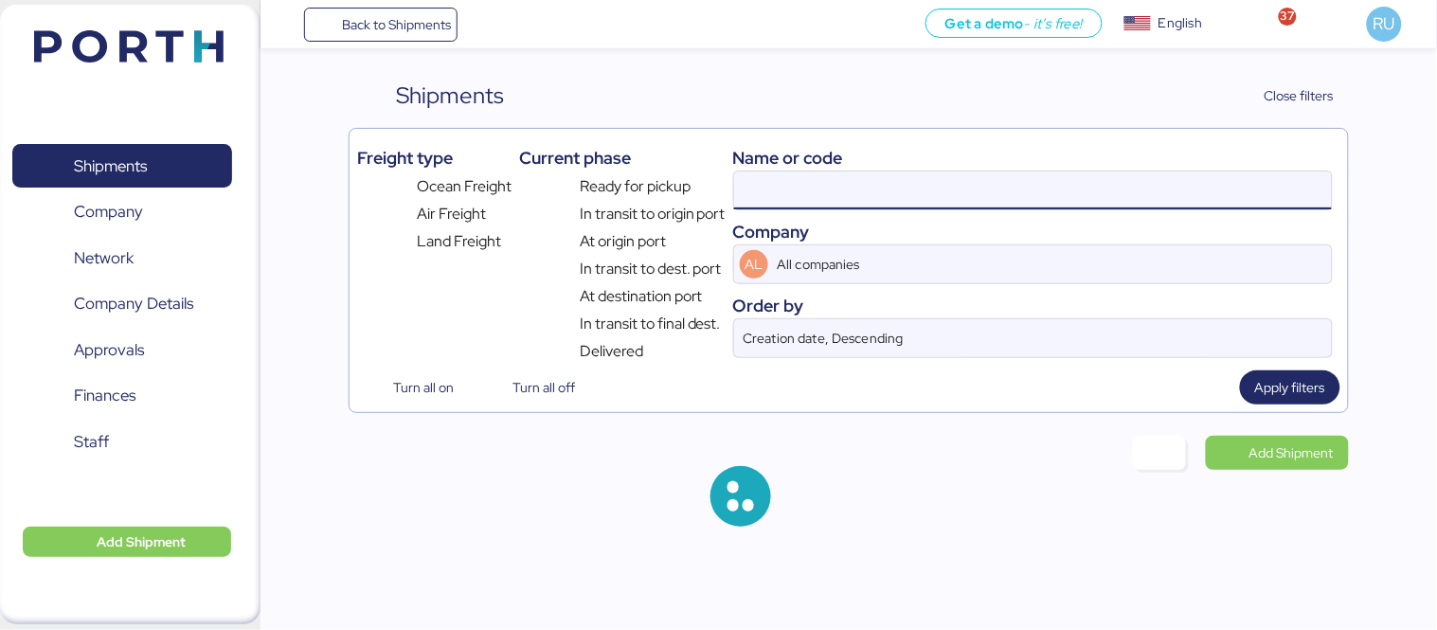
paste input "BMA067_25"
type input "O005207"
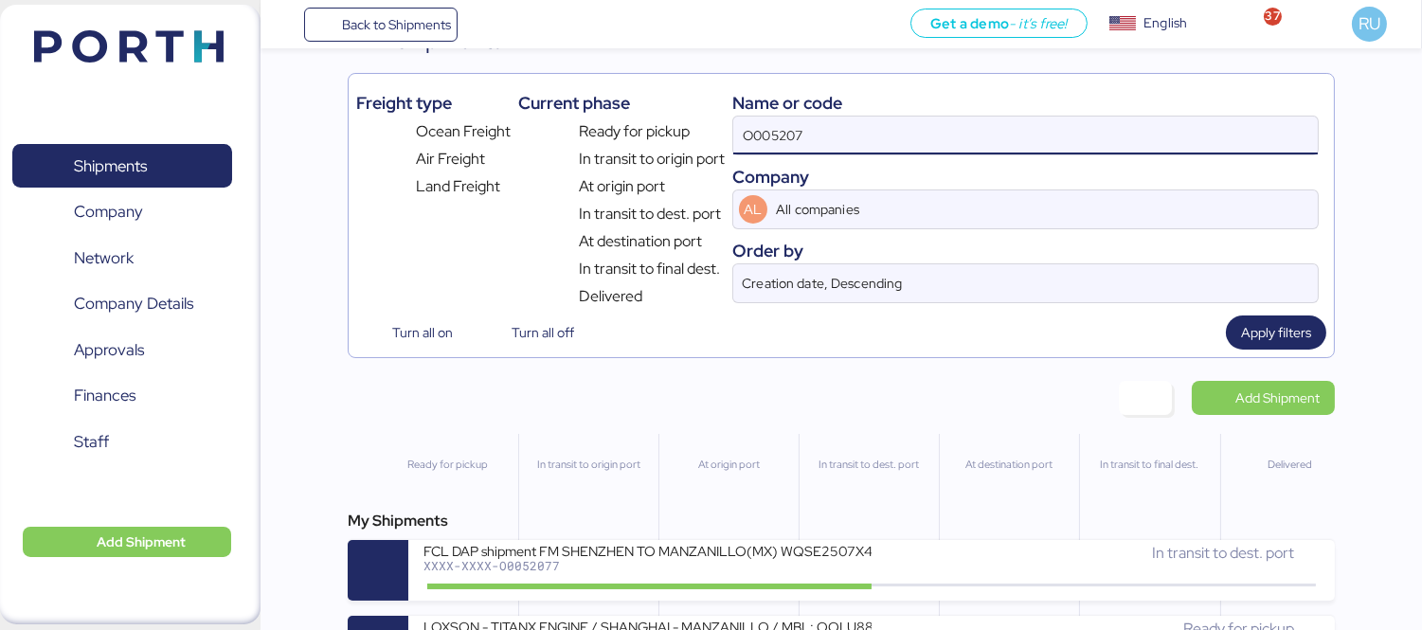
scroll to position [57, 0]
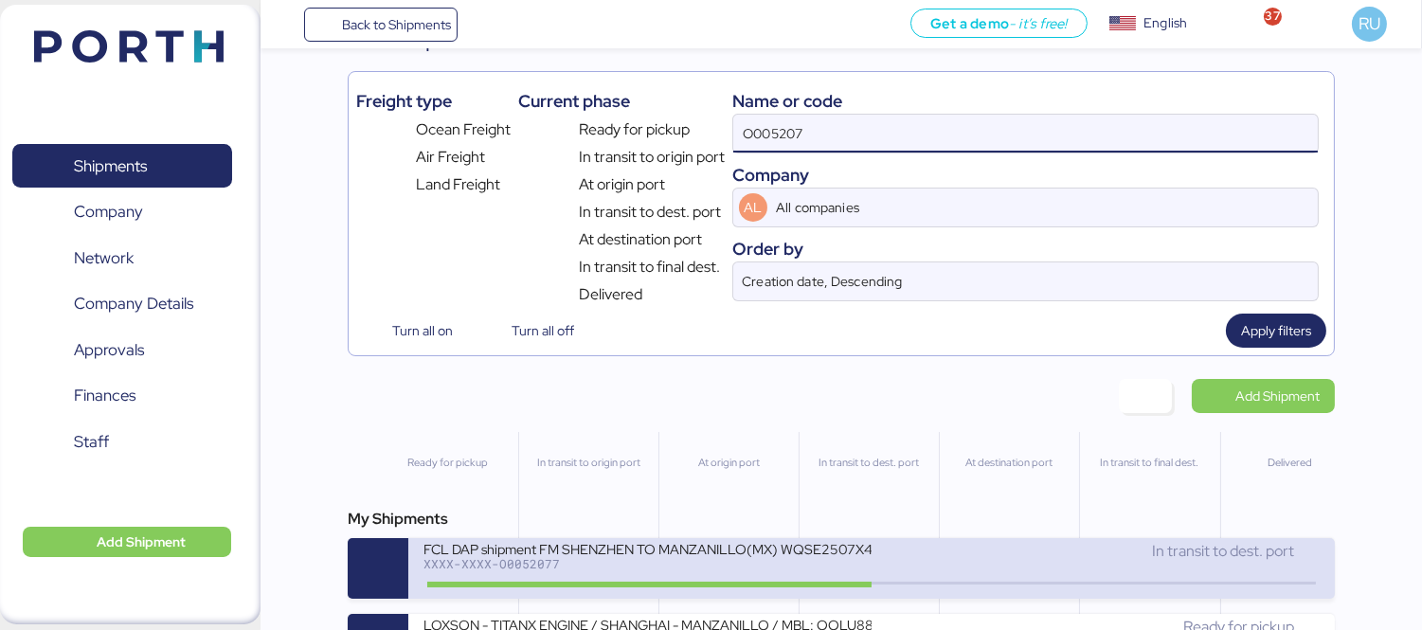
click at [793, 568] on div "XXXX-XXXX-O0052077" at bounding box center [647, 563] width 448 height 13
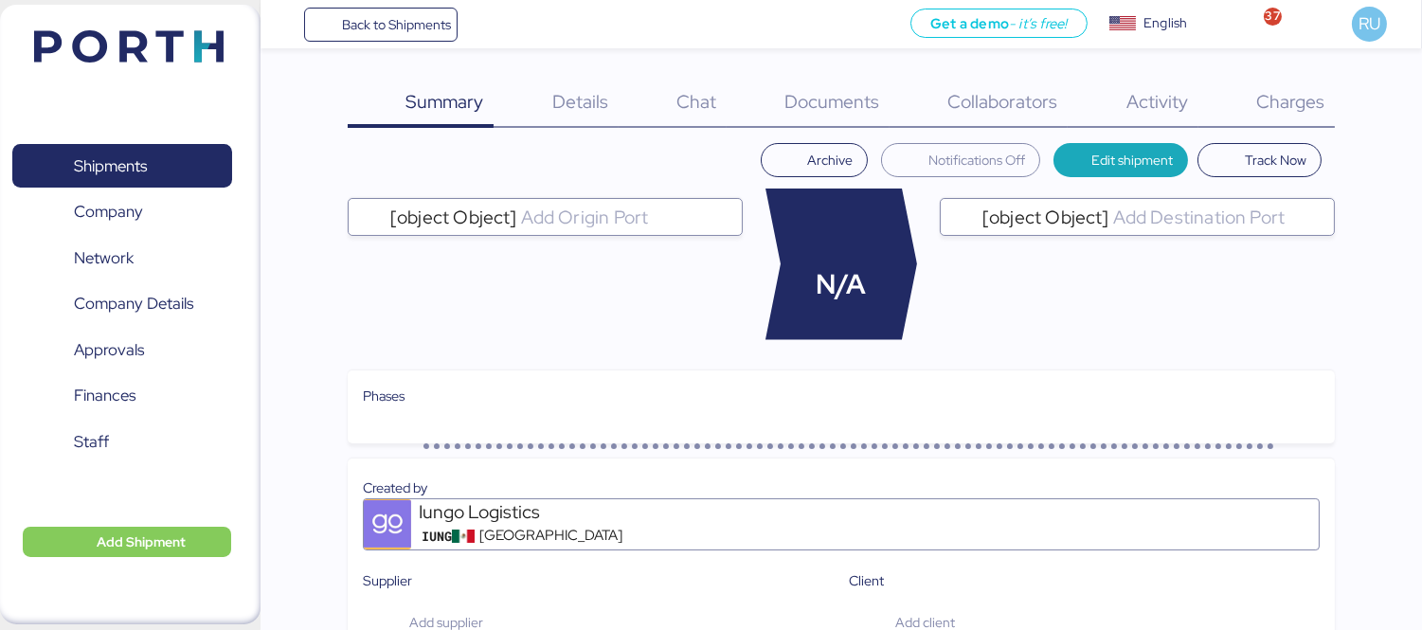
click at [1257, 108] on span "Charges" at bounding box center [1290, 101] width 68 height 25
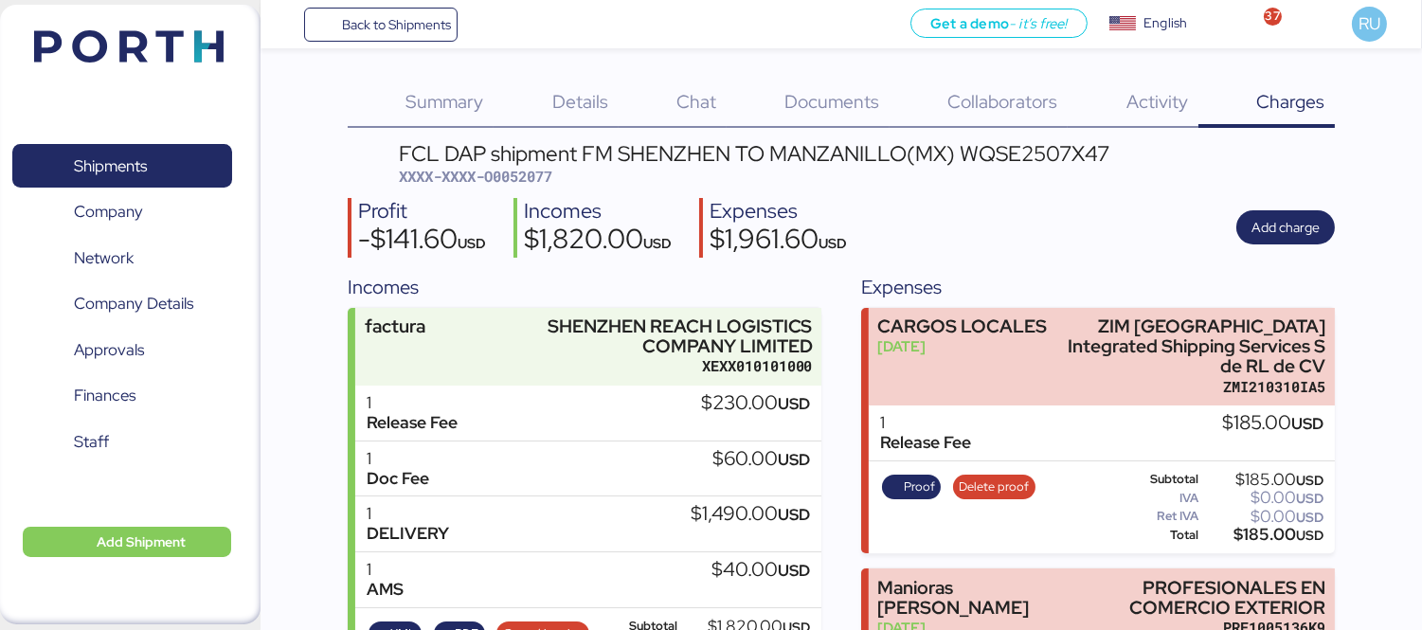
click at [115, 62] on img at bounding box center [128, 46] width 189 height 32
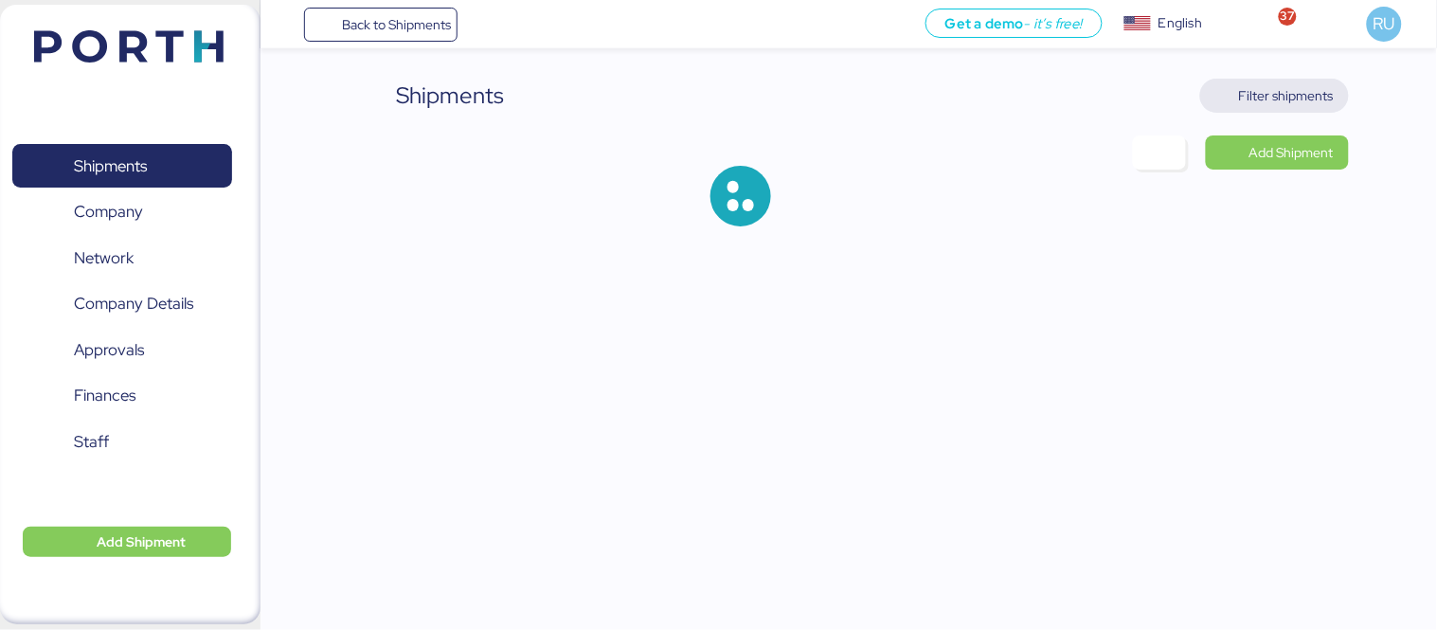
click at [1252, 92] on span "Filter shipments" at bounding box center [1286, 95] width 95 height 23
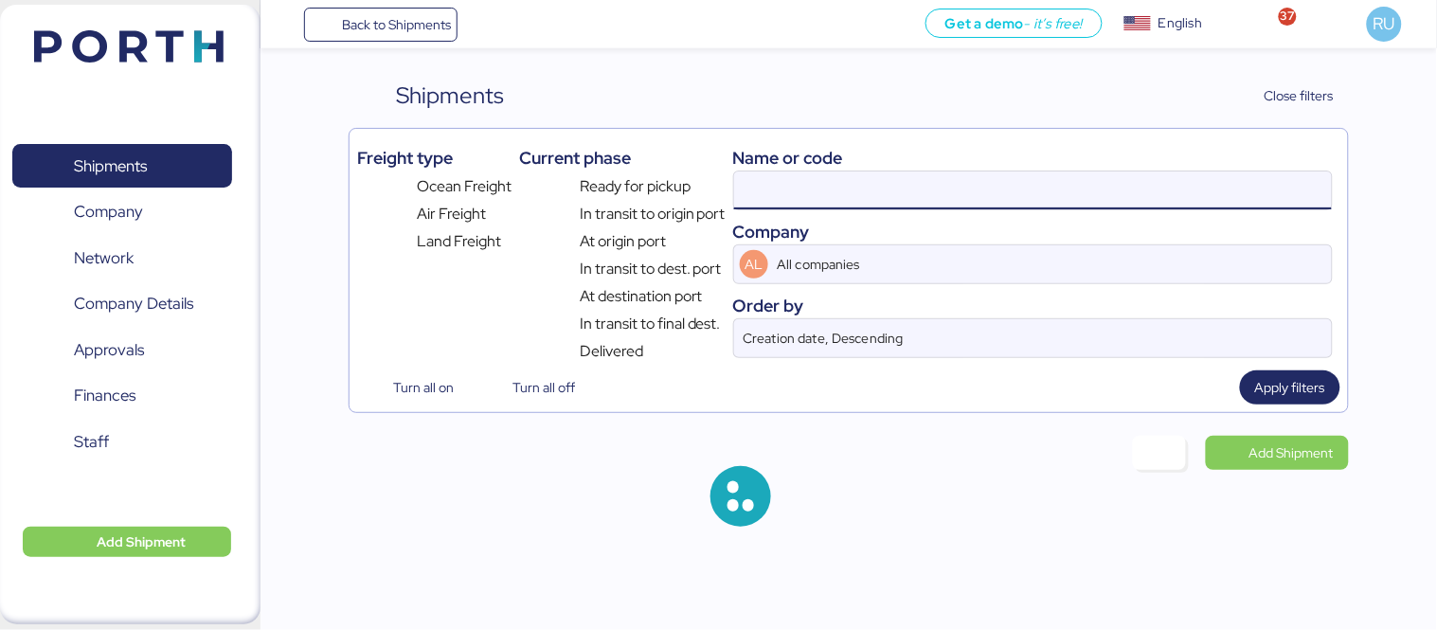
click at [903, 177] on input at bounding box center [1033, 190] width 598 height 38
paste input "O0052102"
type input "O005207"
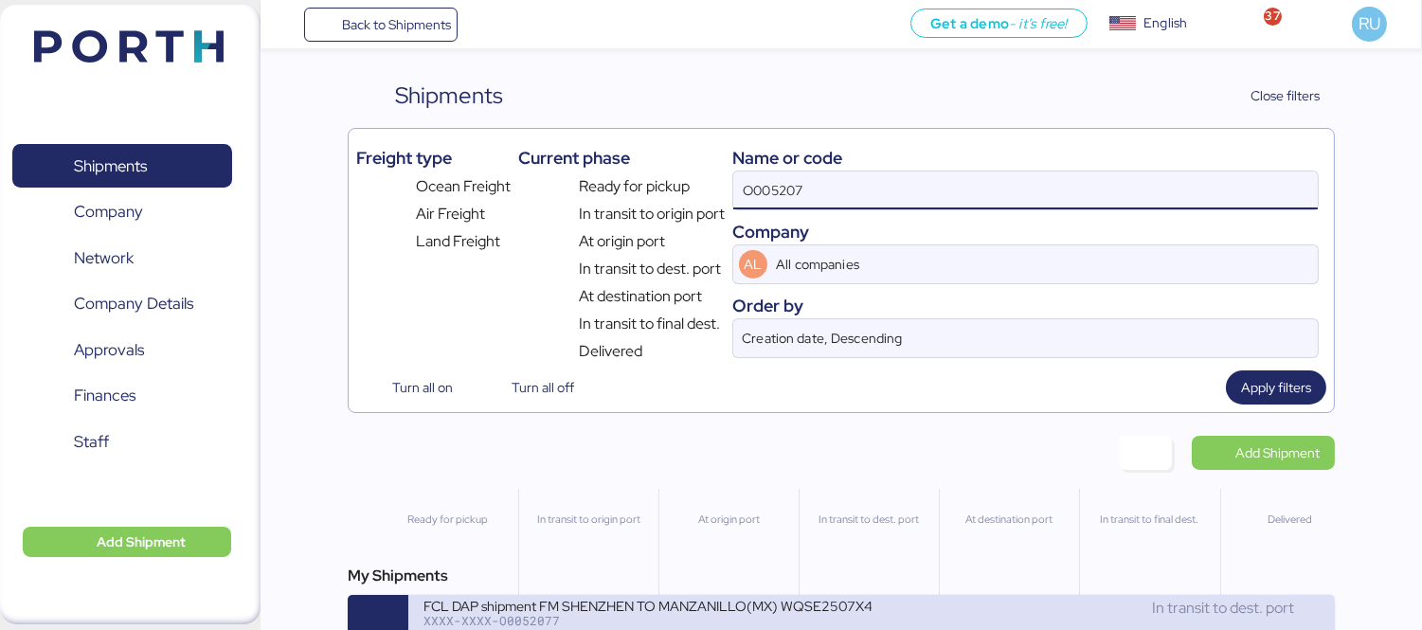
click at [635, 613] on div "FCL DAP shipment FM SHENZHEN TO MANZANILLO(MX) WQSE2507X47" at bounding box center [647, 605] width 448 height 16
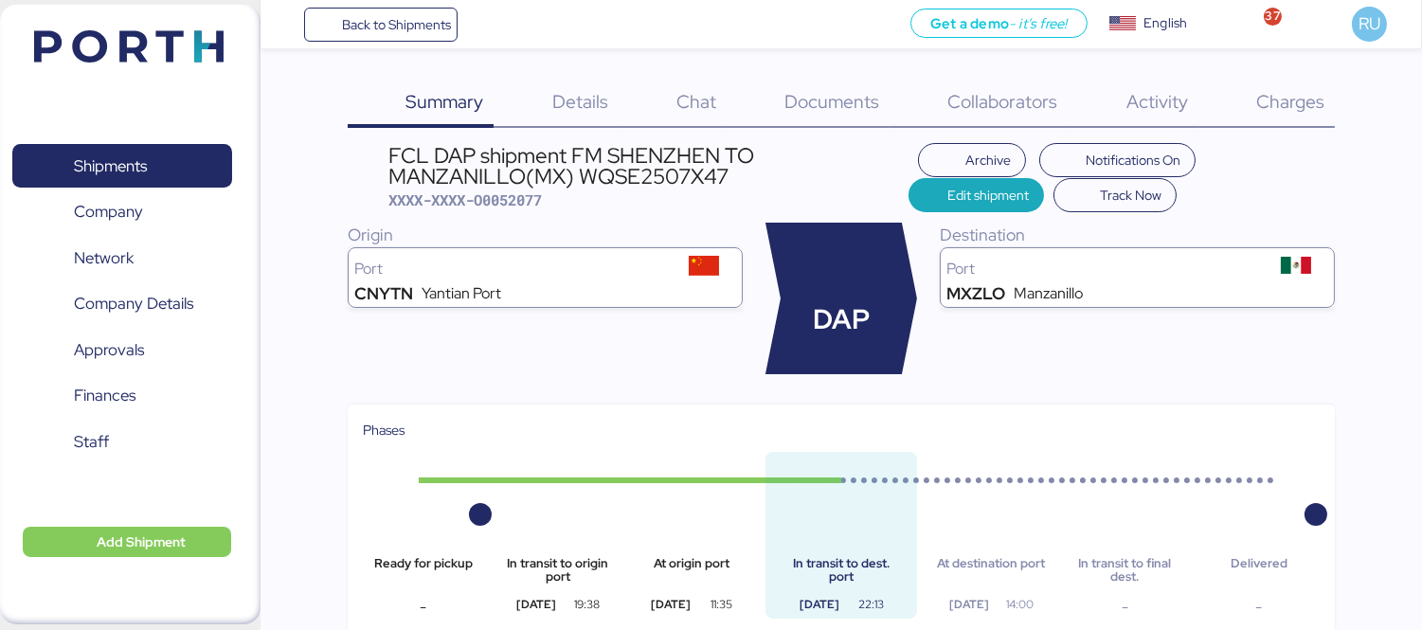
click at [1305, 106] on span "Charges" at bounding box center [1290, 101] width 68 height 25
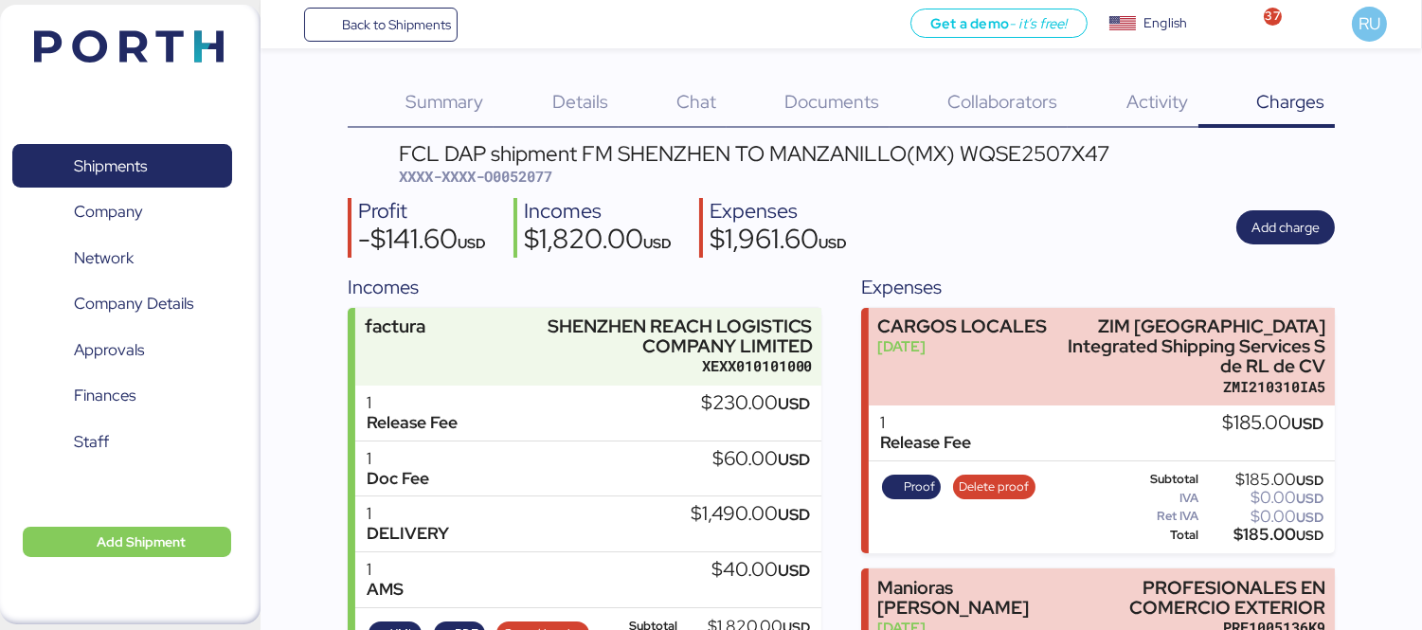
scroll to position [24, 0]
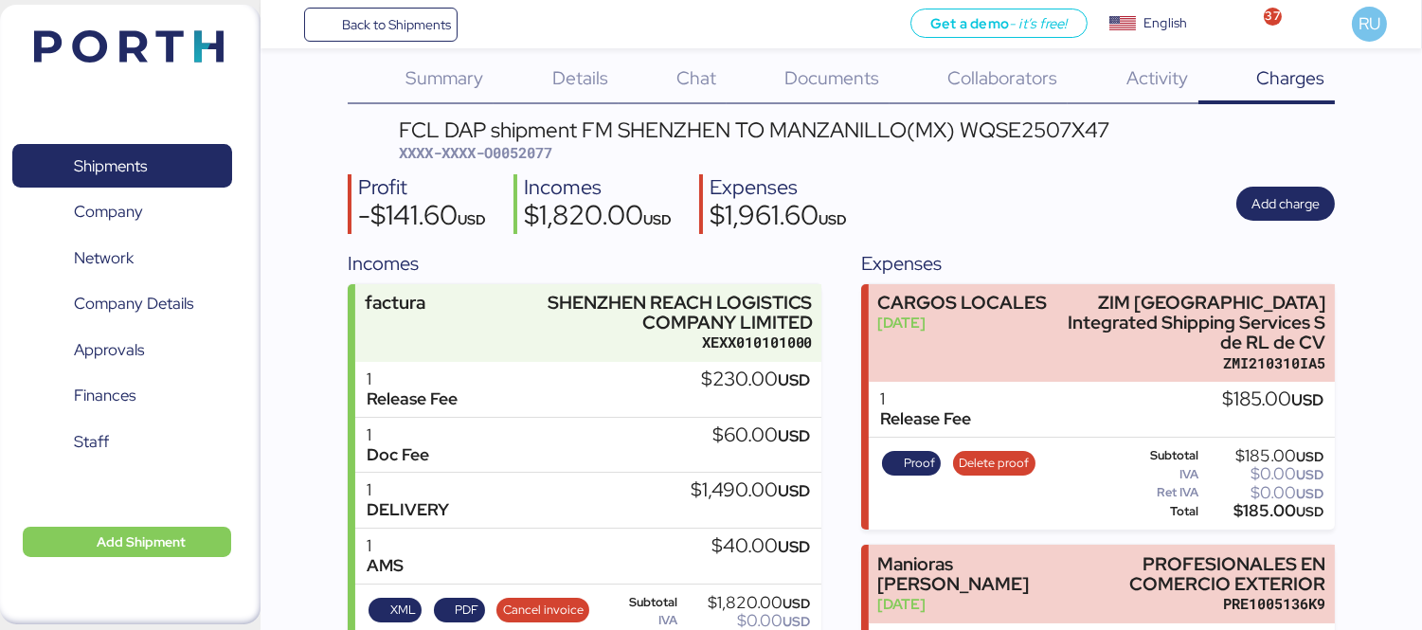
click at [177, 31] on img at bounding box center [128, 46] width 189 height 32
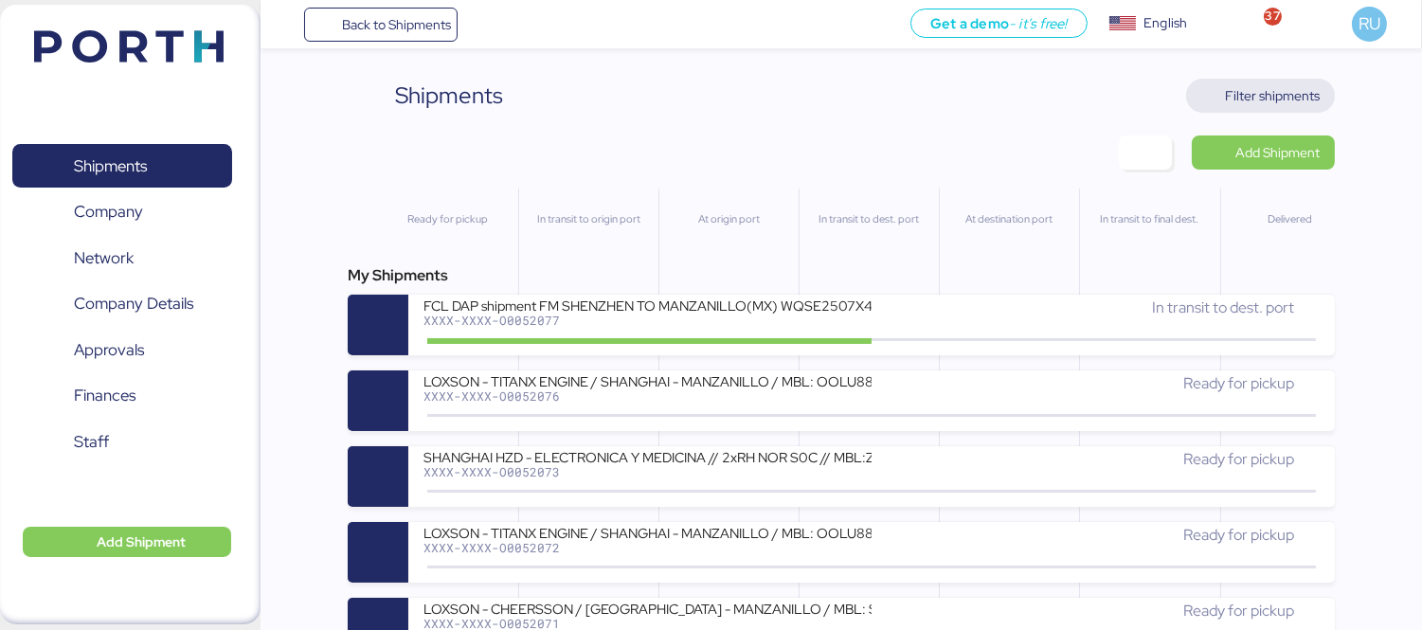
click at [1226, 102] on span "Filter shipments" at bounding box center [1272, 95] width 95 height 23
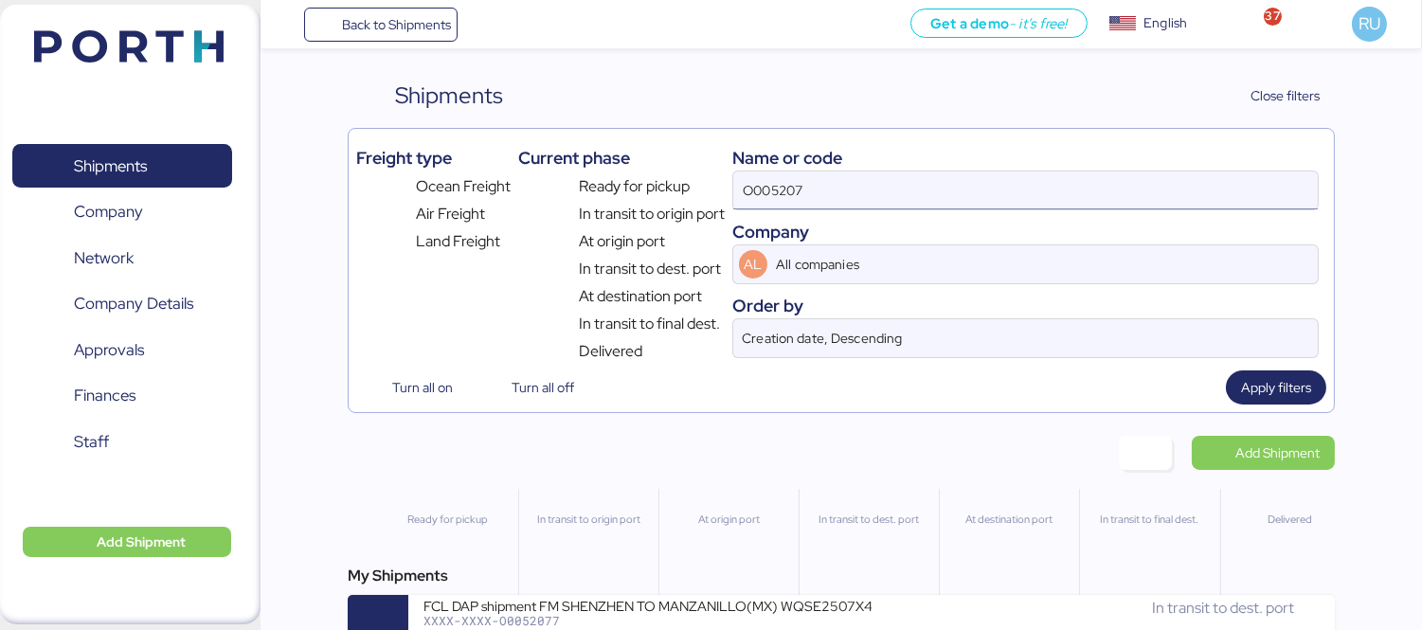
click at [836, 193] on input "O005207" at bounding box center [1025, 190] width 585 height 38
paste input "O0052102"
type input "O0052102"
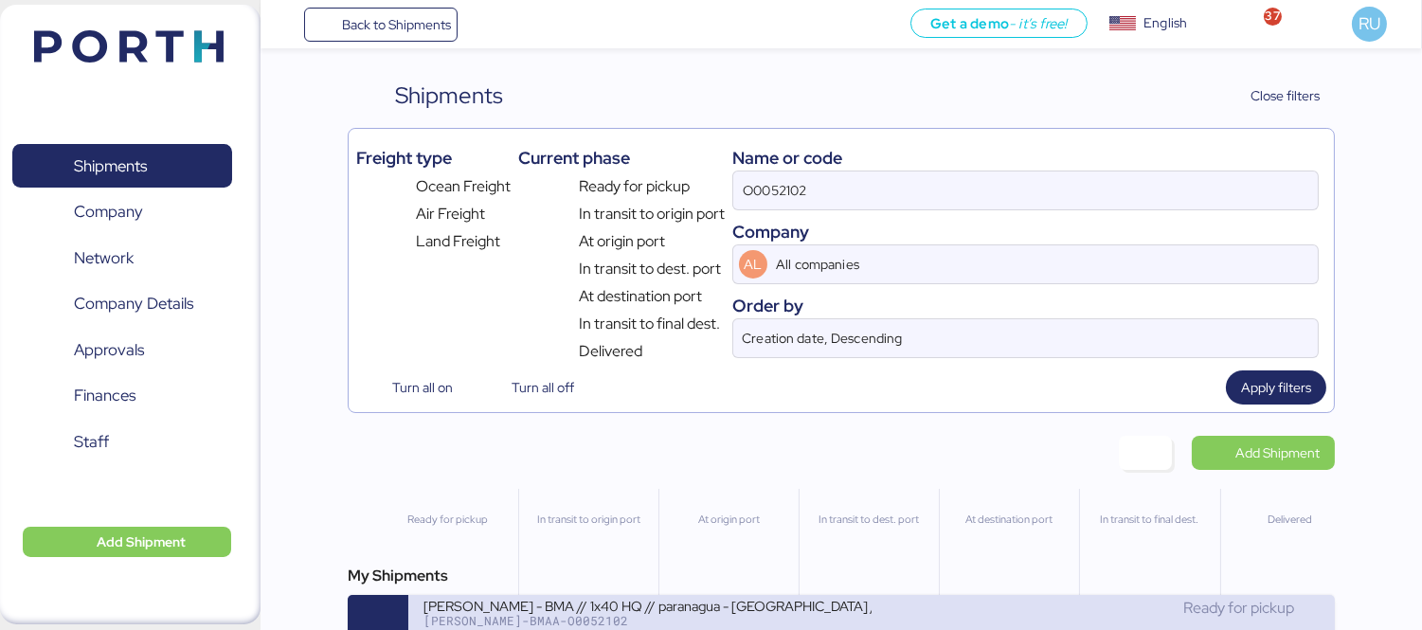
click at [790, 622] on div "[PERSON_NAME]-BMAA-O0052102" at bounding box center [647, 620] width 448 height 13
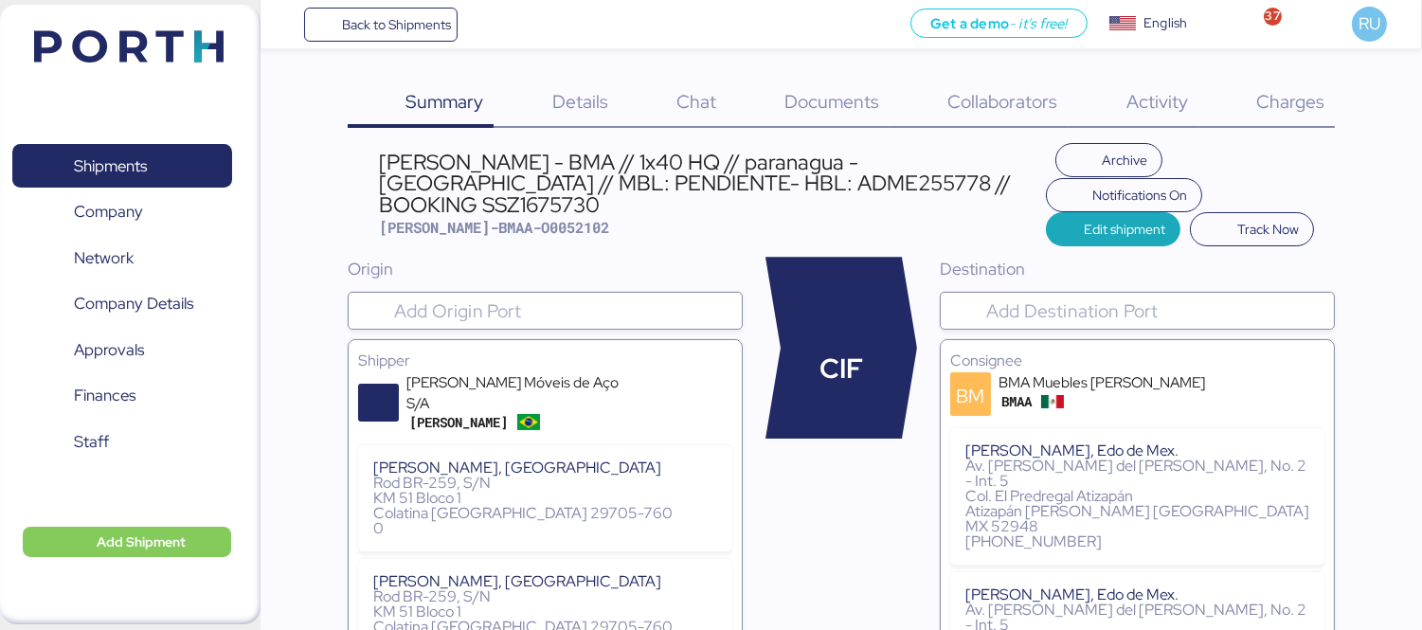
click at [1291, 112] on span "Charges" at bounding box center [1290, 101] width 68 height 25
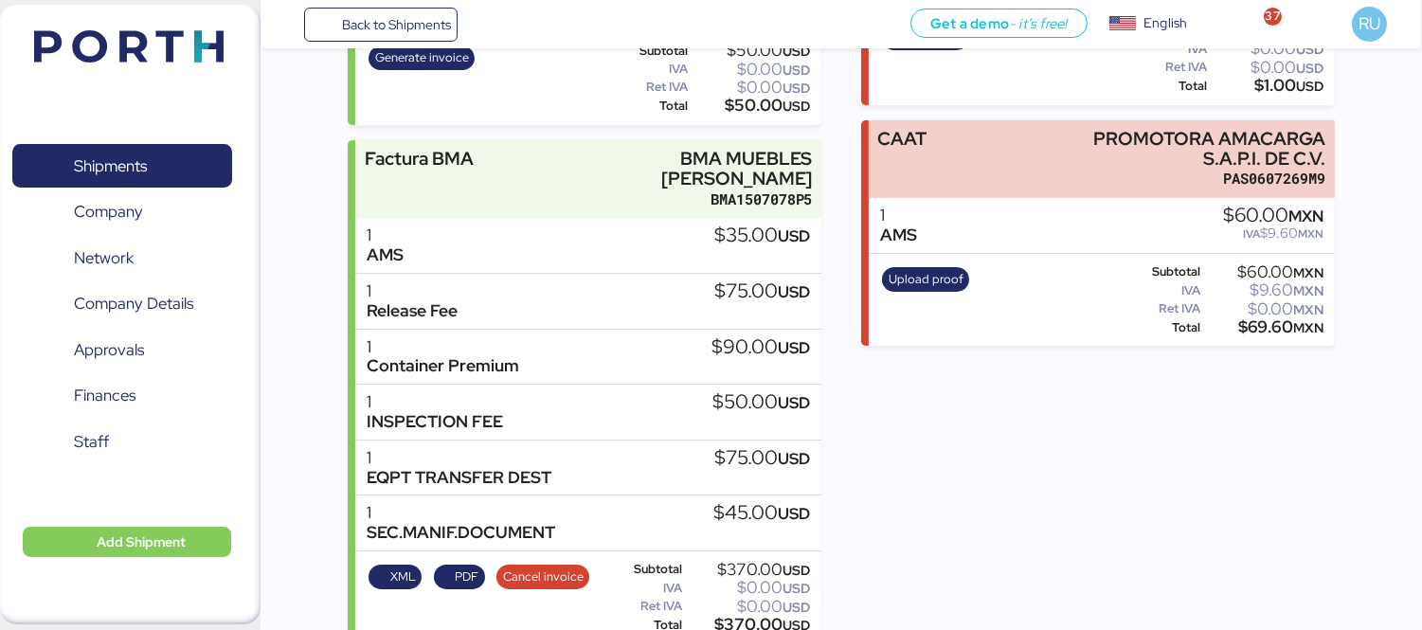
scroll to position [439, 0]
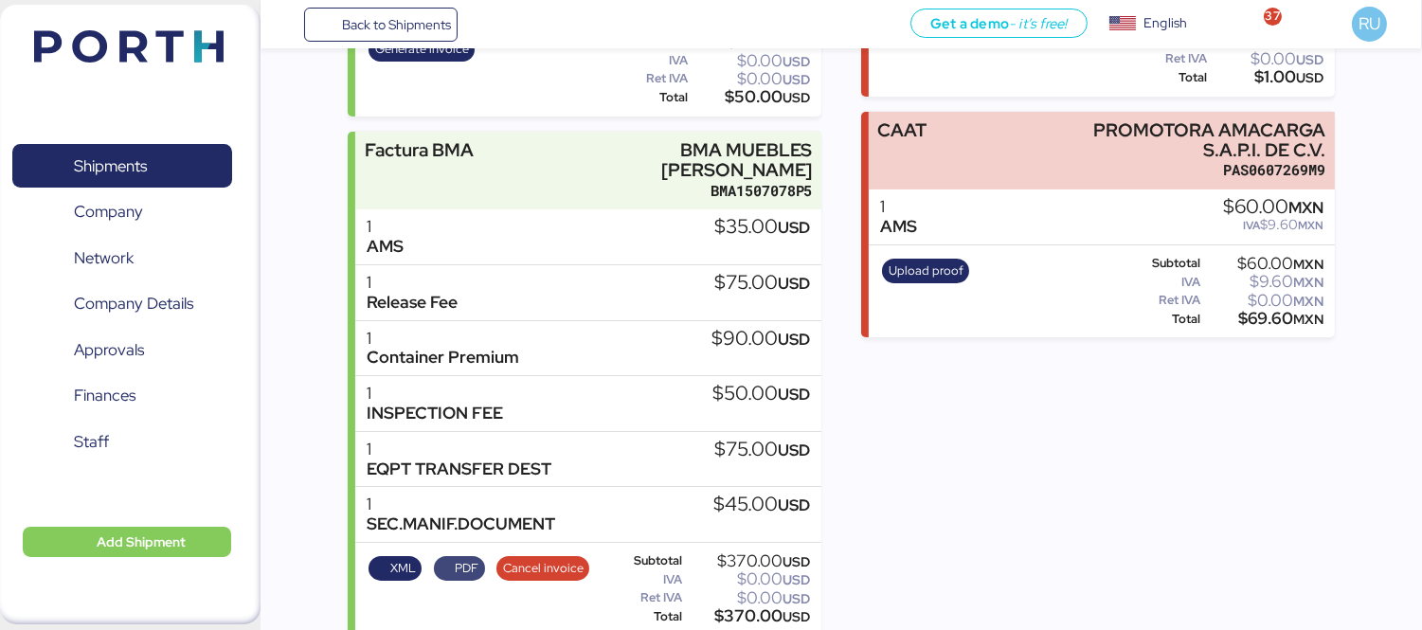
click at [470, 558] on span "PDF" at bounding box center [467, 568] width 24 height 21
click at [396, 550] on div "XML PDF Cancel invoice" at bounding box center [479, 589] width 233 height 78
click at [401, 558] on span "XML" at bounding box center [403, 568] width 26 height 21
